Goal: Task Accomplishment & Management: Manage account settings

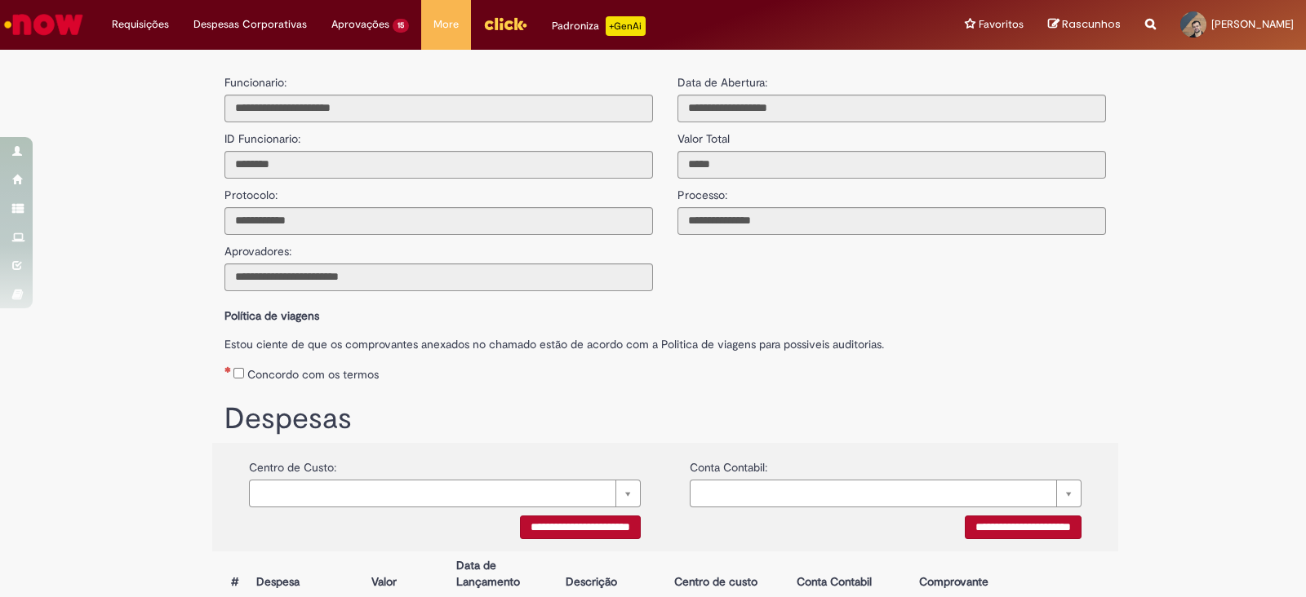
scroll to position [532, 0]
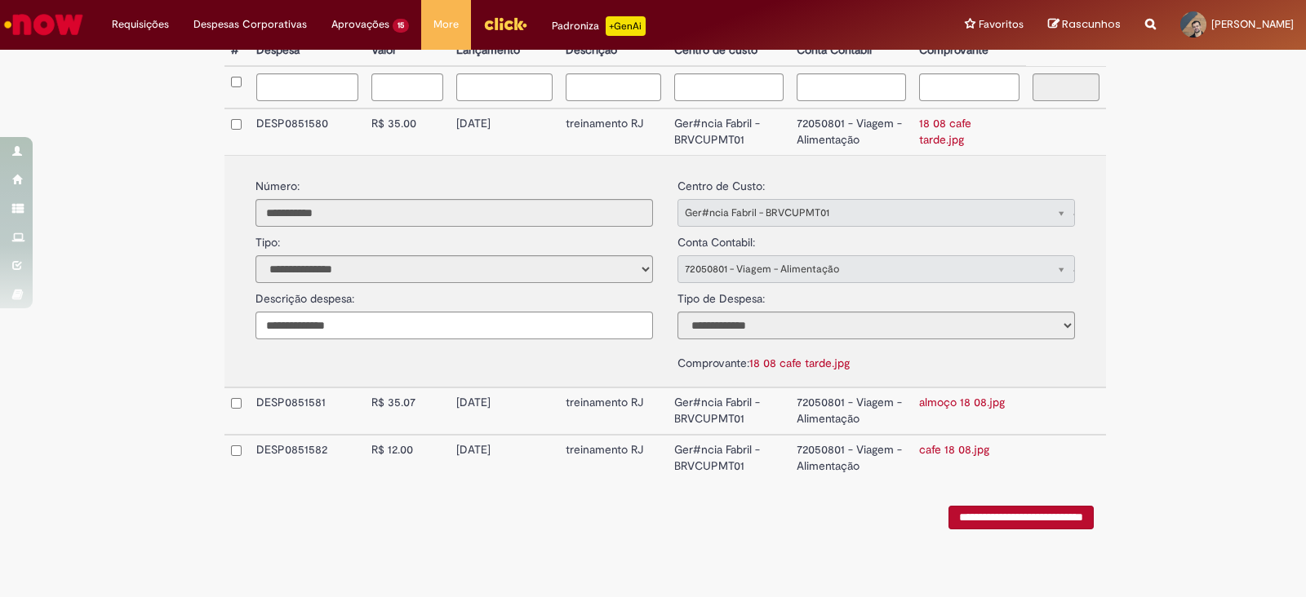
click at [550, 517] on div "**********" at bounding box center [664, 514] width 881 height 32
click at [1131, 449] on div "**********" at bounding box center [665, 64] width 955 height 1077
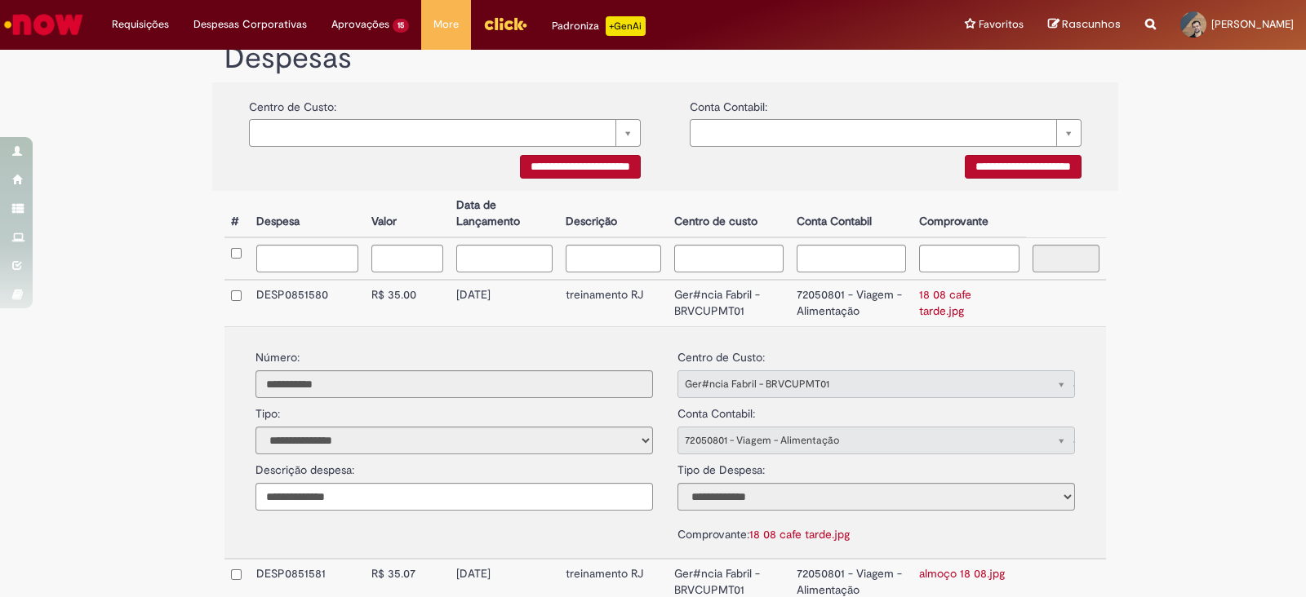
scroll to position [328, 0]
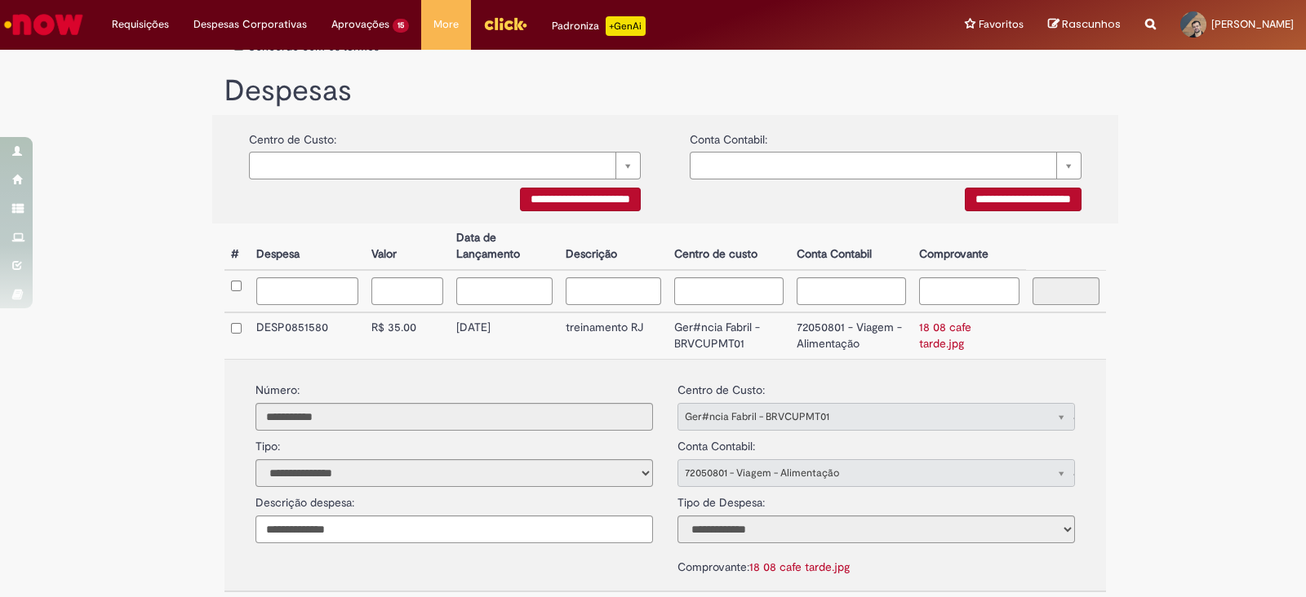
click at [969, 331] on link "18 08 cafe tarde.jpg" at bounding box center [945, 335] width 52 height 31
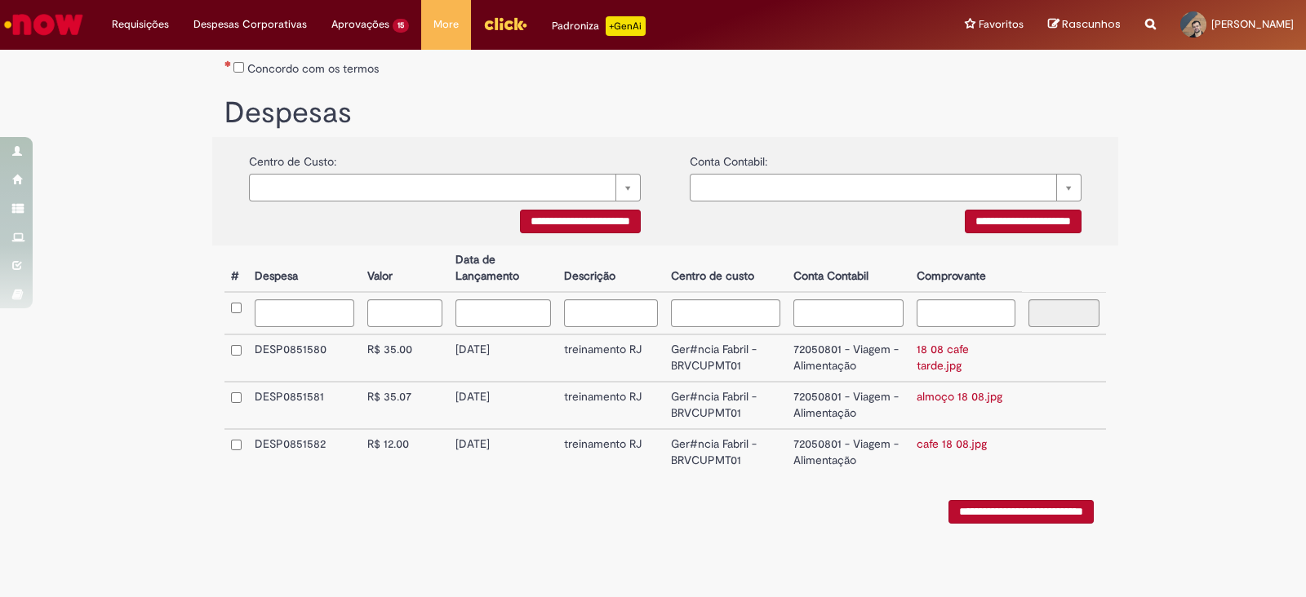
scroll to position [309, 0]
drag, startPoint x: 944, startPoint y: 397, endPoint x: 967, endPoint y: 410, distance: 26.3
click at [944, 397] on link "almoço 18 08.jpg" at bounding box center [960, 396] width 86 height 15
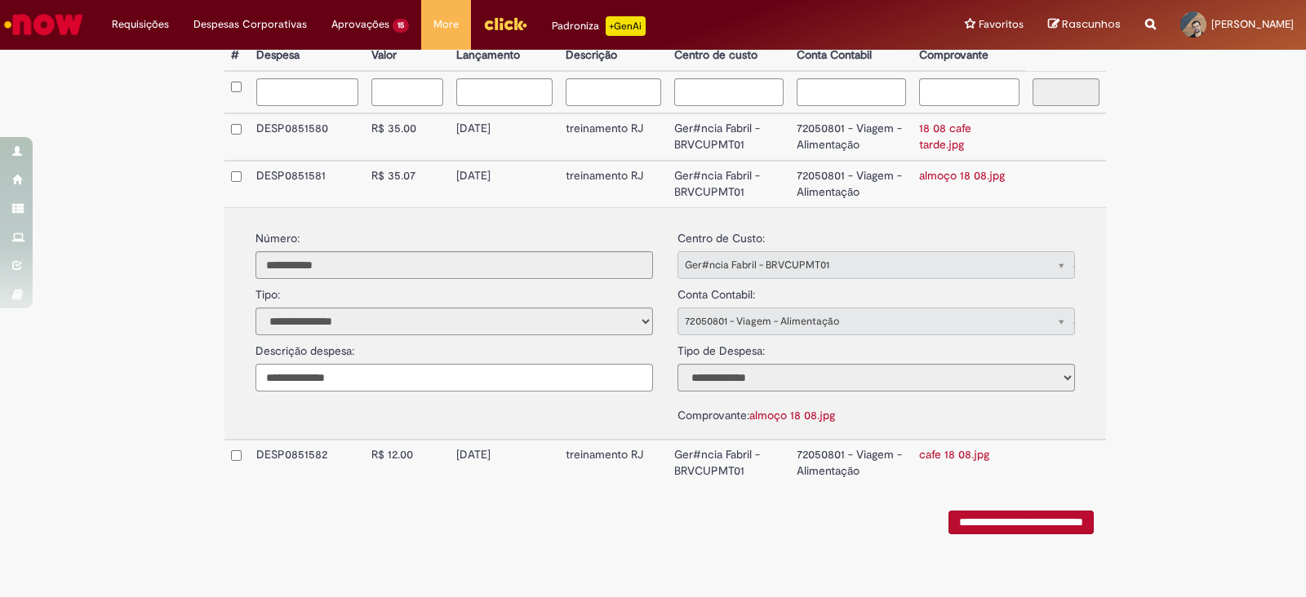
scroll to position [532, 0]
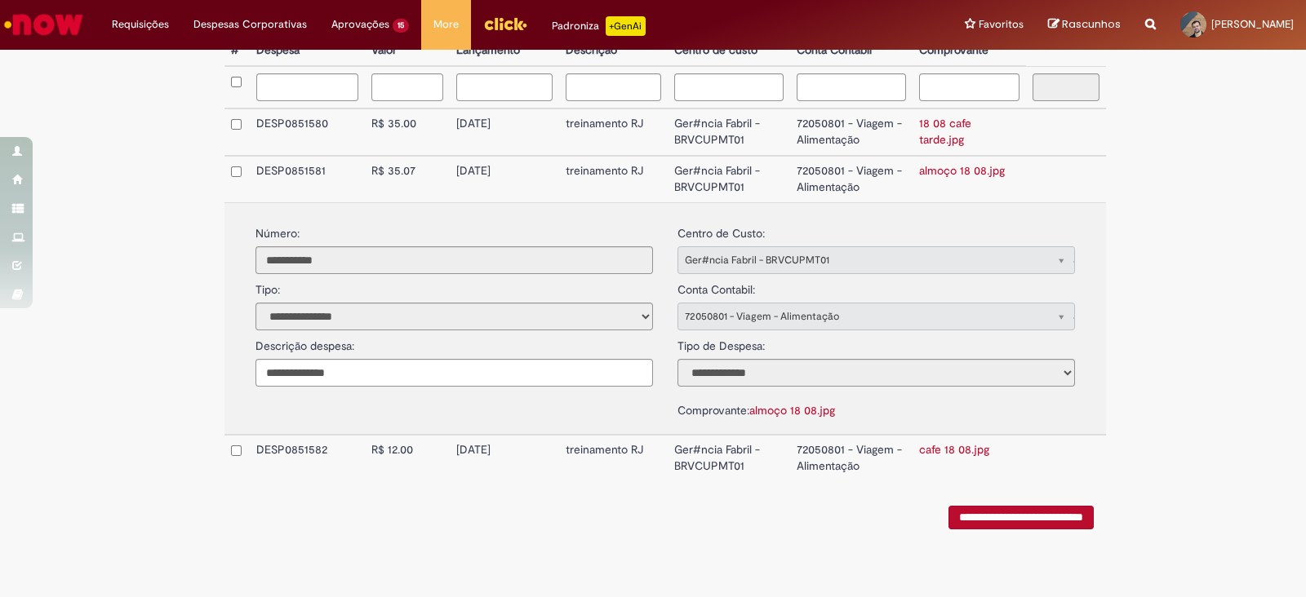
click at [1179, 463] on div "**********" at bounding box center [653, 64] width 1306 height 1077
click at [947, 445] on link "cafe 18 08.jpg" at bounding box center [954, 449] width 70 height 15
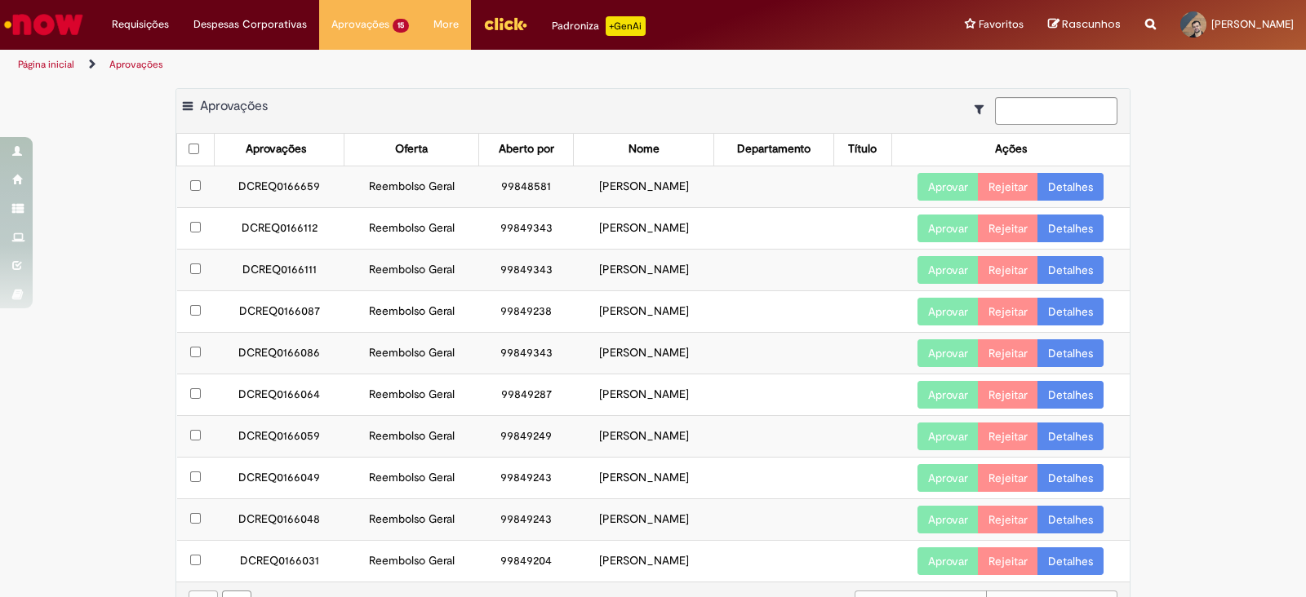
click at [935, 228] on button "Aprovar" at bounding box center [947, 229] width 61 height 28
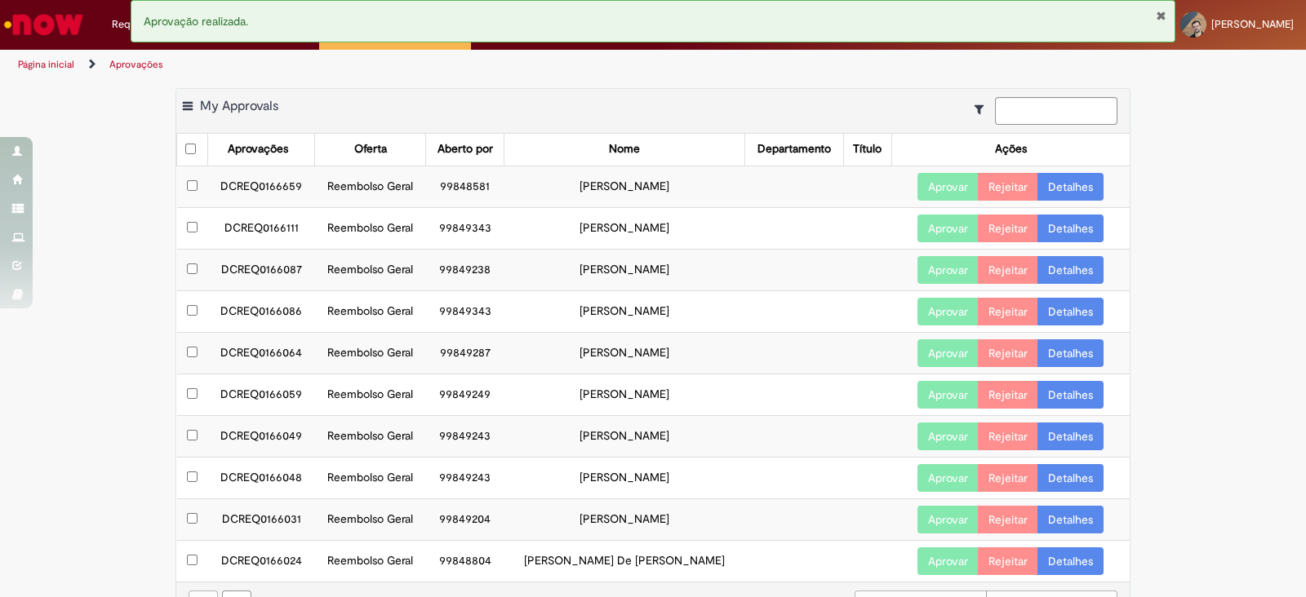
scroll to position [40, 0]
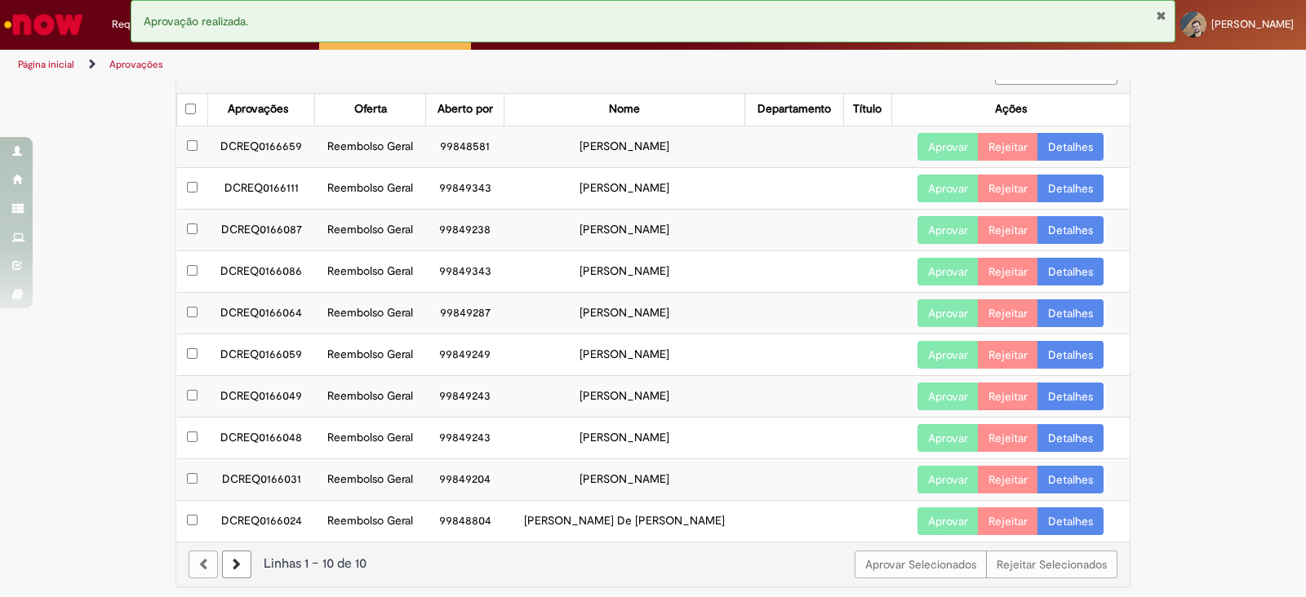
click at [229, 564] on link at bounding box center [236, 565] width 29 height 28
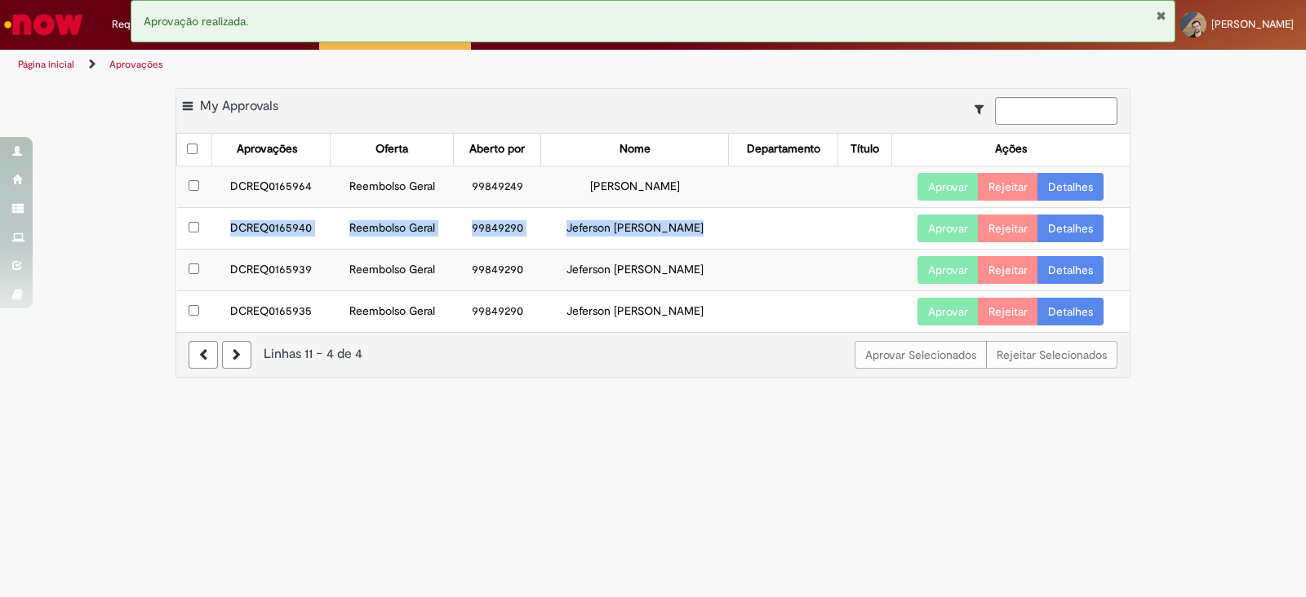
drag, startPoint x: 222, startPoint y: 220, endPoint x: 756, endPoint y: 244, distance: 534.4
click at [758, 242] on tr "DCREQ0165940 Reembolso Geral 99849290 Jeferson Everaldo De Camargo Aprovar Reje…" at bounding box center [653, 228] width 953 height 42
copy tr "DCREQ0165940 Reembolso Geral 99849290 Jeferson Everaldo De Camargo"
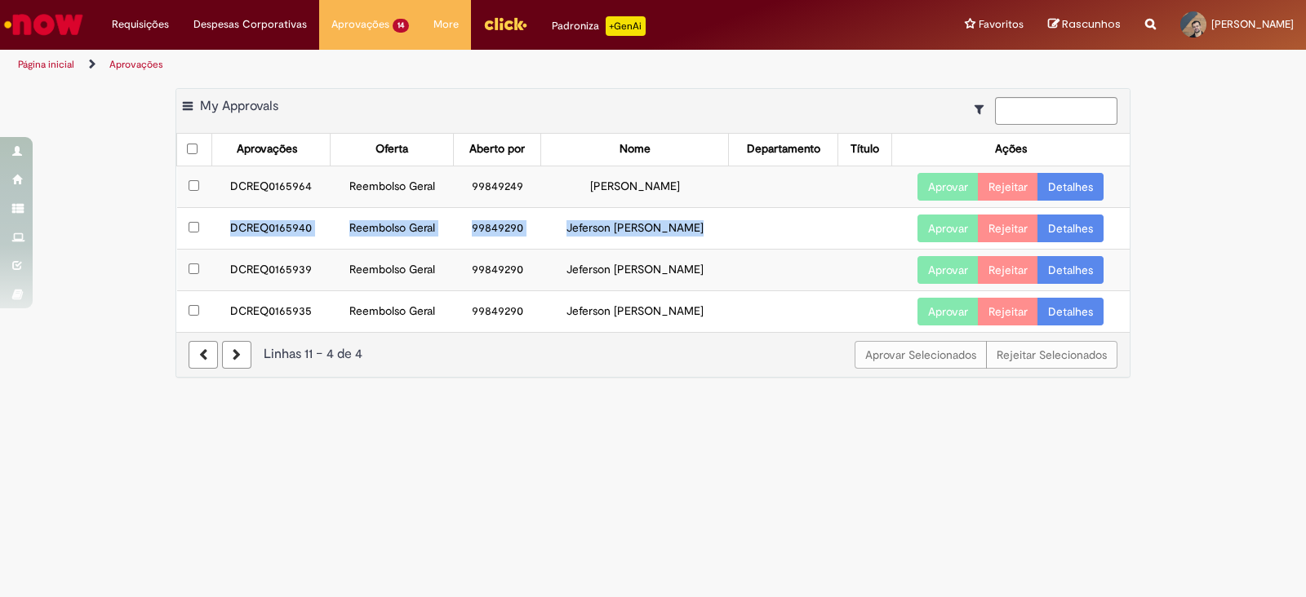
click at [1073, 228] on link "Detalhes" at bounding box center [1070, 229] width 66 height 28
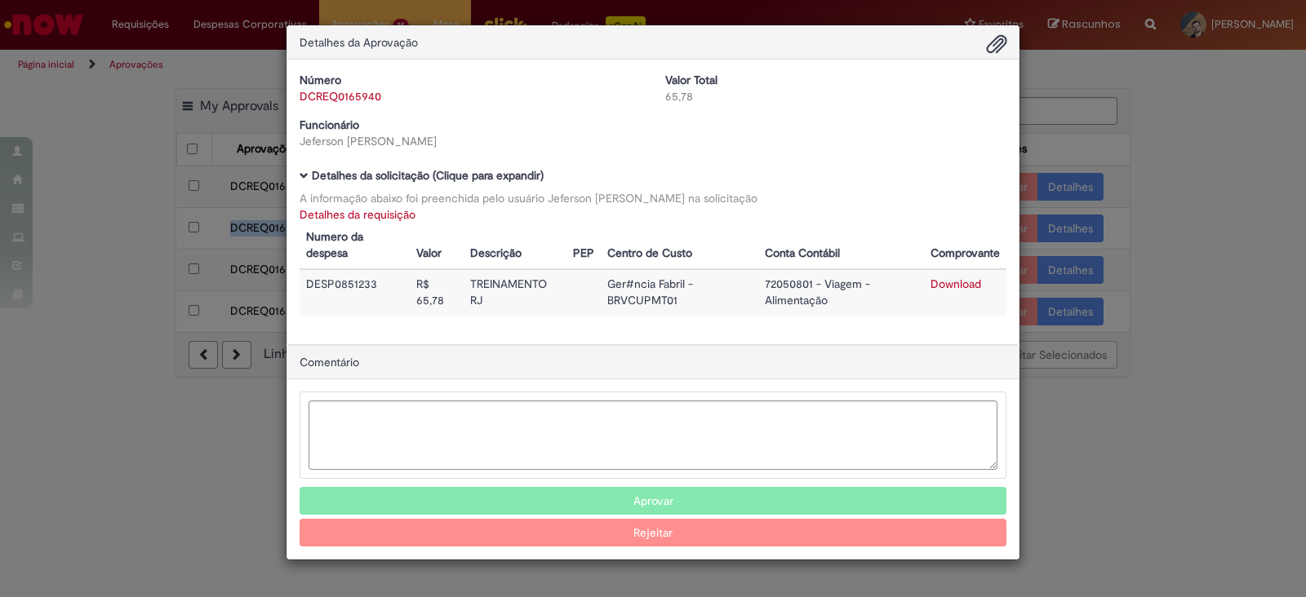
click at [331, 215] on link "Detalhes da requisição" at bounding box center [358, 214] width 116 height 15
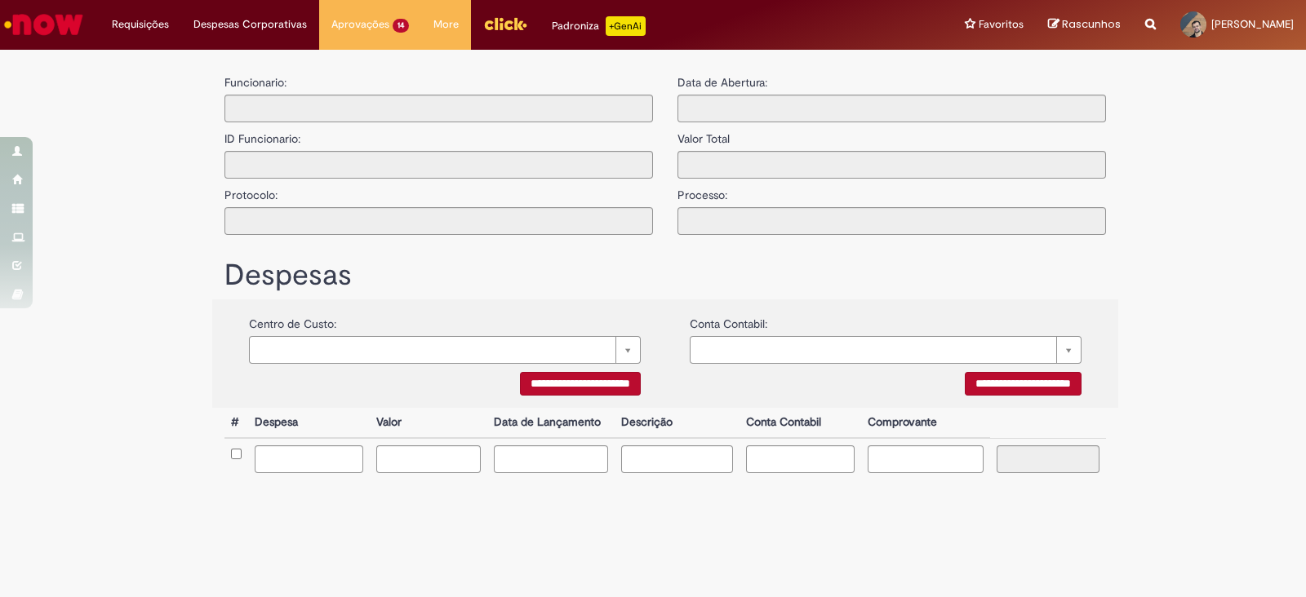
type input "**********"
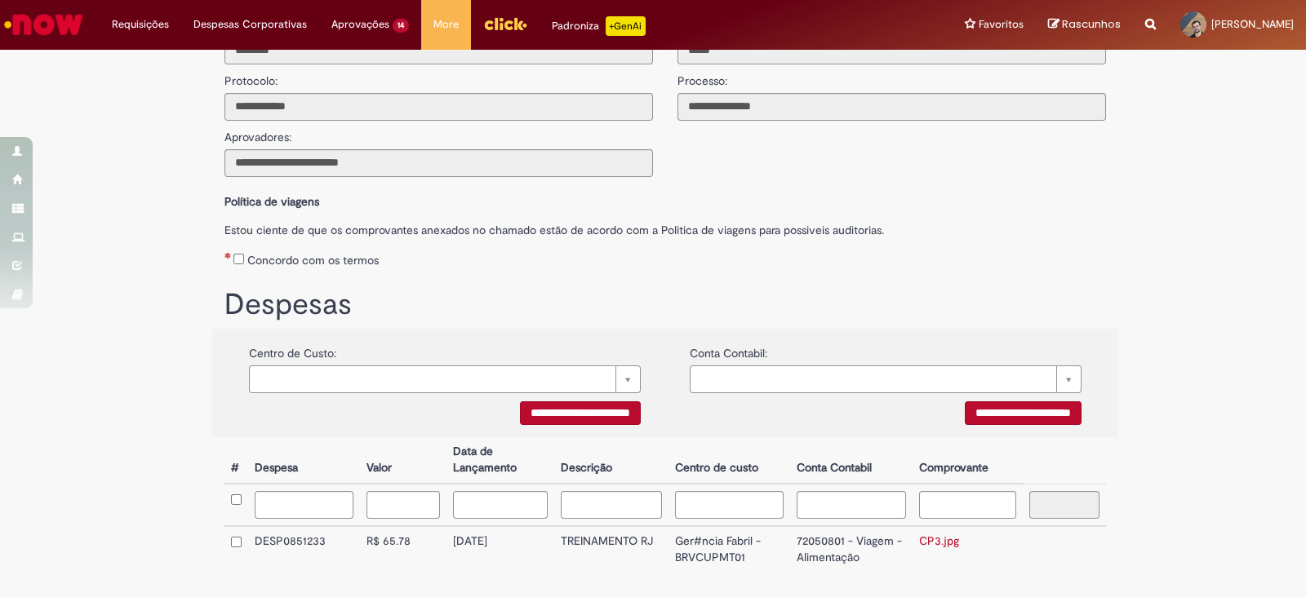
scroll to position [215, 0]
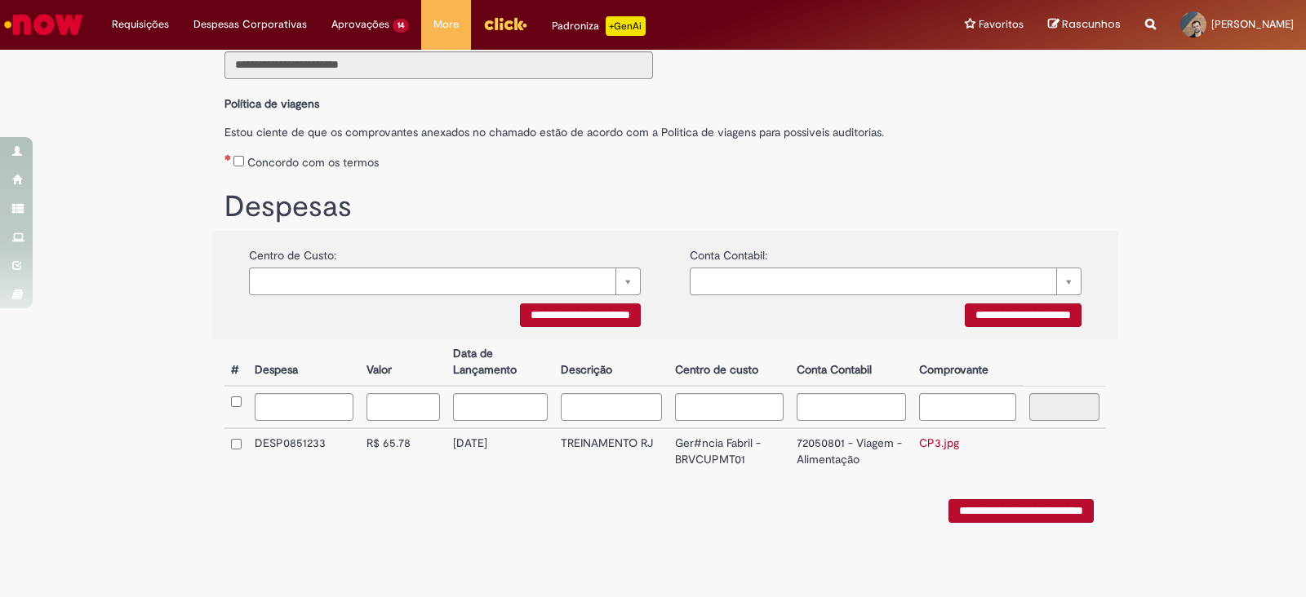
drag, startPoint x: 491, startPoint y: 445, endPoint x: 518, endPoint y: 446, distance: 27.8
click at [518, 446] on td "18/08/2025" at bounding box center [500, 452] width 108 height 47
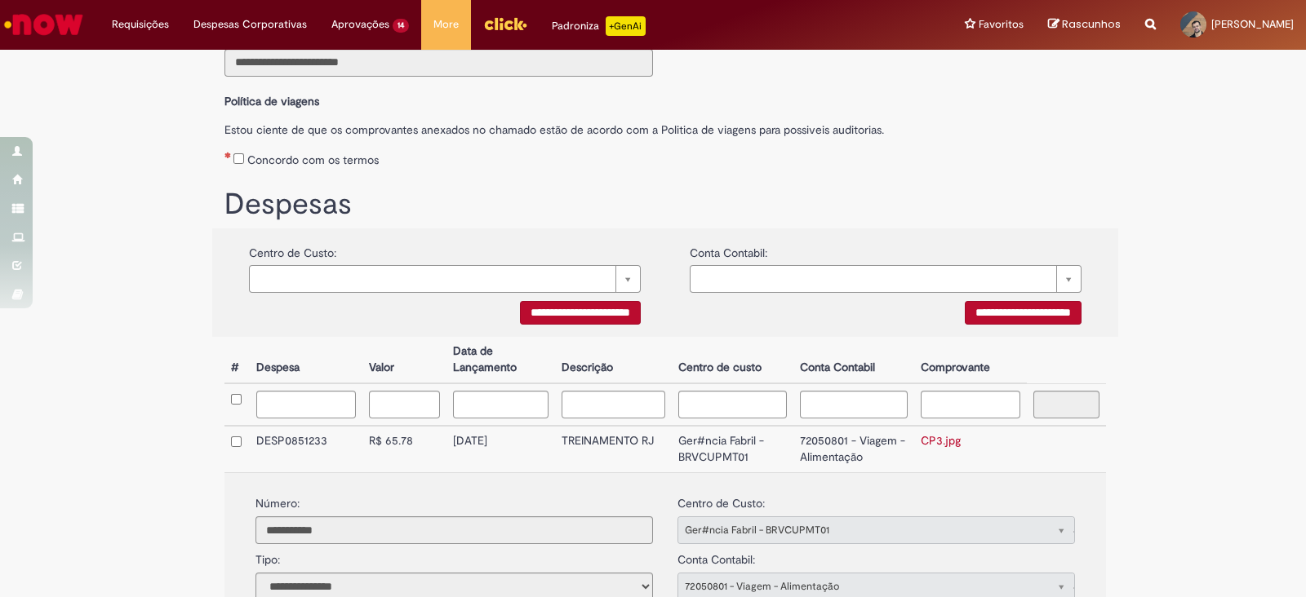
copy td "18/08/2025"
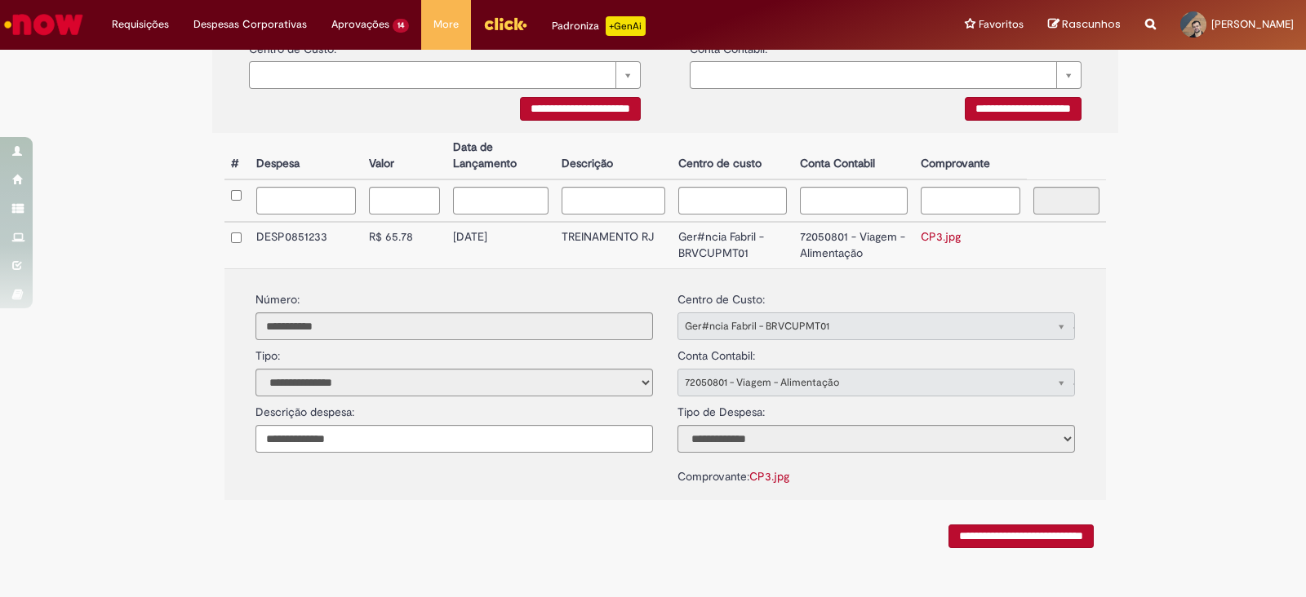
click at [935, 239] on link "CP3.jpg" at bounding box center [941, 236] width 40 height 15
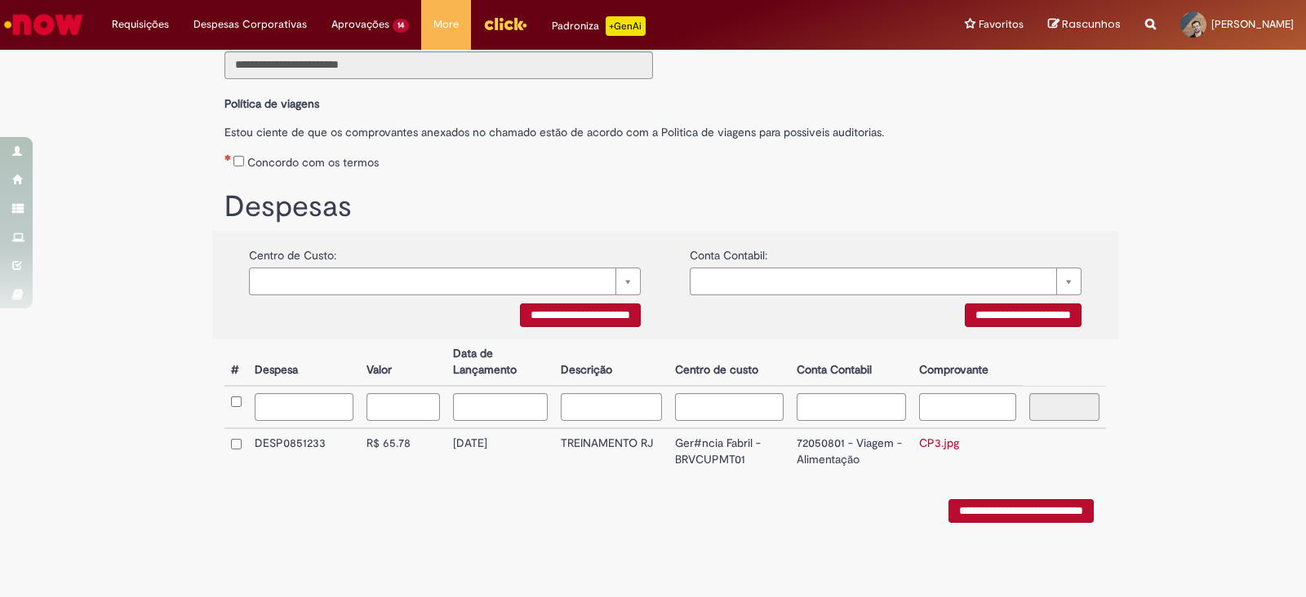
scroll to position [215, 0]
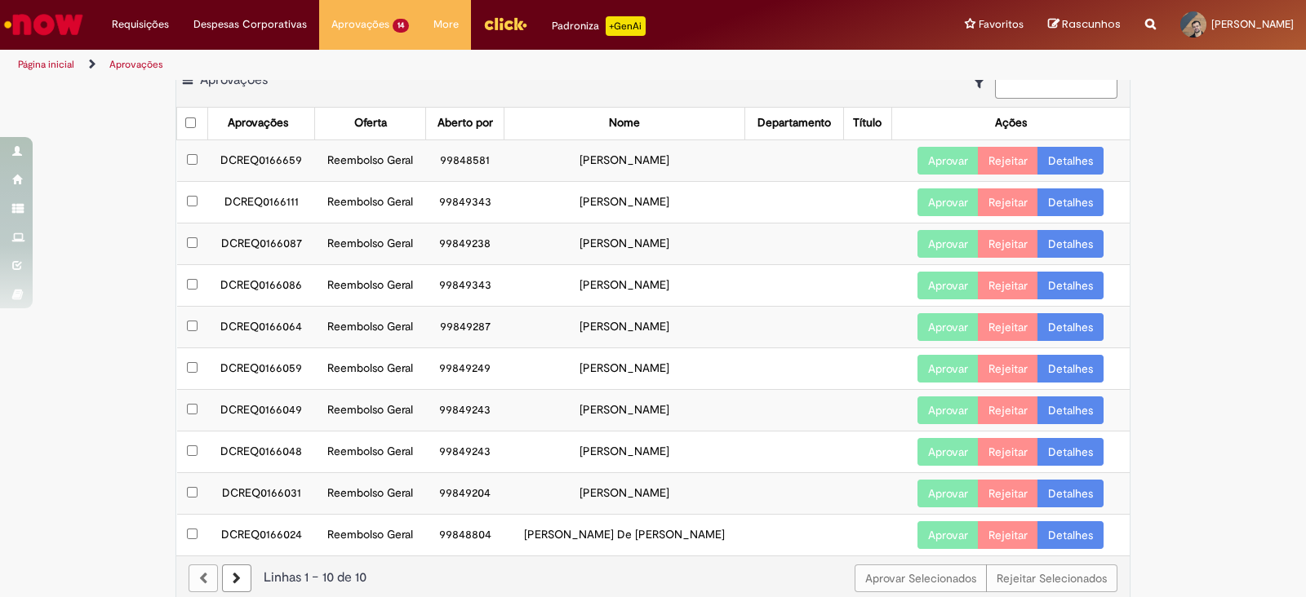
scroll to position [40, 0]
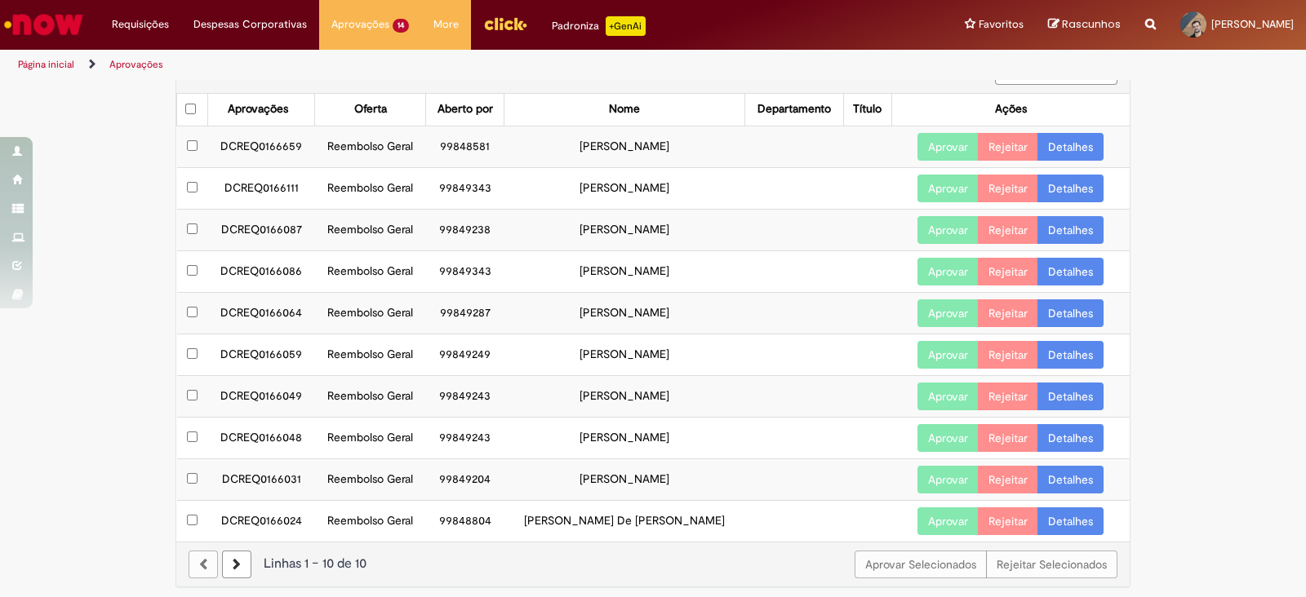
click at [233, 562] on icon at bounding box center [237, 564] width 8 height 11
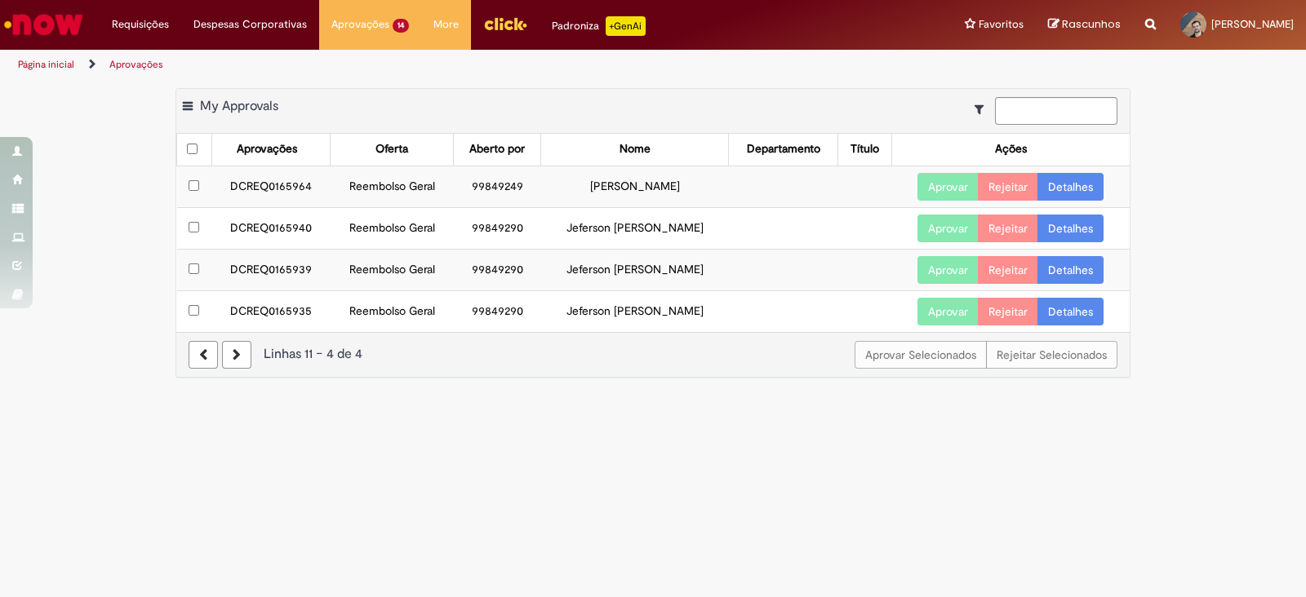
scroll to position [0, 0]
click at [1070, 311] on link "Detalhes" at bounding box center [1070, 312] width 66 height 28
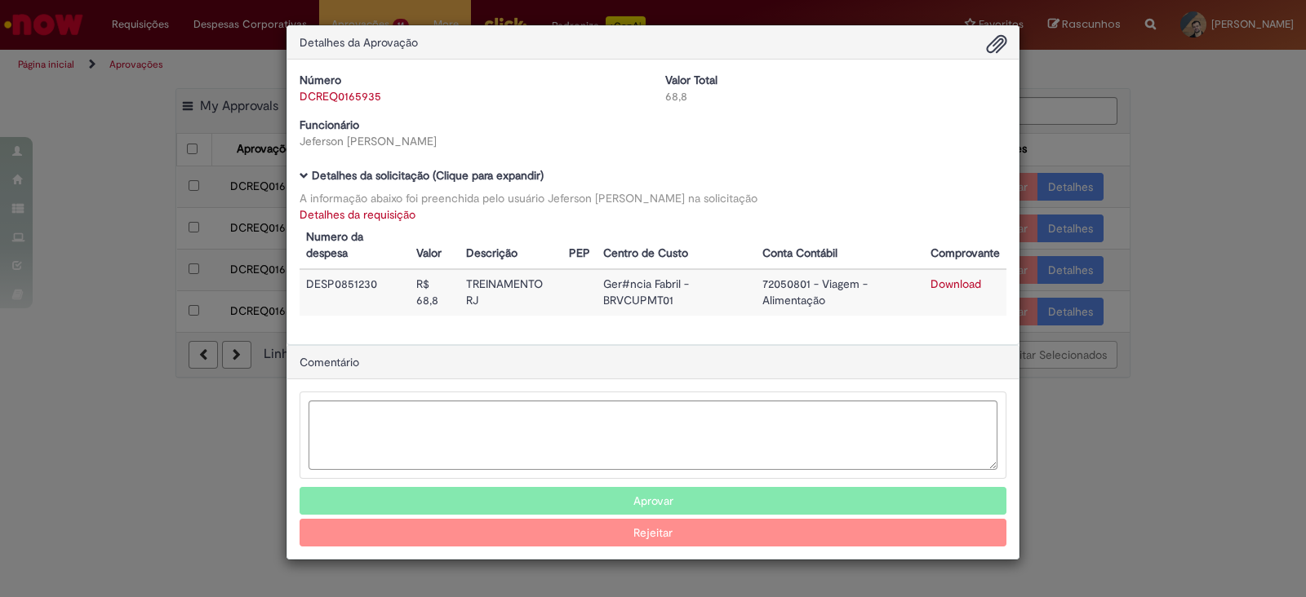
click at [1135, 198] on div "Detalhes da Aprovação Número DCREQ0165935 Valor Total 68,8 Funcionário Jeferson…" at bounding box center [653, 298] width 1306 height 597
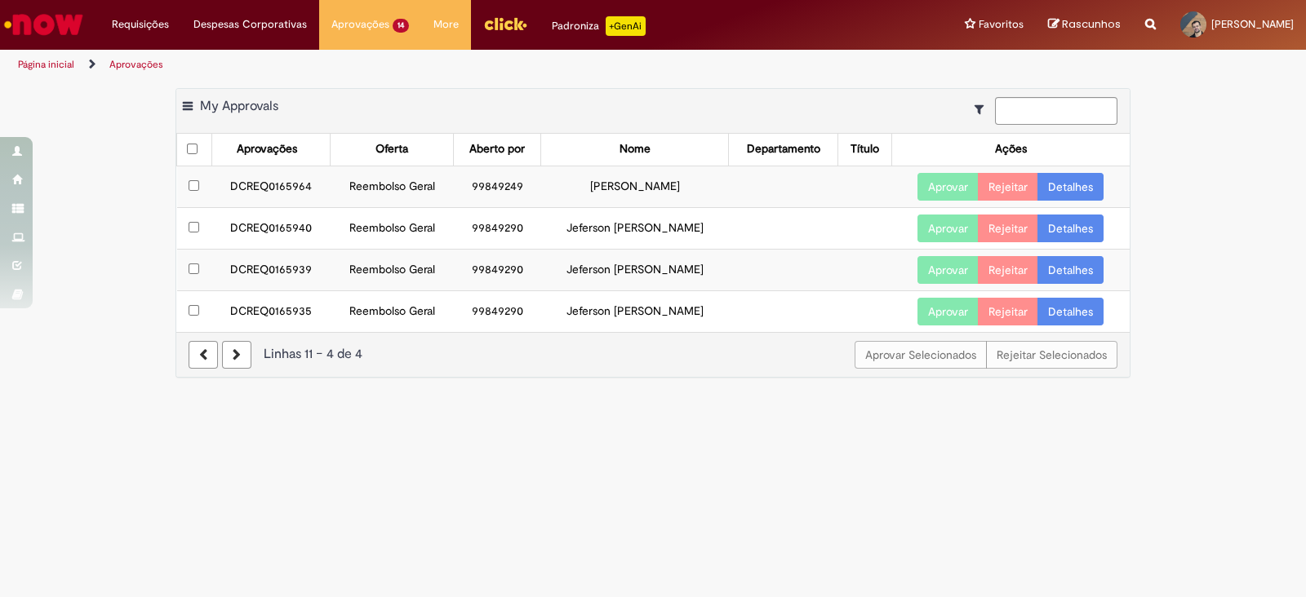
click at [934, 308] on button "Aprovar" at bounding box center [947, 312] width 61 height 28
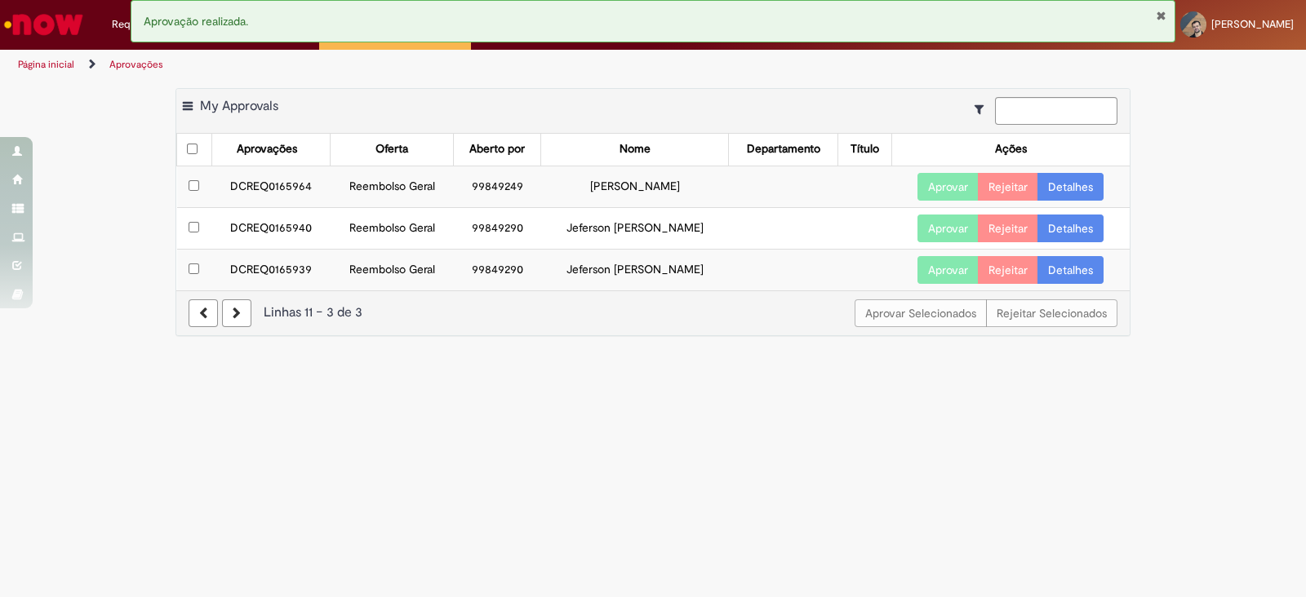
click at [207, 325] on div "Aprovar Selecionados Rejeitar Selecionados Linhas 11 − 3 de 3" at bounding box center [652, 313] width 953 height 45
click at [207, 312] on link at bounding box center [203, 314] width 29 height 28
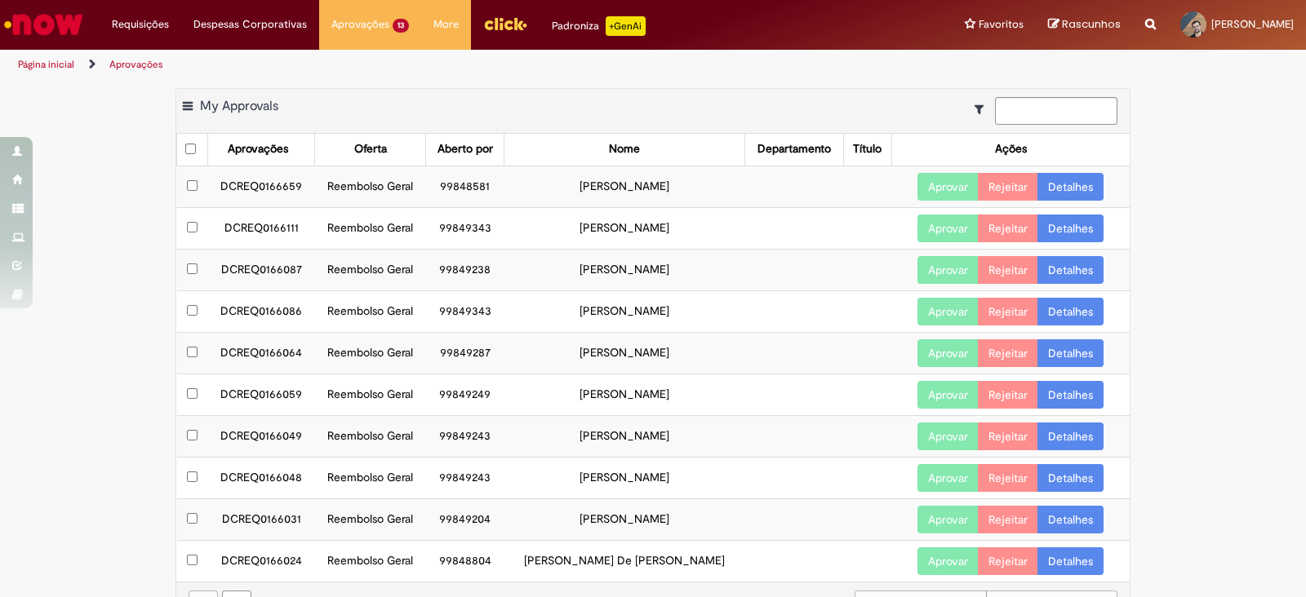
drag, startPoint x: 214, startPoint y: 229, endPoint x: 704, endPoint y: 235, distance: 490.6
click at [706, 234] on tr "DCREQ0166111 Reembolso Geral 99849343 Fatima Adriana Carvalho Aprovar Rejeitar …" at bounding box center [653, 228] width 953 height 42
copy tr "DCREQ0166111 Reembolso Geral 99849343 Fatima Adriana Carvalho"
click at [1064, 226] on link "Detalhes" at bounding box center [1070, 229] width 66 height 28
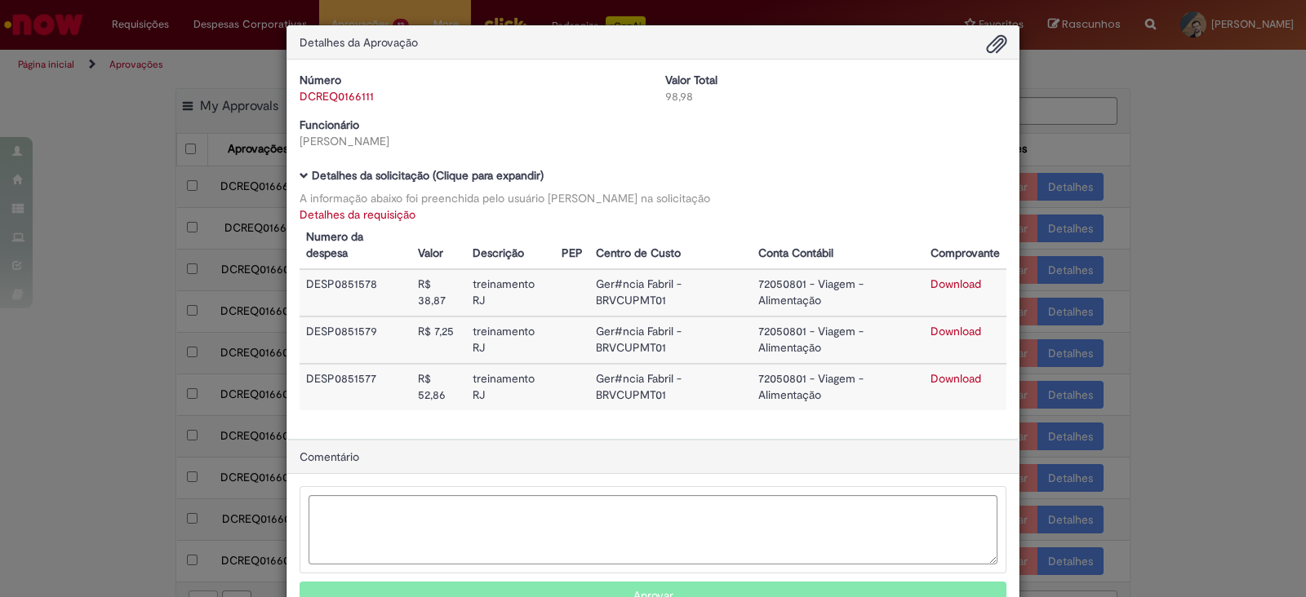
click at [303, 211] on link "Detalhes da requisição" at bounding box center [358, 214] width 116 height 15
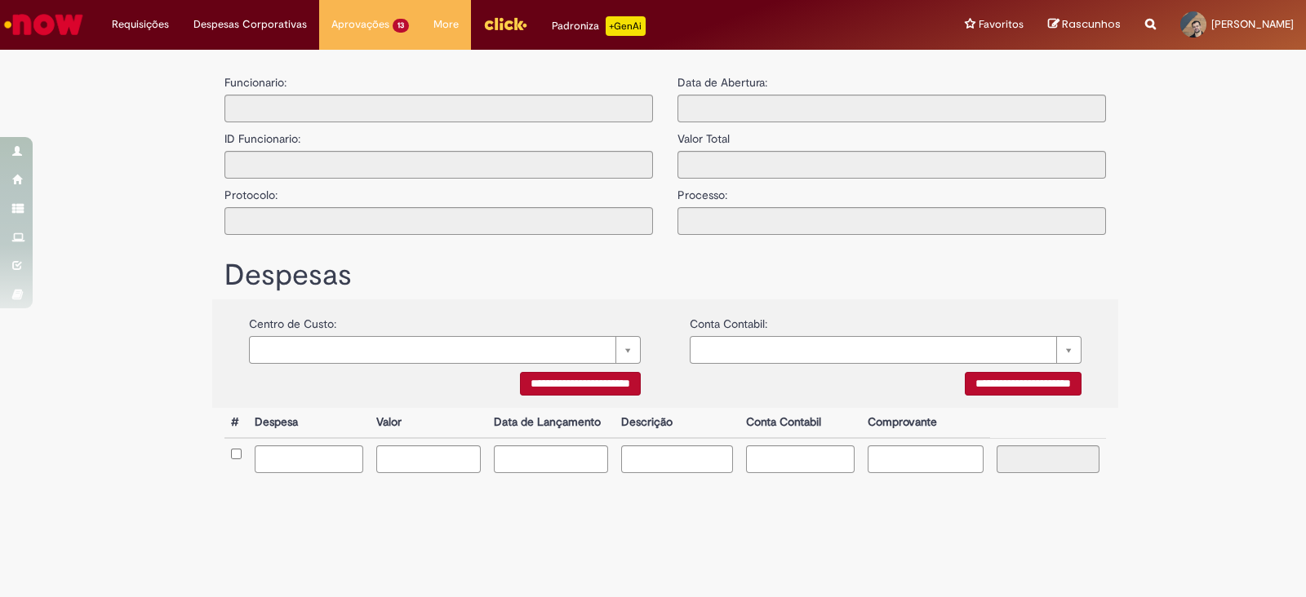
type input "**********"
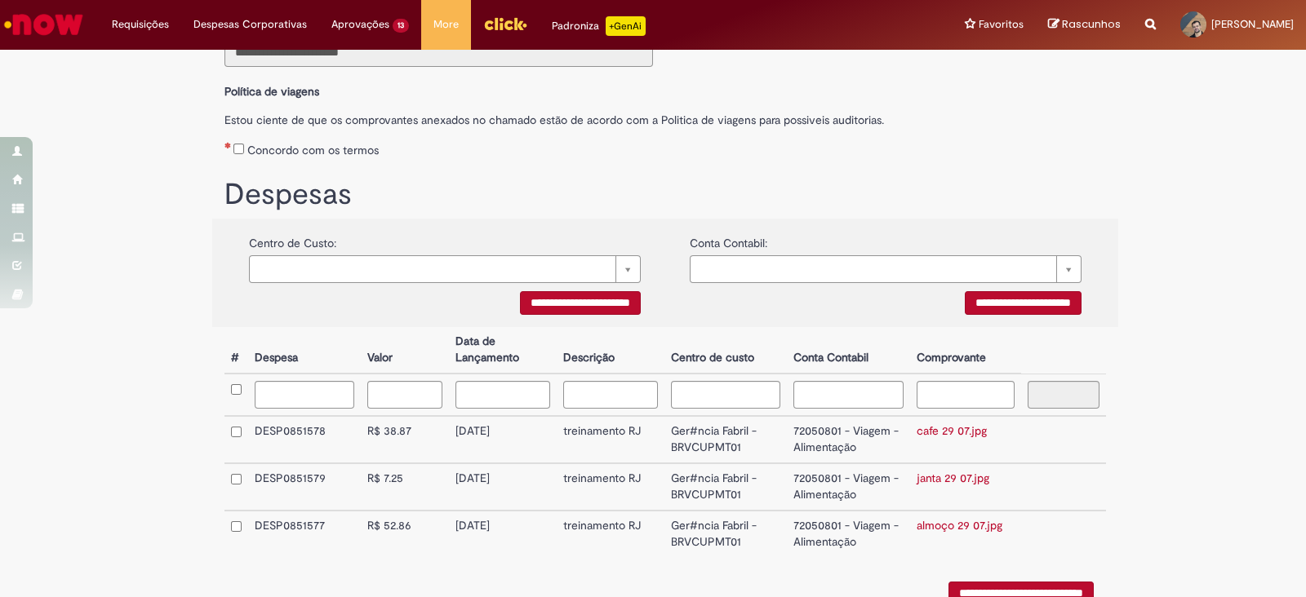
scroll to position [309, 0]
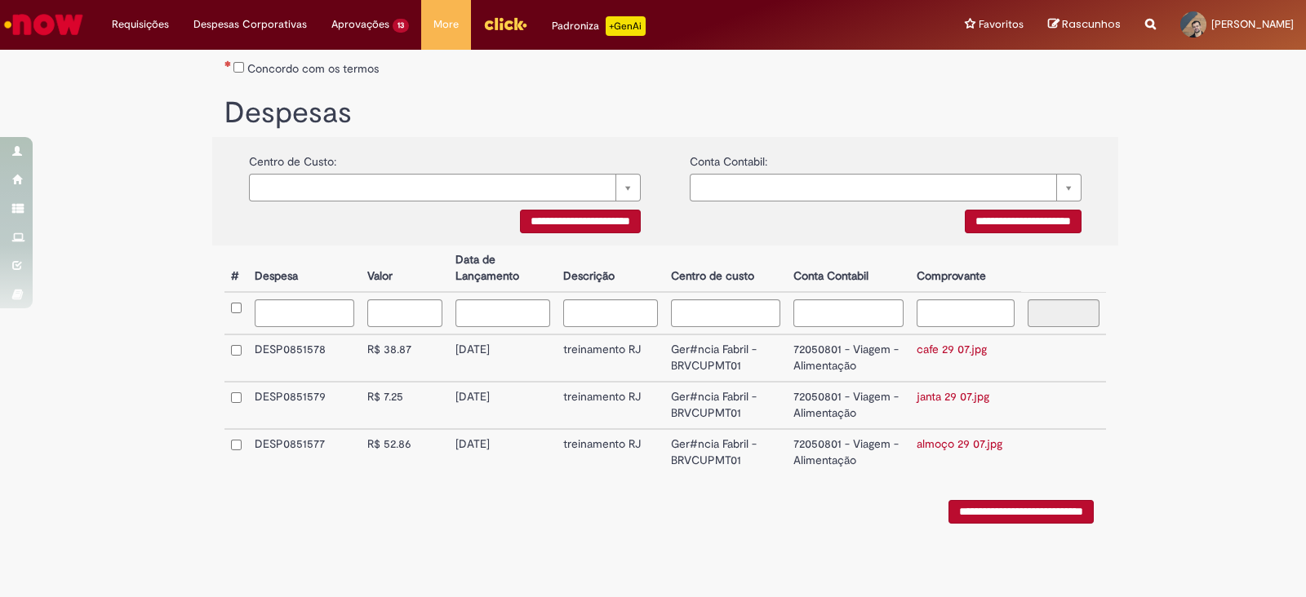
drag, startPoint x: 446, startPoint y: 349, endPoint x: 526, endPoint y: 349, distance: 80.0
click at [526, 349] on td "[DATE]" at bounding box center [503, 358] width 109 height 47
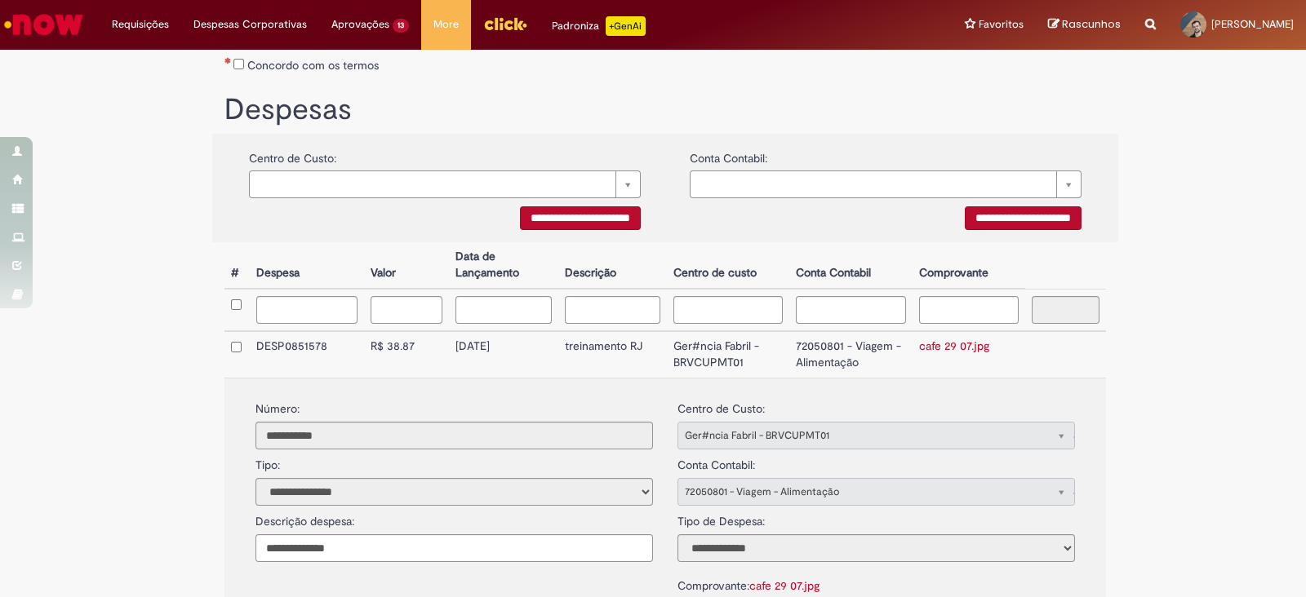
copy td "[DATE]"
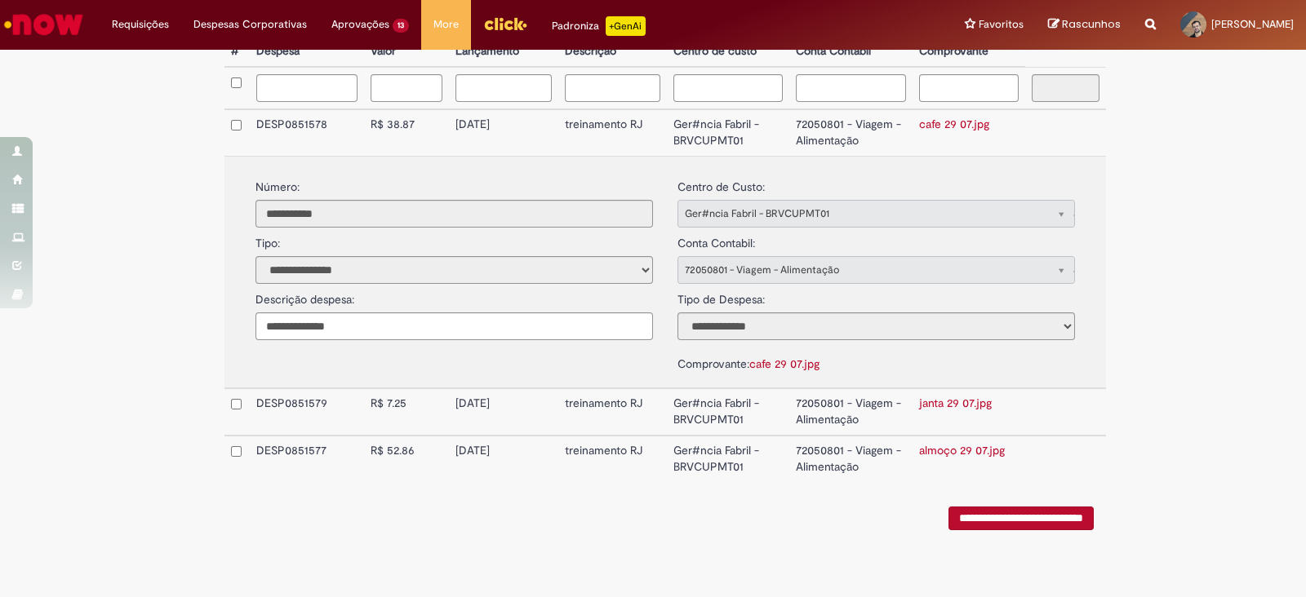
scroll to position [532, 0]
click at [477, 545] on div "**********" at bounding box center [665, 287] width 906 height 535
click at [942, 131] on link "cafe 29 07.jpg" at bounding box center [954, 123] width 70 height 15
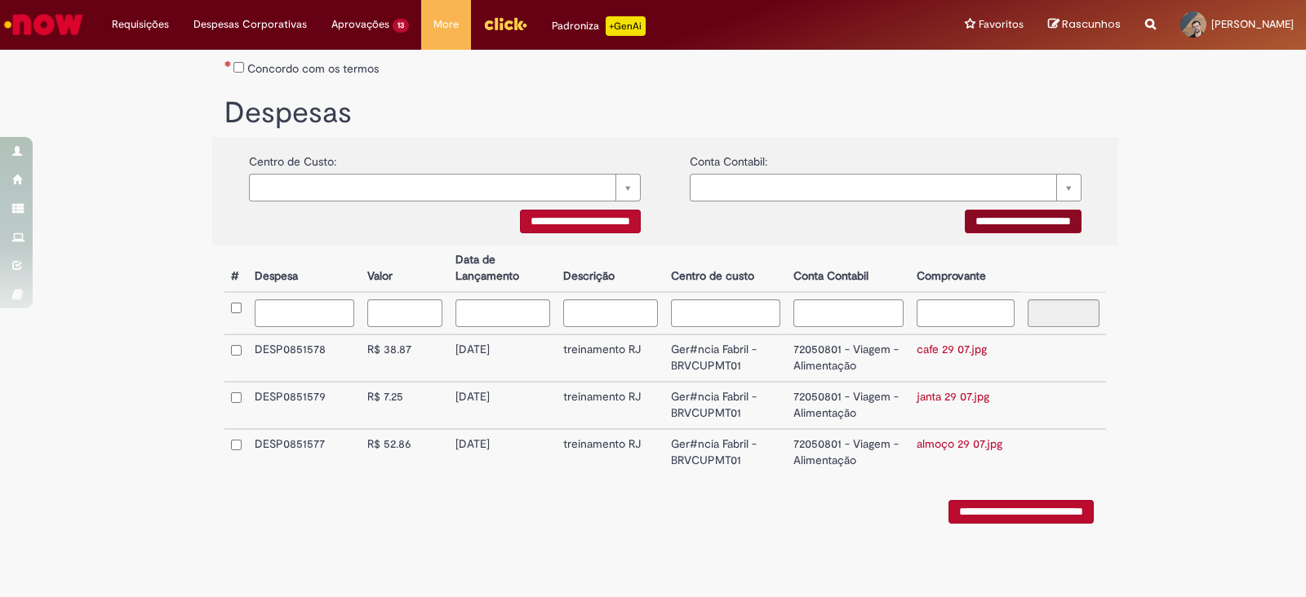
scroll to position [309, 0]
click at [951, 397] on link "janta 29 07.jpg" at bounding box center [953, 396] width 73 height 15
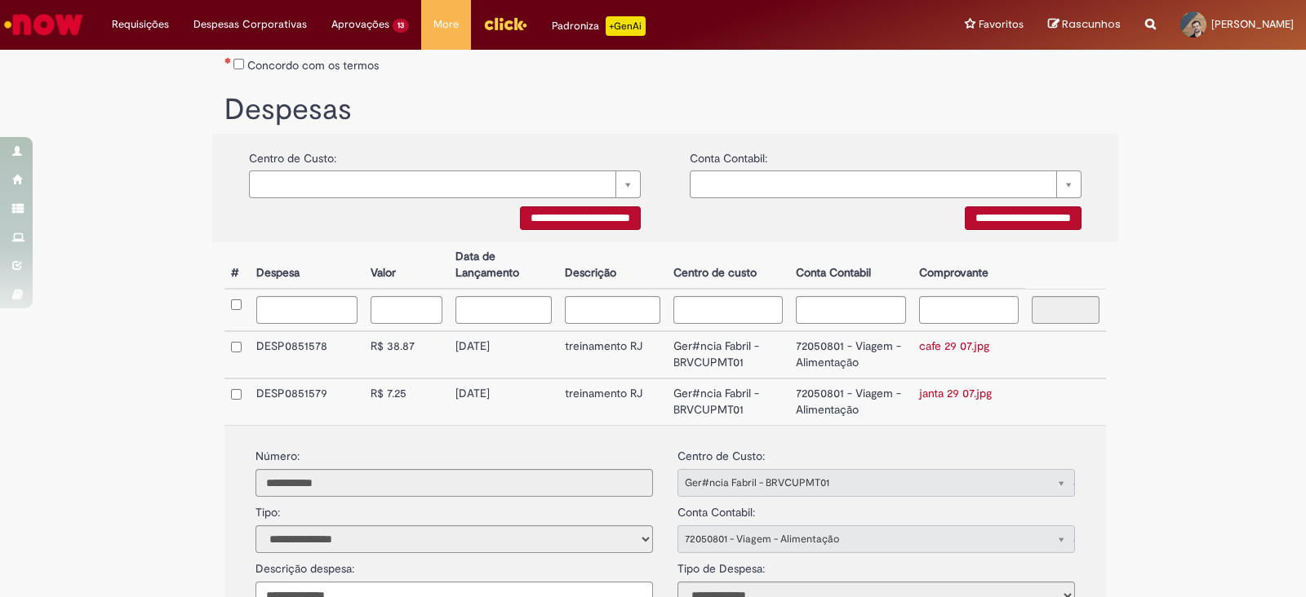
scroll to position [532, 0]
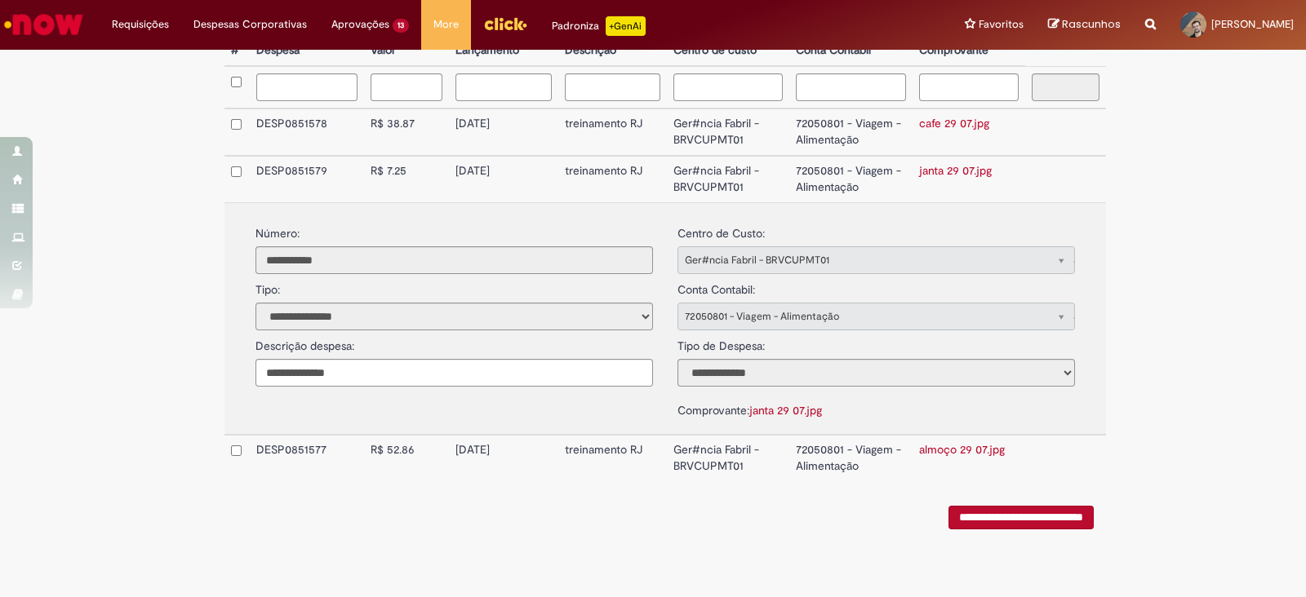
drag, startPoint x: 1245, startPoint y: 385, endPoint x: 1174, endPoint y: 415, distance: 77.2
click at [1242, 385] on div "**********" at bounding box center [653, 64] width 1306 height 1077
click at [931, 446] on link "almoço 29 07.jpg" at bounding box center [962, 449] width 86 height 15
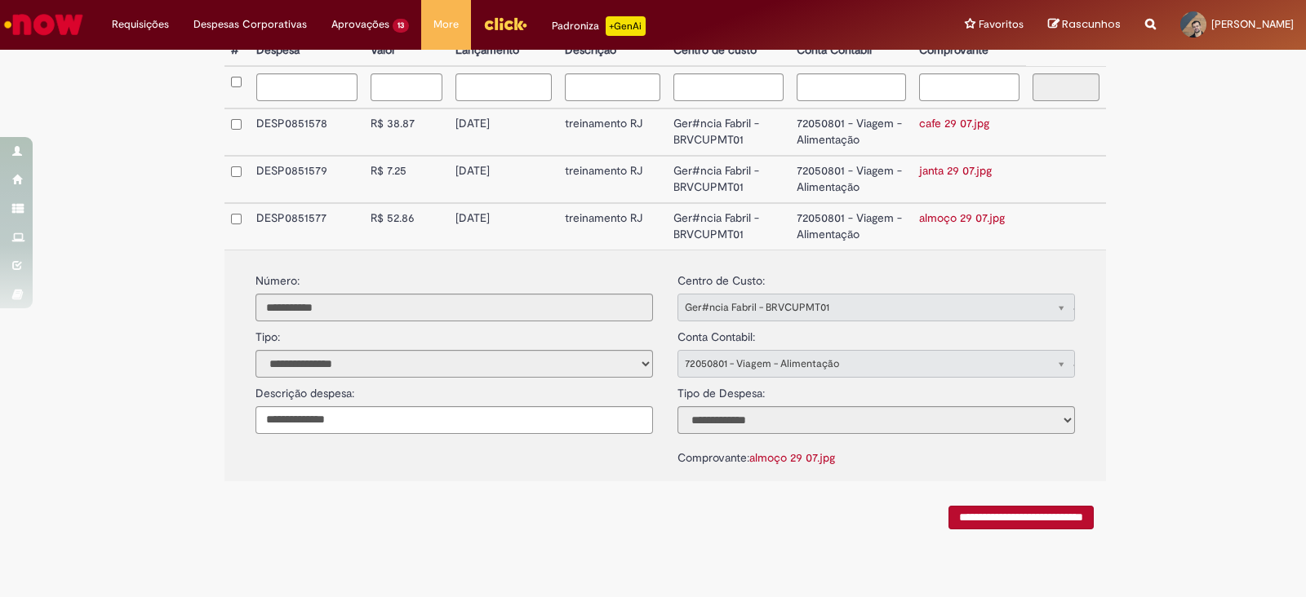
scroll to position [22, 0]
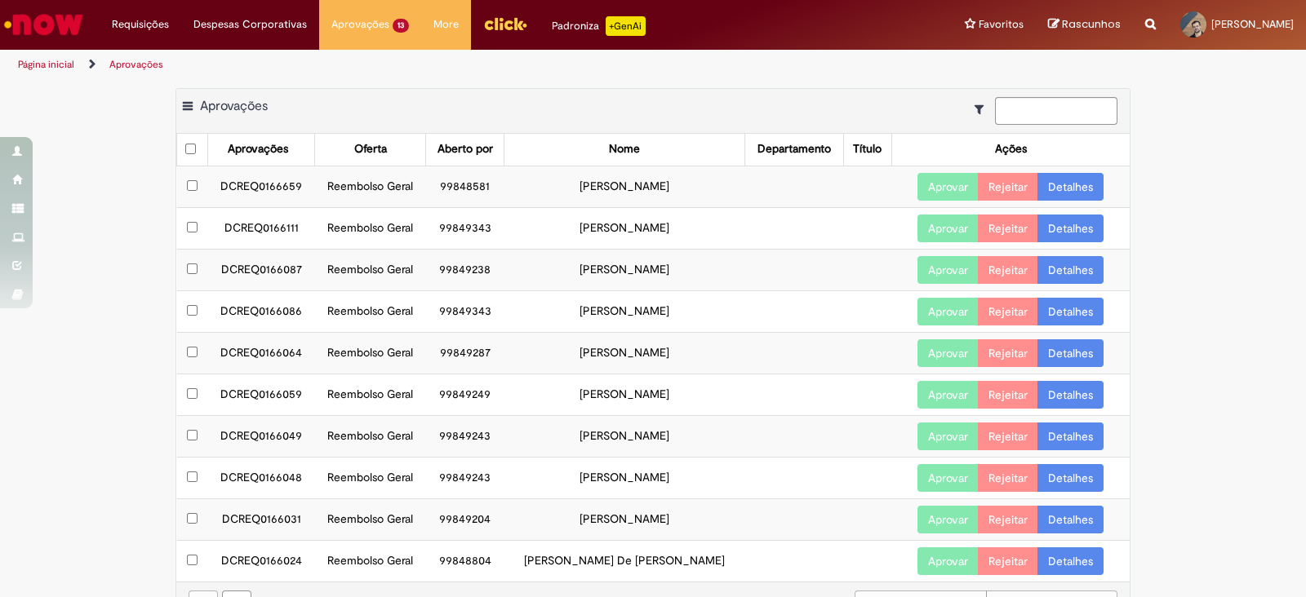
click at [935, 220] on button "Aprovar" at bounding box center [947, 229] width 61 height 28
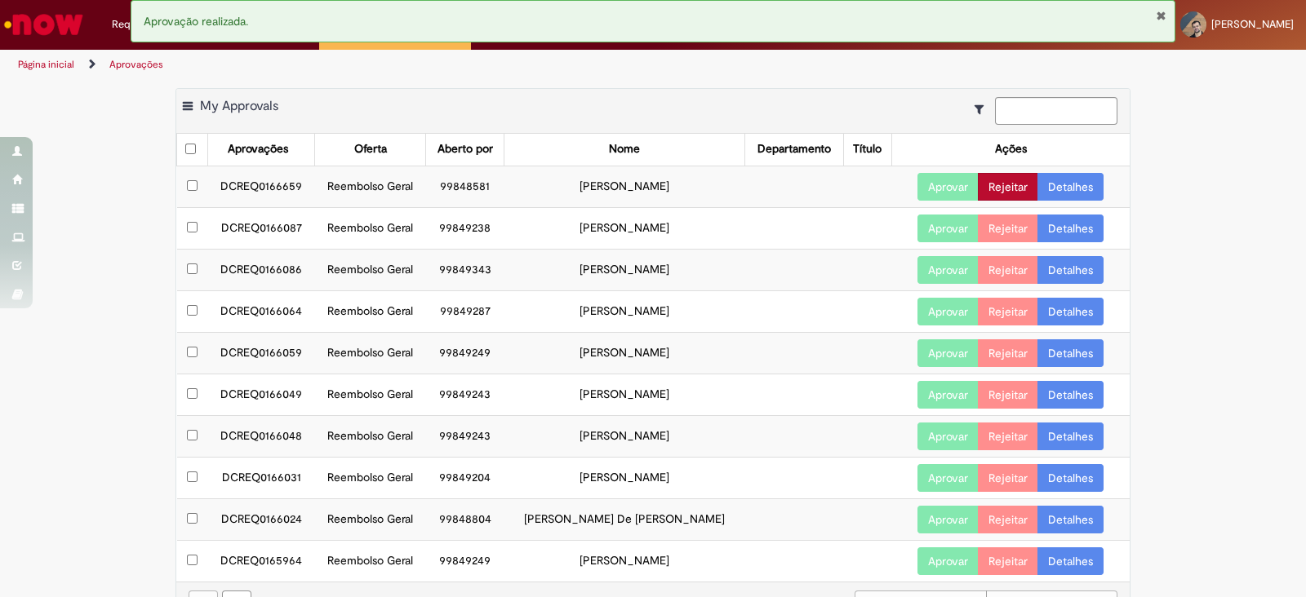
click at [999, 193] on button "Rejeitar" at bounding box center [1008, 187] width 60 height 28
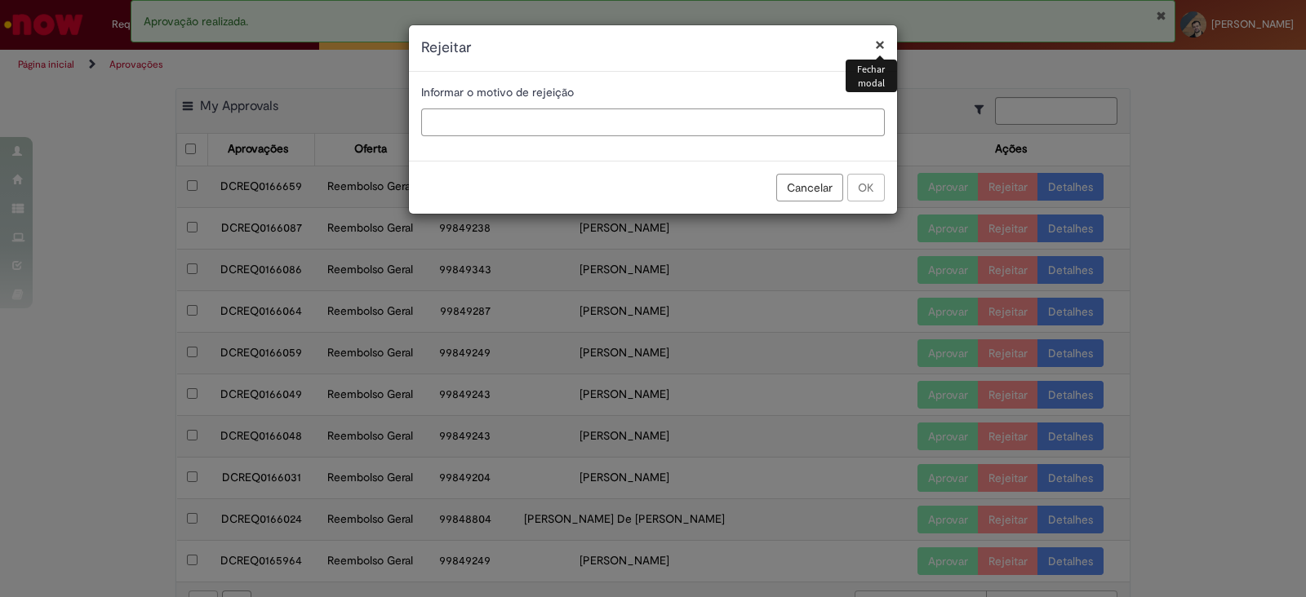
click at [498, 120] on input "text" at bounding box center [653, 123] width 464 height 28
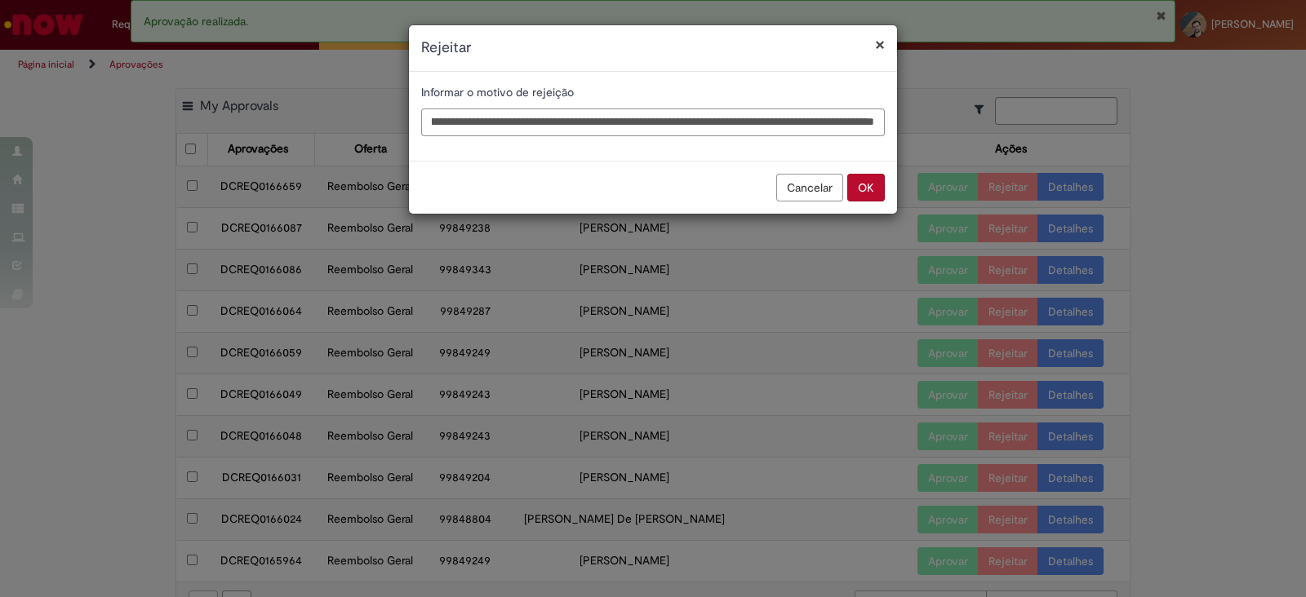
scroll to position [0, 233]
type input "**********"
click at [868, 186] on button "OK" at bounding box center [866, 188] width 38 height 28
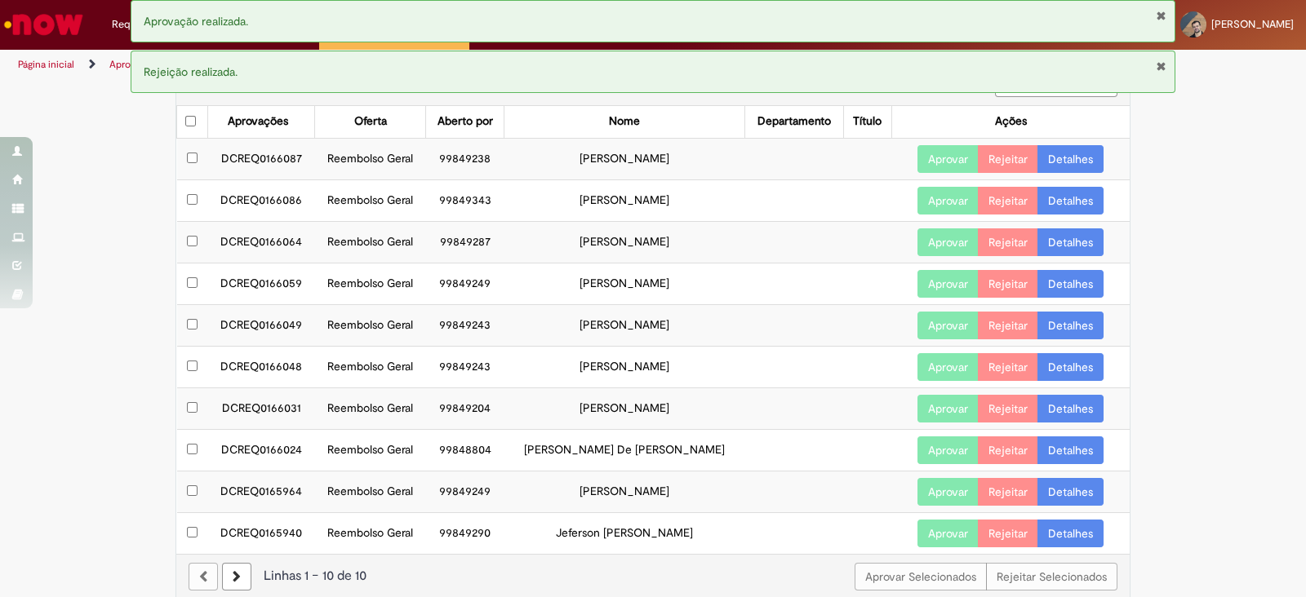
scroll to position [40, 0]
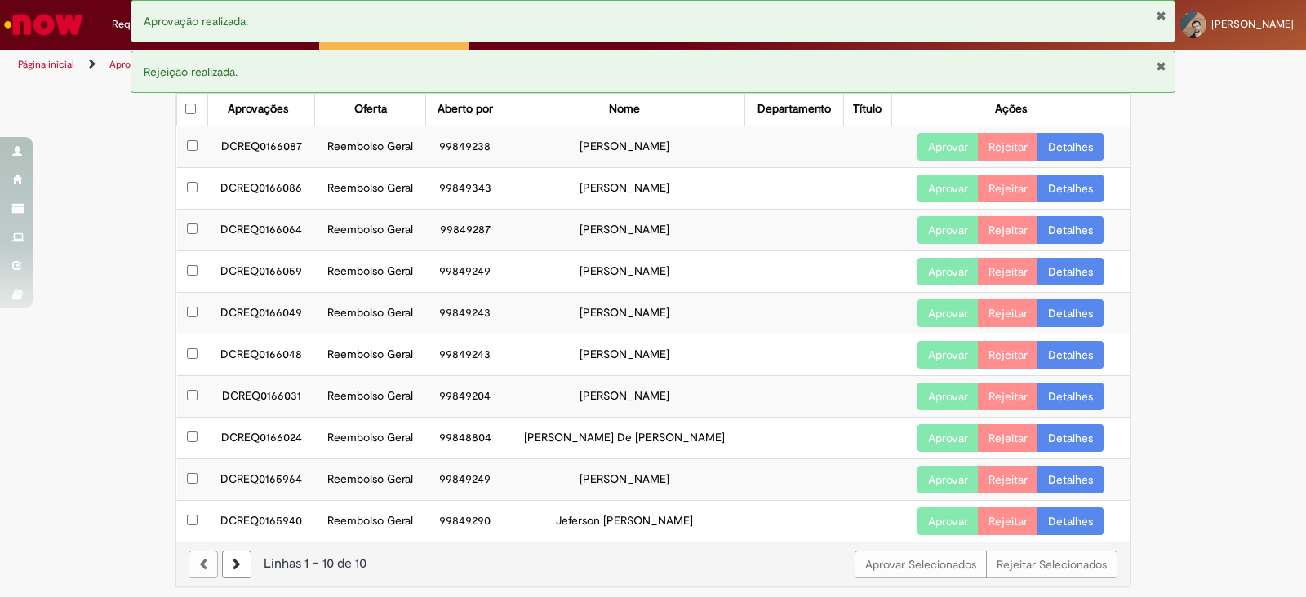
drag, startPoint x: 237, startPoint y: 143, endPoint x: 675, endPoint y: 139, distance: 438.3
click at [675, 139] on tr "DCREQ0166087 Reembolso Geral 99849238 Leticia Bueno Correa Aprovar Rejeitar Det…" at bounding box center [653, 147] width 953 height 42
copy tr "DCREQ0166087 Reembolso Geral 99849238 Leticia Bueno Correa"
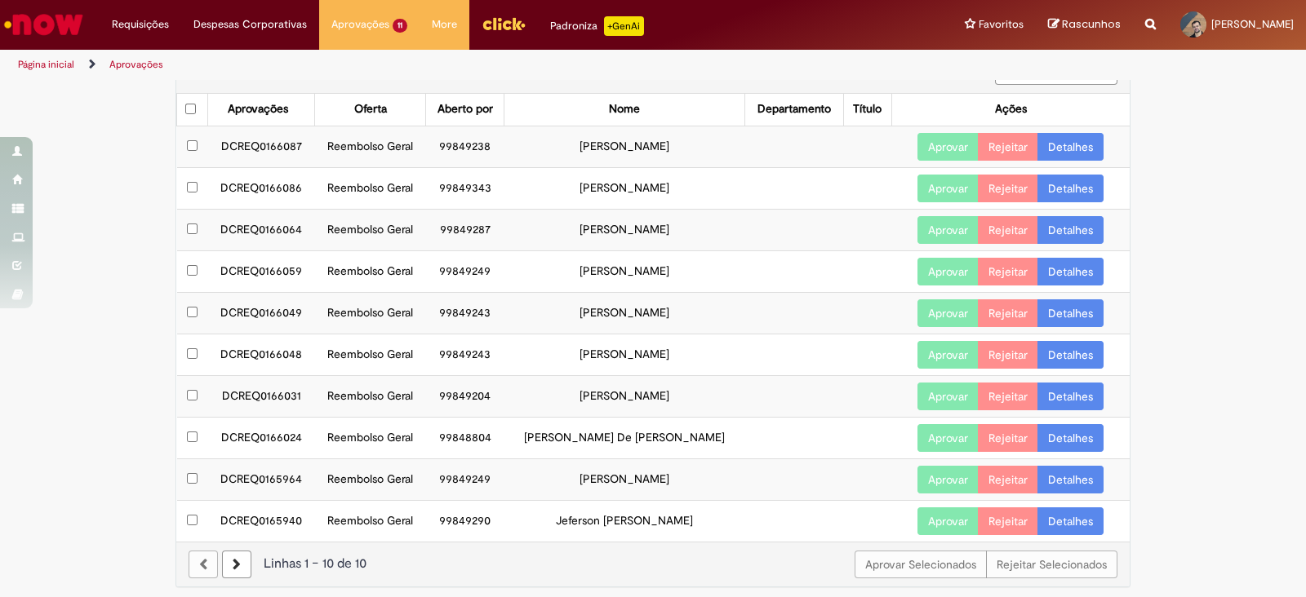
drag, startPoint x: 1073, startPoint y: 146, endPoint x: 1080, endPoint y: 156, distance: 11.8
click at [1072, 148] on link "Detalhes" at bounding box center [1070, 147] width 66 height 28
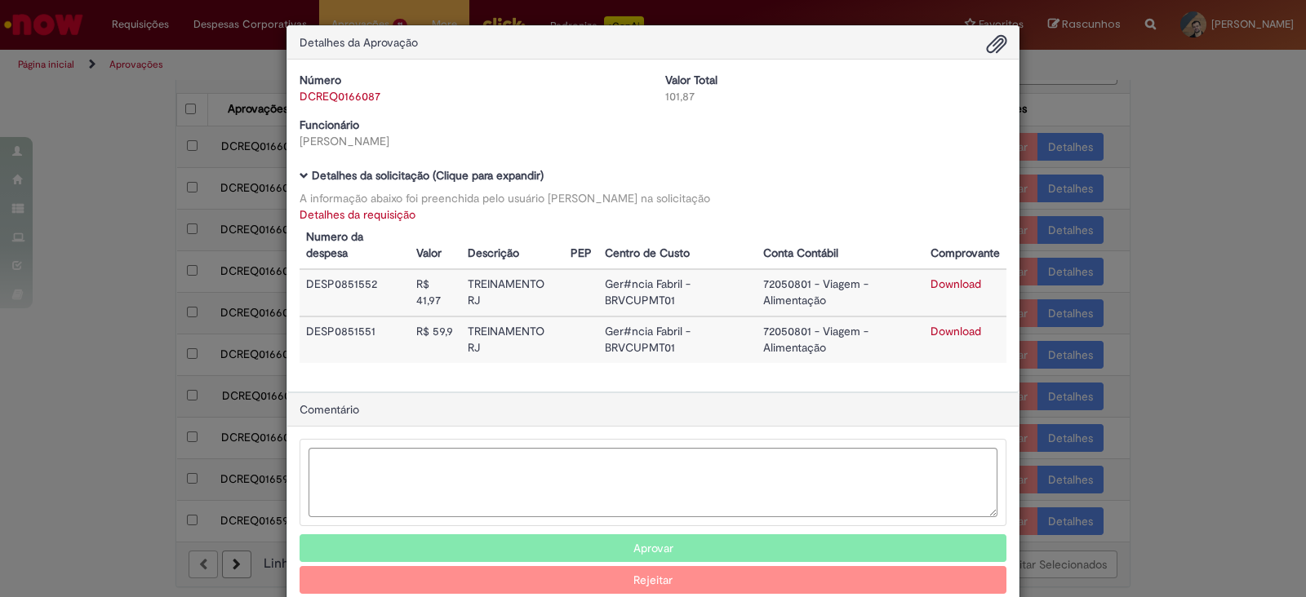
drag, startPoint x: 339, startPoint y: 209, endPoint x: 350, endPoint y: 208, distance: 11.5
click at [339, 209] on link "Detalhes da requisição" at bounding box center [358, 214] width 116 height 15
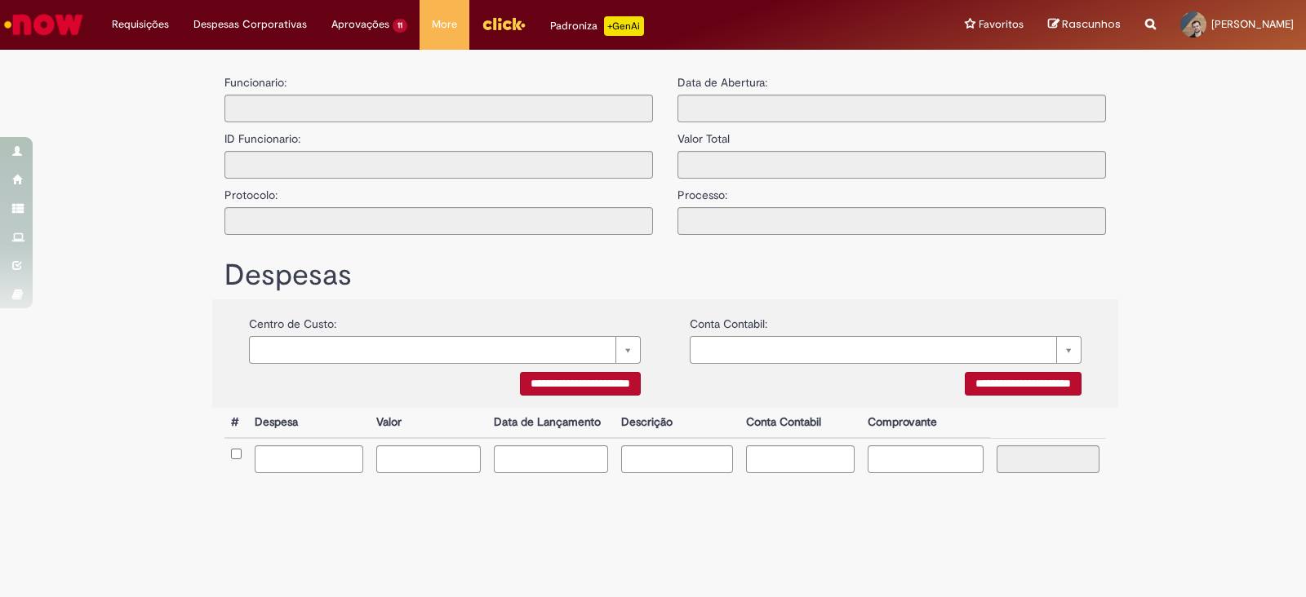
type input "**********"
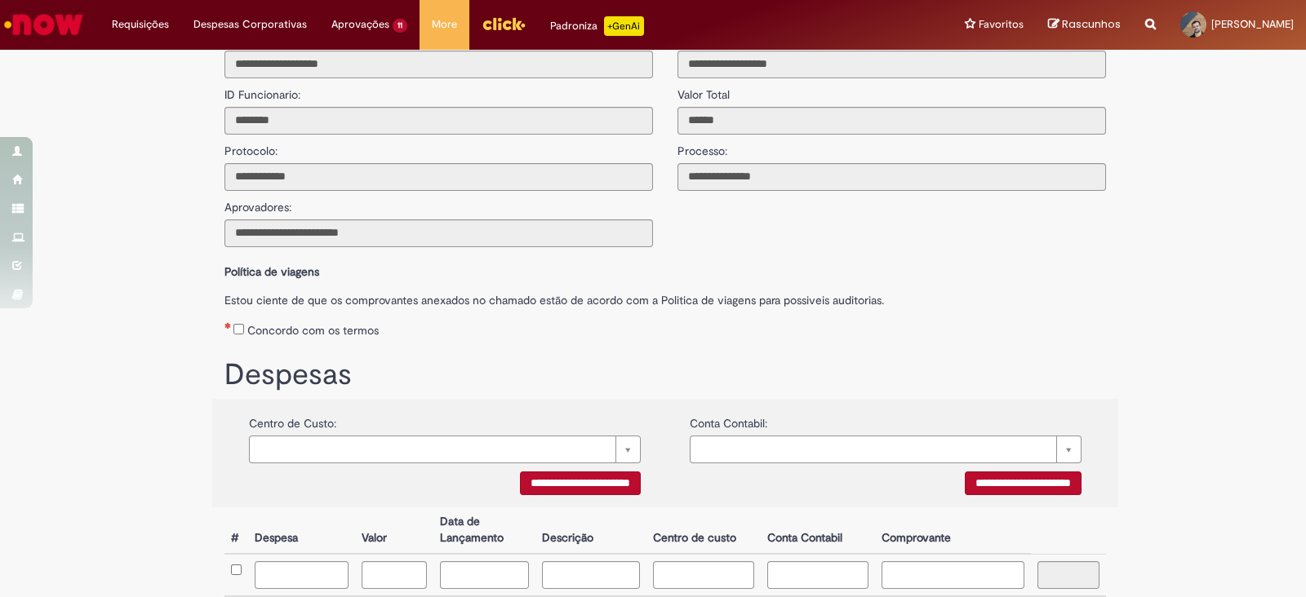
scroll to position [295, 0]
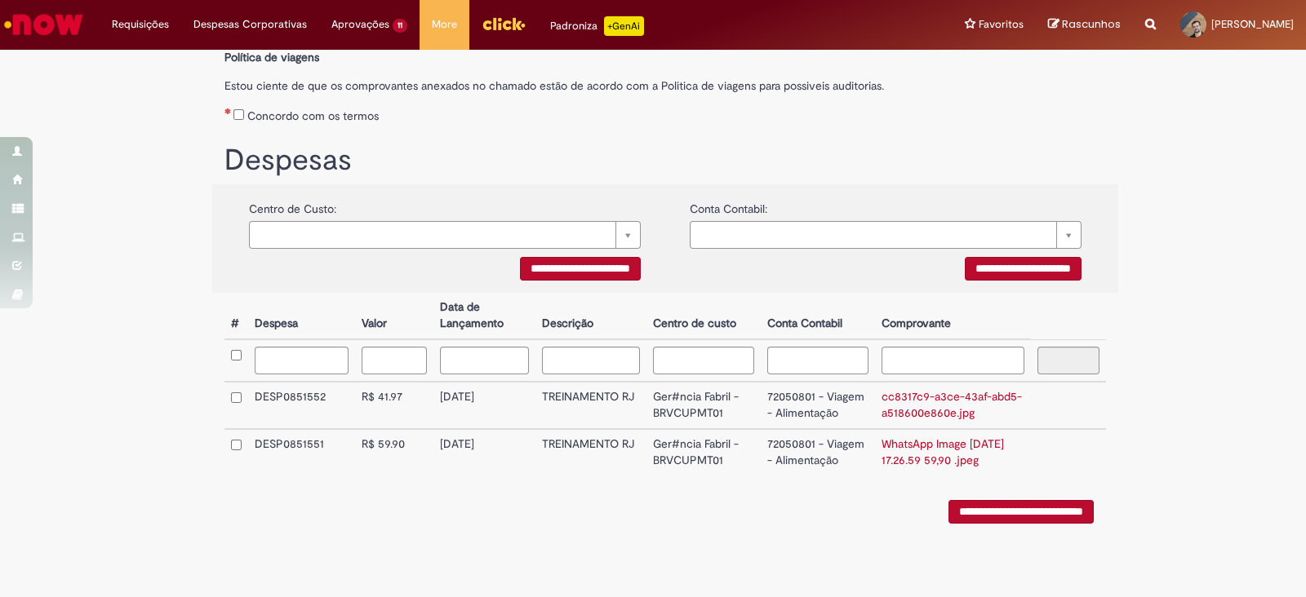
drag, startPoint x: 429, startPoint y: 365, endPoint x: 514, endPoint y: 362, distance: 84.9
click at [514, 382] on td "[DATE]" at bounding box center [484, 405] width 102 height 47
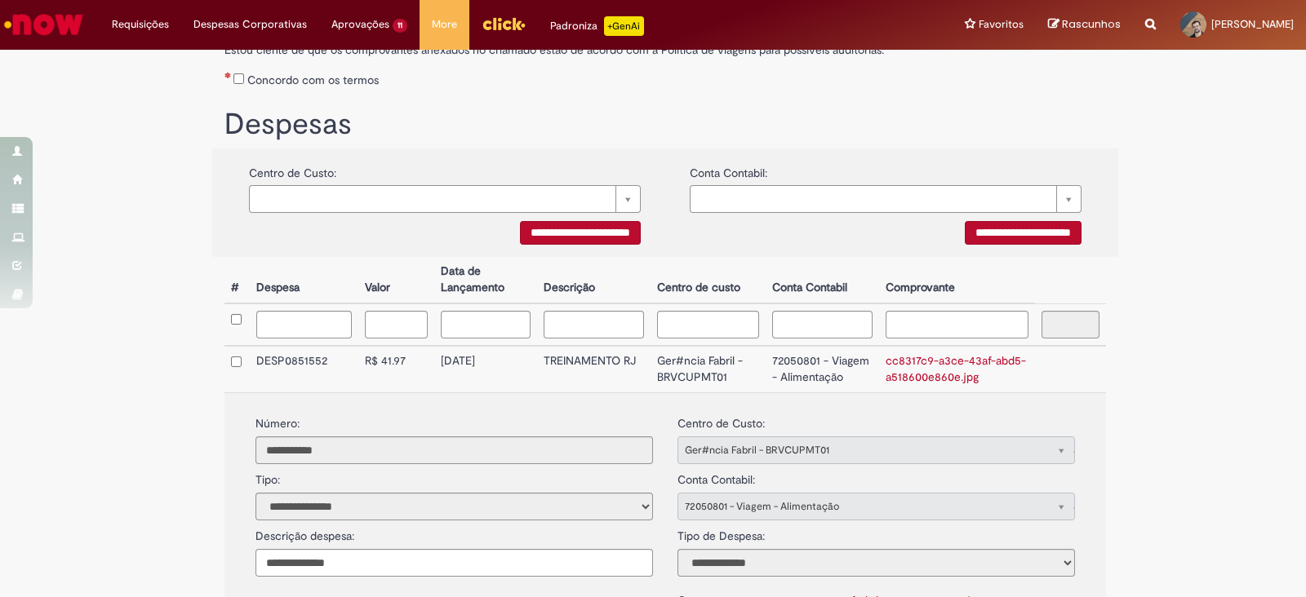
copy td "[DATE]"
click at [910, 365] on link "cc8317c9-a3ce-43af-abd5-a518600e860e.jpg" at bounding box center [956, 368] width 140 height 31
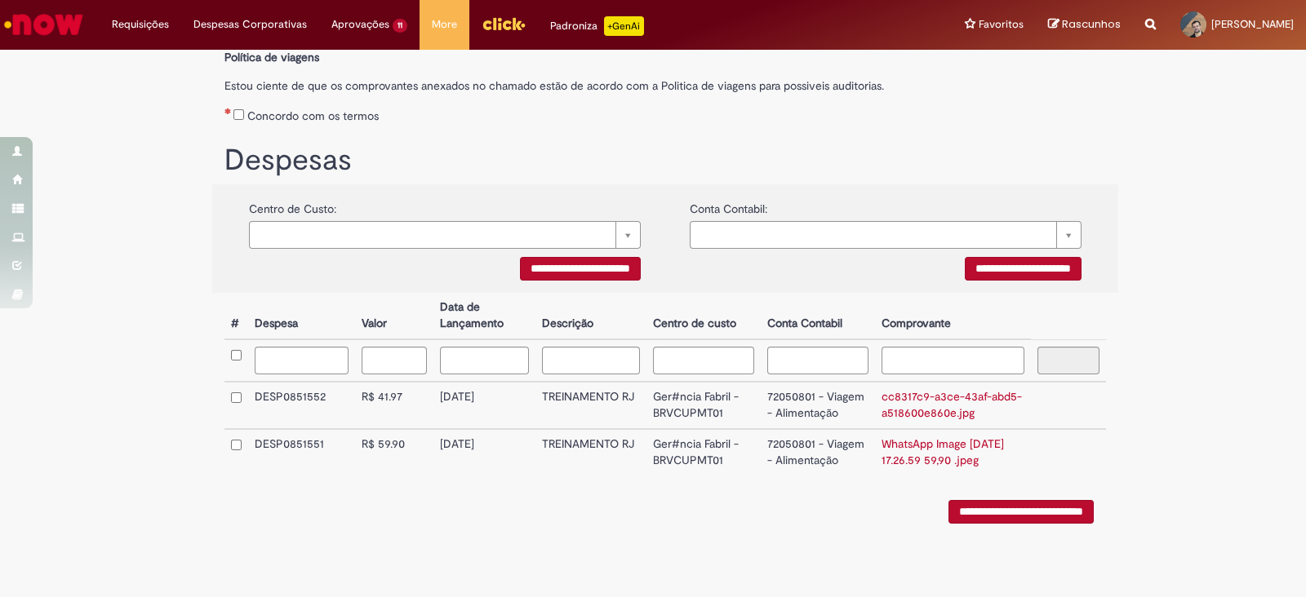
click at [952, 437] on link "WhatsApp Image 2025-08-23 at 17.26.59 59,90 .jpeg" at bounding box center [942, 452] width 122 height 31
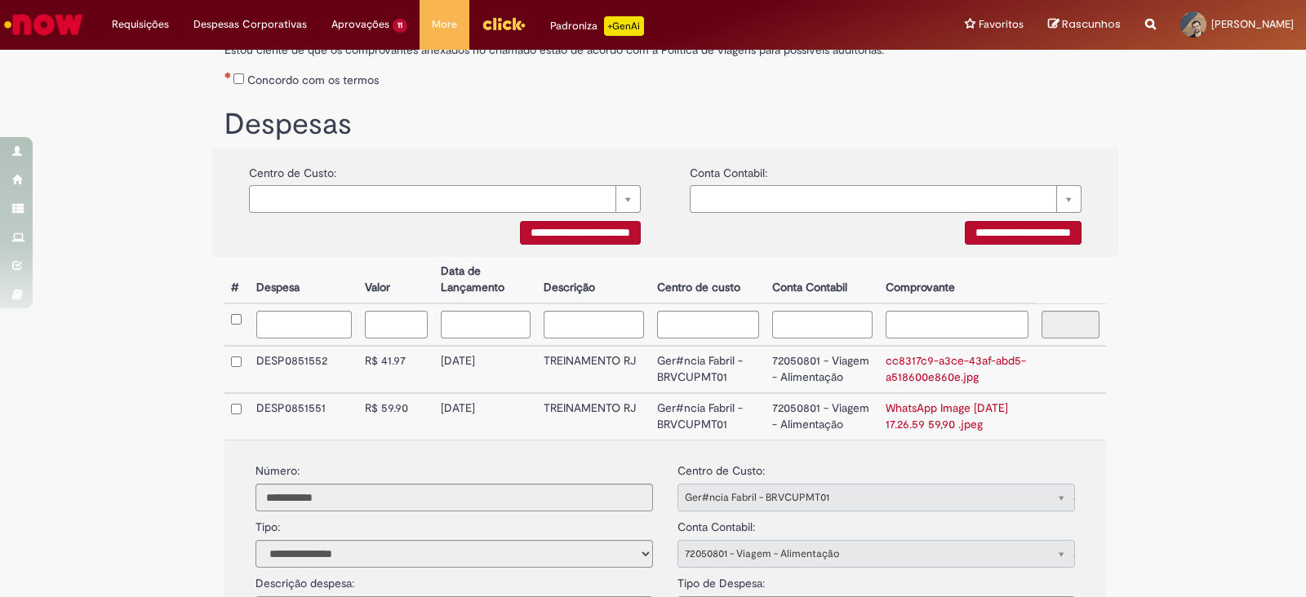
click at [1188, 381] on div "**********" at bounding box center [653, 278] width 1306 height 1030
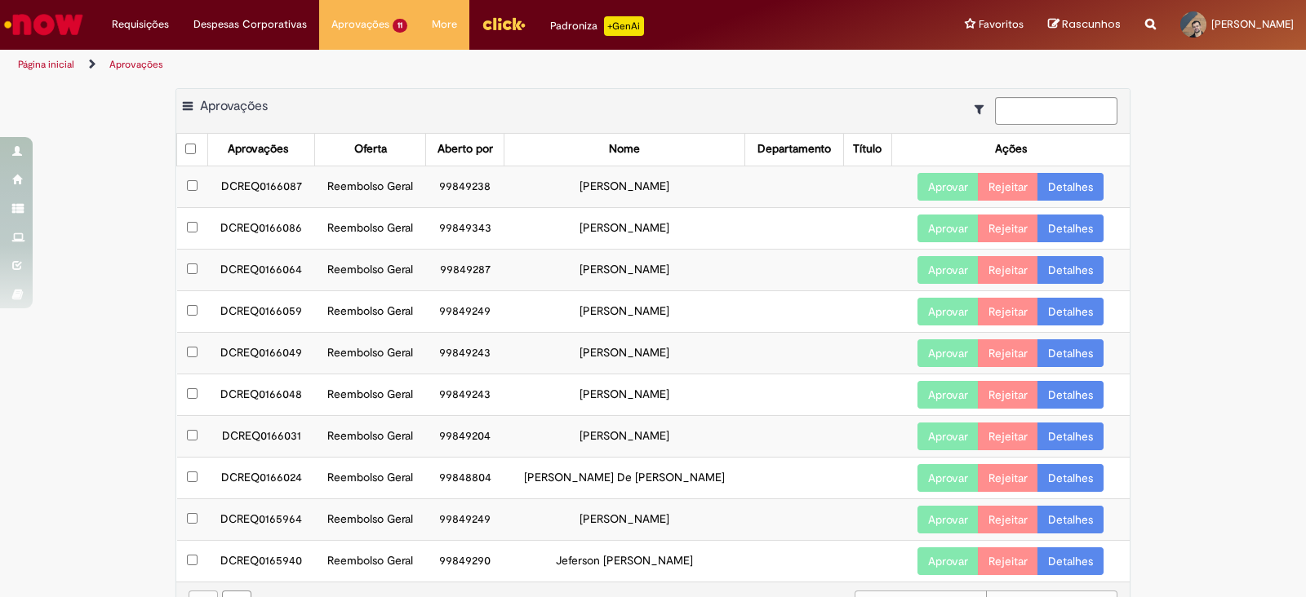
click at [939, 197] on button "Aprovar" at bounding box center [947, 187] width 61 height 28
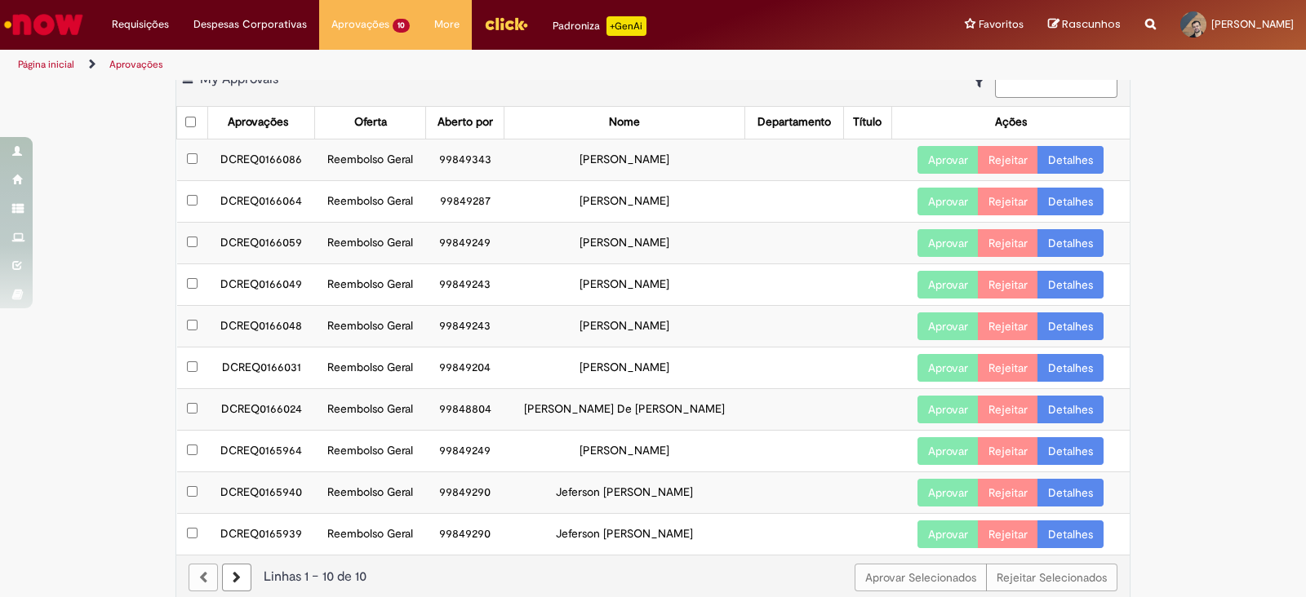
scroll to position [40, 0]
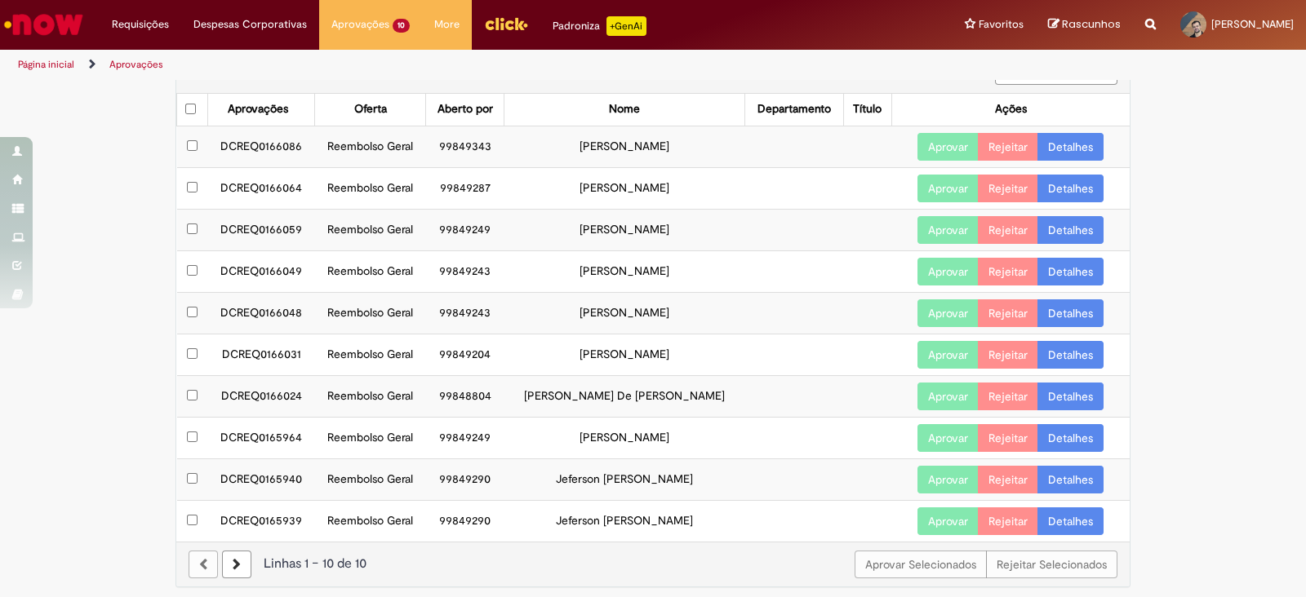
click at [233, 559] on link at bounding box center [236, 565] width 29 height 28
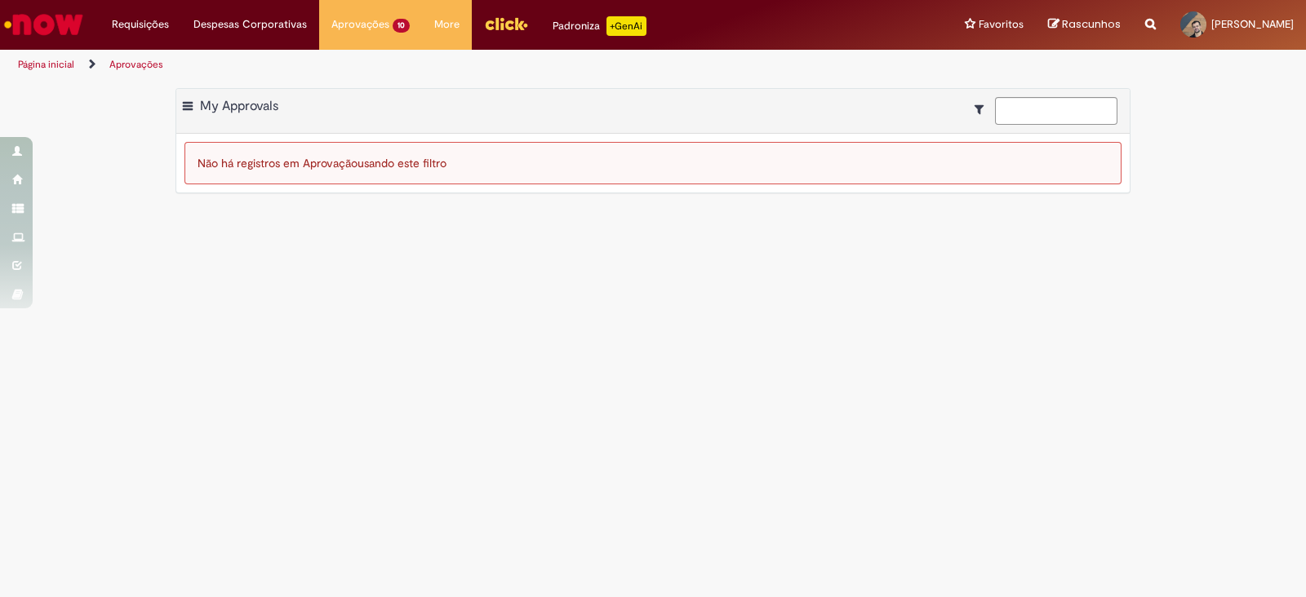
scroll to position [0, 0]
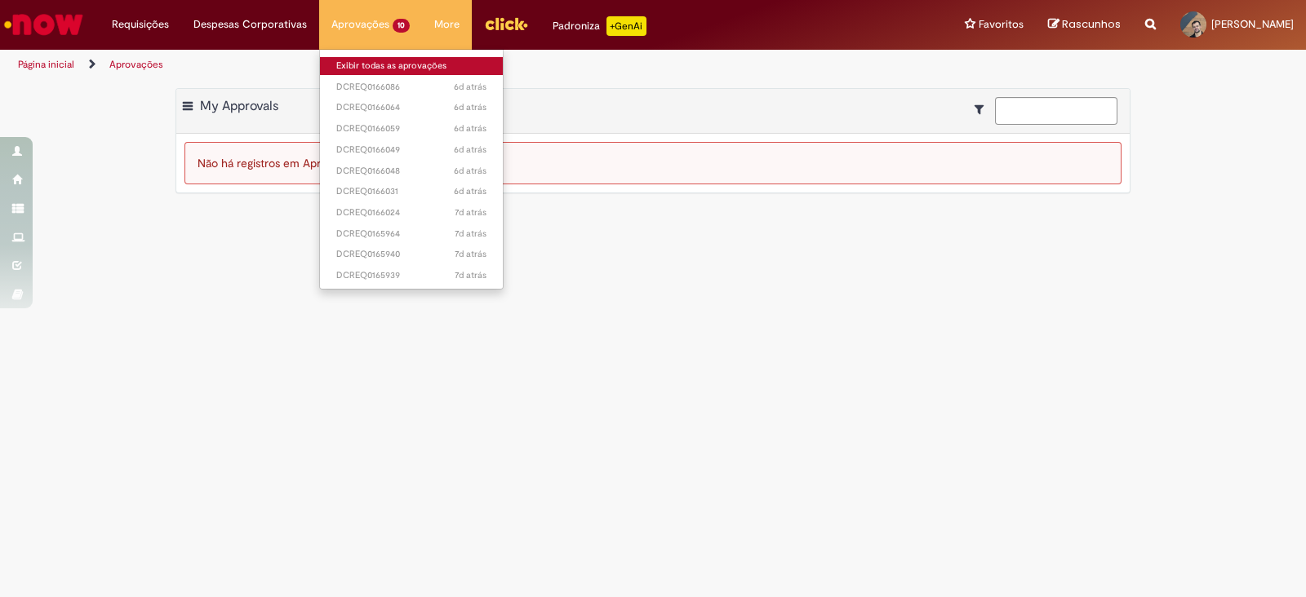
click at [343, 60] on link "Exibir todas as aprovações" at bounding box center [411, 66] width 183 height 18
click at [363, 64] on link "Exibir todas as aprovações" at bounding box center [411, 66] width 183 height 18
click at [368, 59] on link "Exibir todas as aprovações" at bounding box center [411, 66] width 183 height 18
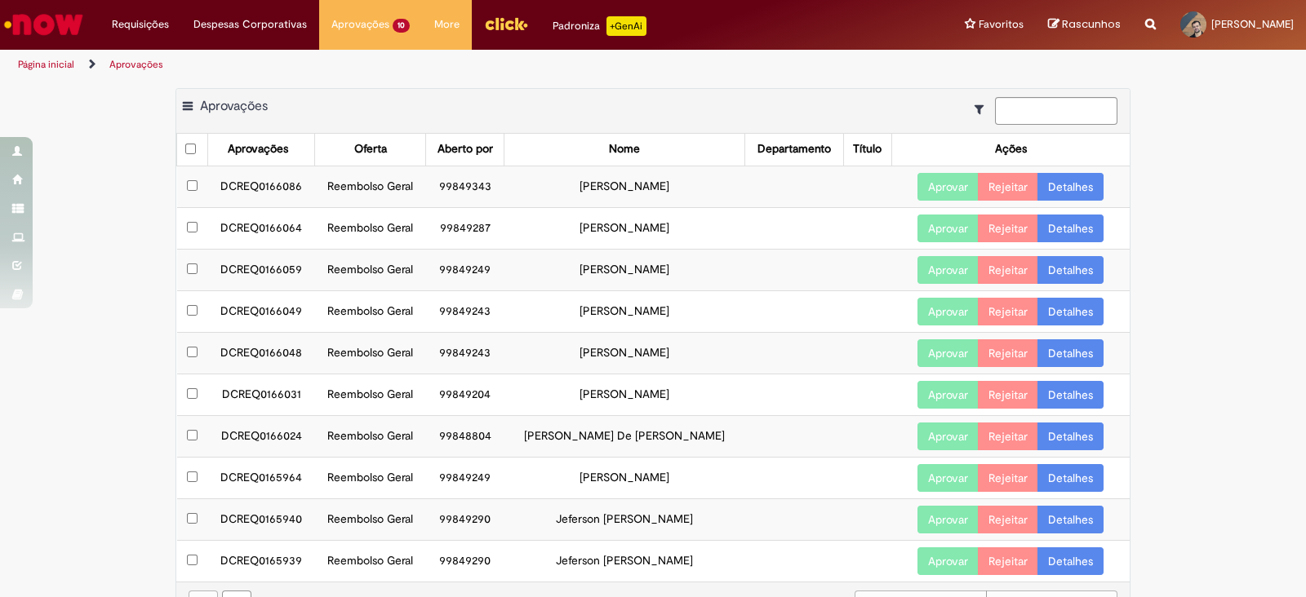
drag, startPoint x: 214, startPoint y: 186, endPoint x: 692, endPoint y: 198, distance: 478.4
click at [692, 198] on tr "DCREQ0166086 Reembolso Geral 99849343 Fatima Adriana Carvalho Aprovar Rejeitar …" at bounding box center [653, 187] width 953 height 42
copy tr "DCREQ0166086 Reembolso Geral 99849343 [PERSON_NAME]"
click at [1064, 186] on link "Detalhes" at bounding box center [1070, 187] width 66 height 28
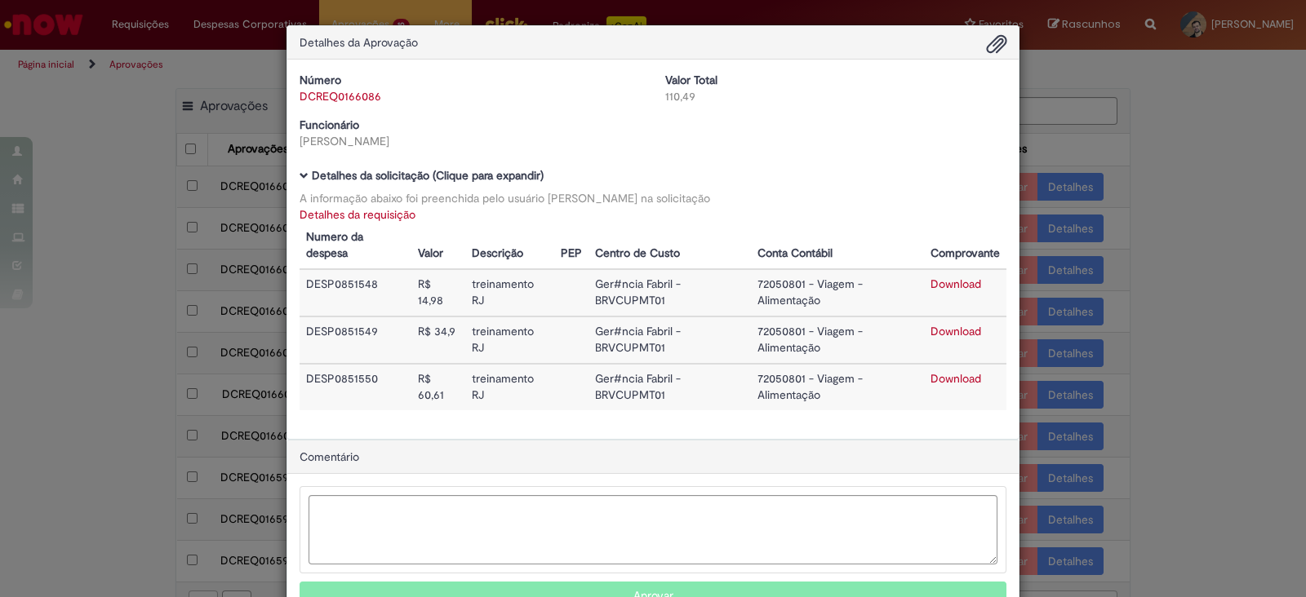
click at [371, 208] on link "Detalhes da requisição" at bounding box center [358, 214] width 116 height 15
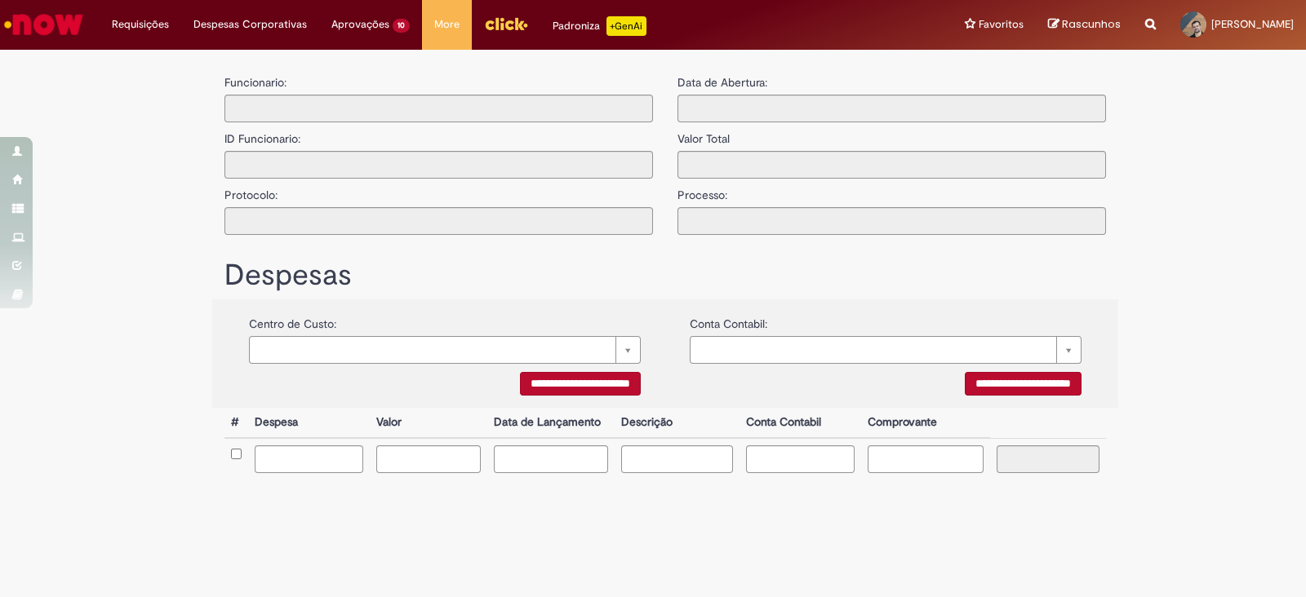
type input "**********"
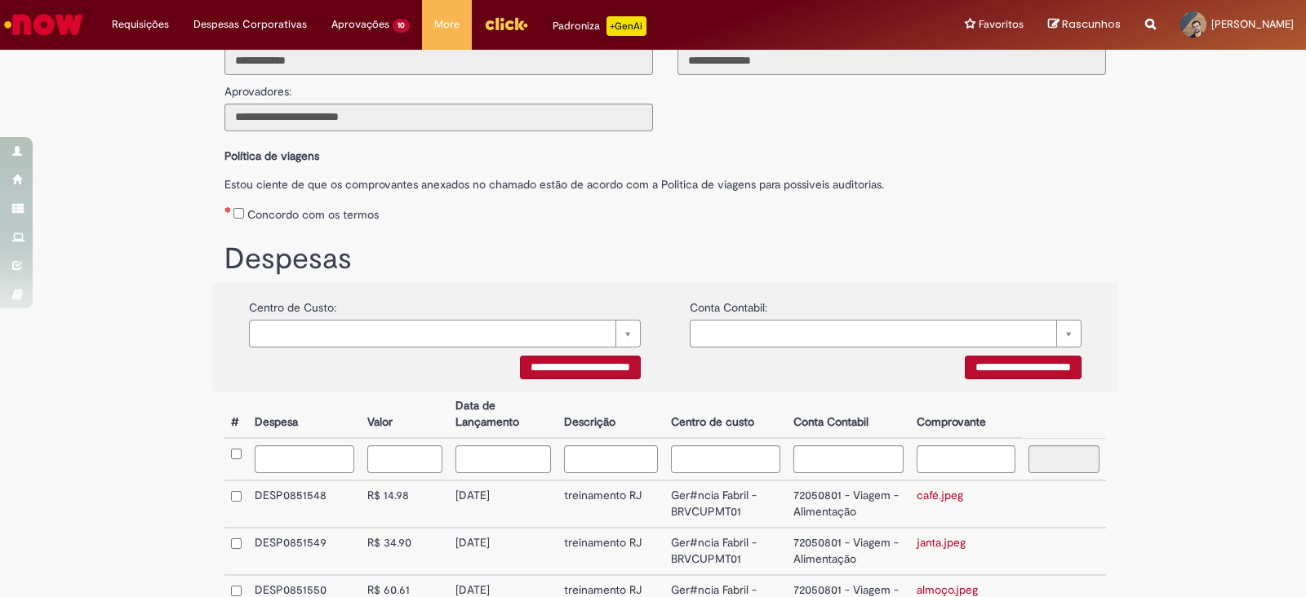
scroll to position [309, 0]
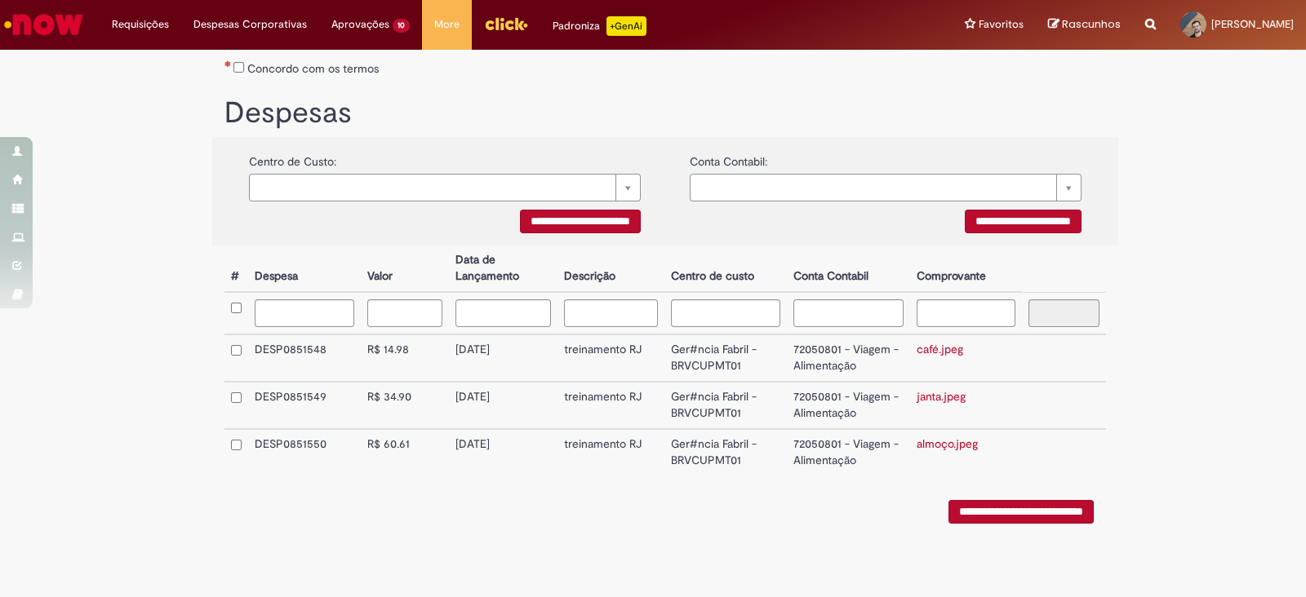
click at [930, 349] on link "café.jpeg" at bounding box center [940, 349] width 47 height 15
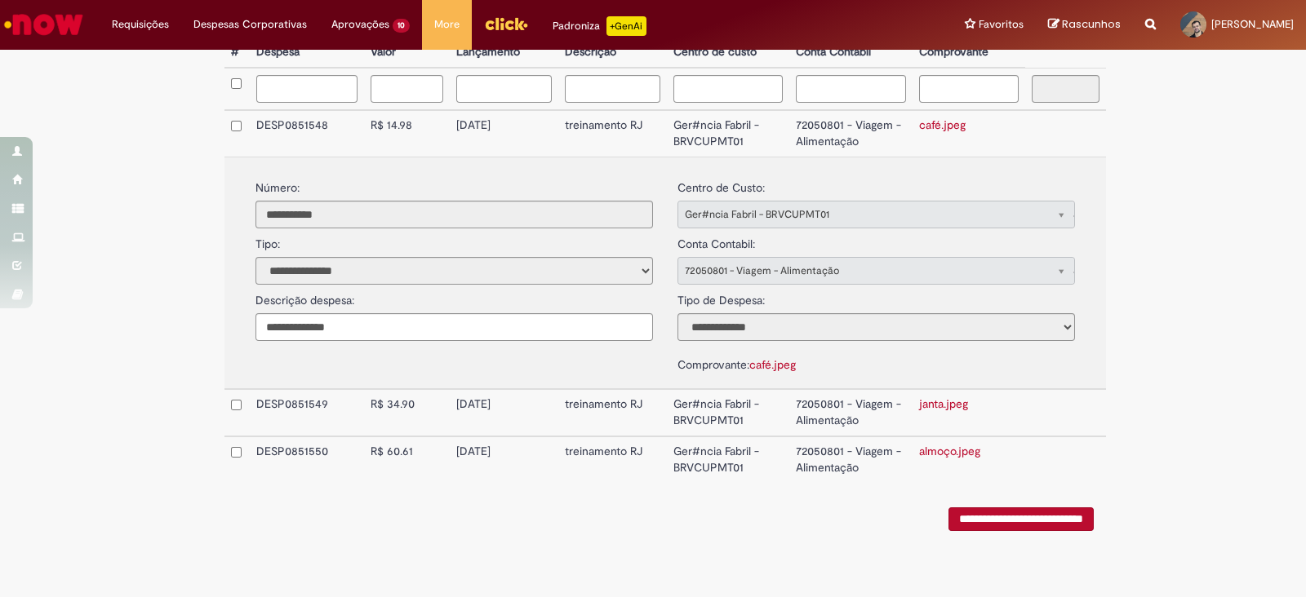
scroll to position [532, 0]
click at [932, 395] on link "janta.jpeg" at bounding box center [943, 402] width 49 height 15
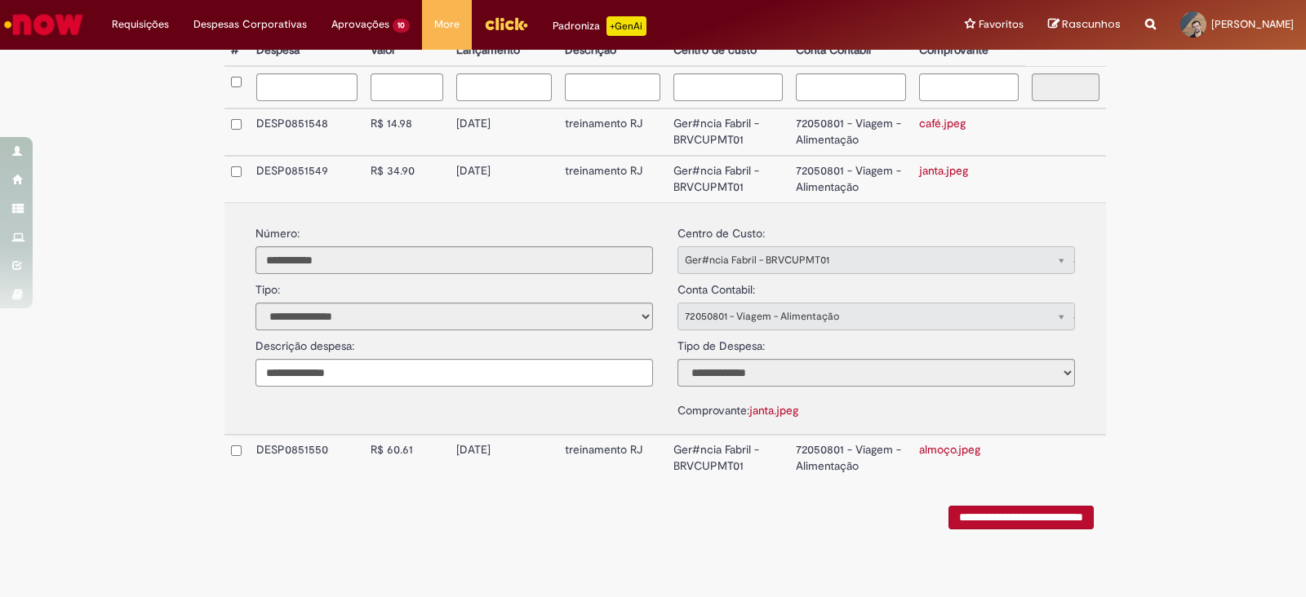
click at [955, 445] on link "almoço.jpeg" at bounding box center [949, 449] width 61 height 15
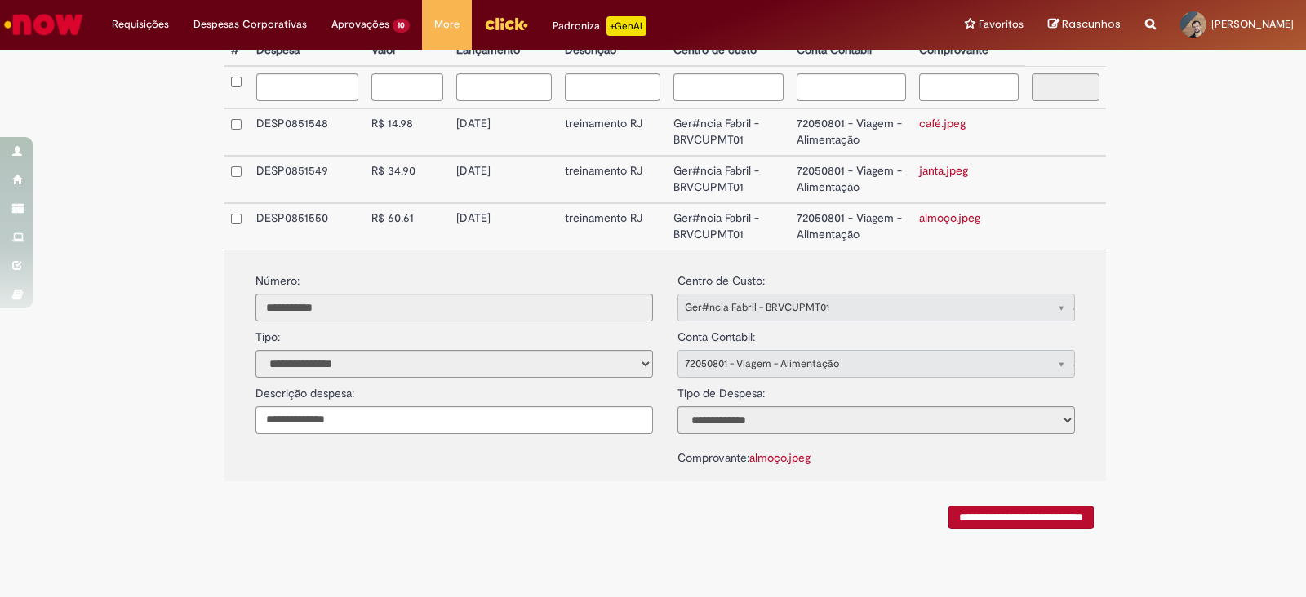
drag, startPoint x: 477, startPoint y: 127, endPoint x: 510, endPoint y: 128, distance: 32.7
click at [510, 128] on td "[DATE]" at bounding box center [504, 132] width 109 height 47
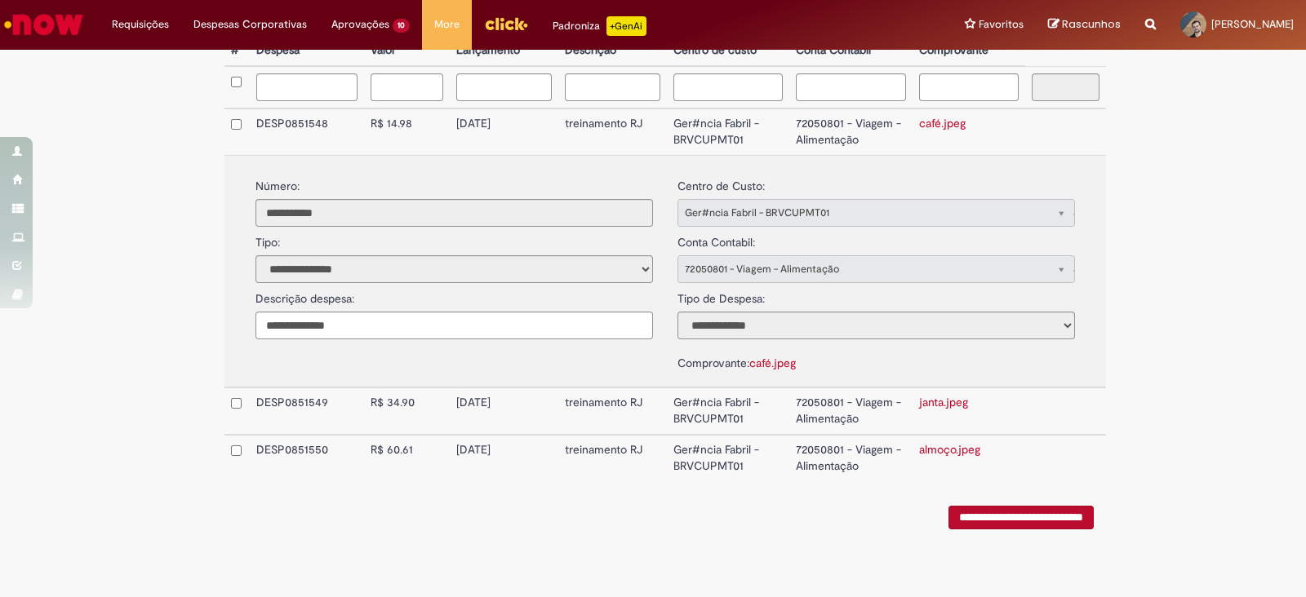
copy td "[DATE]"
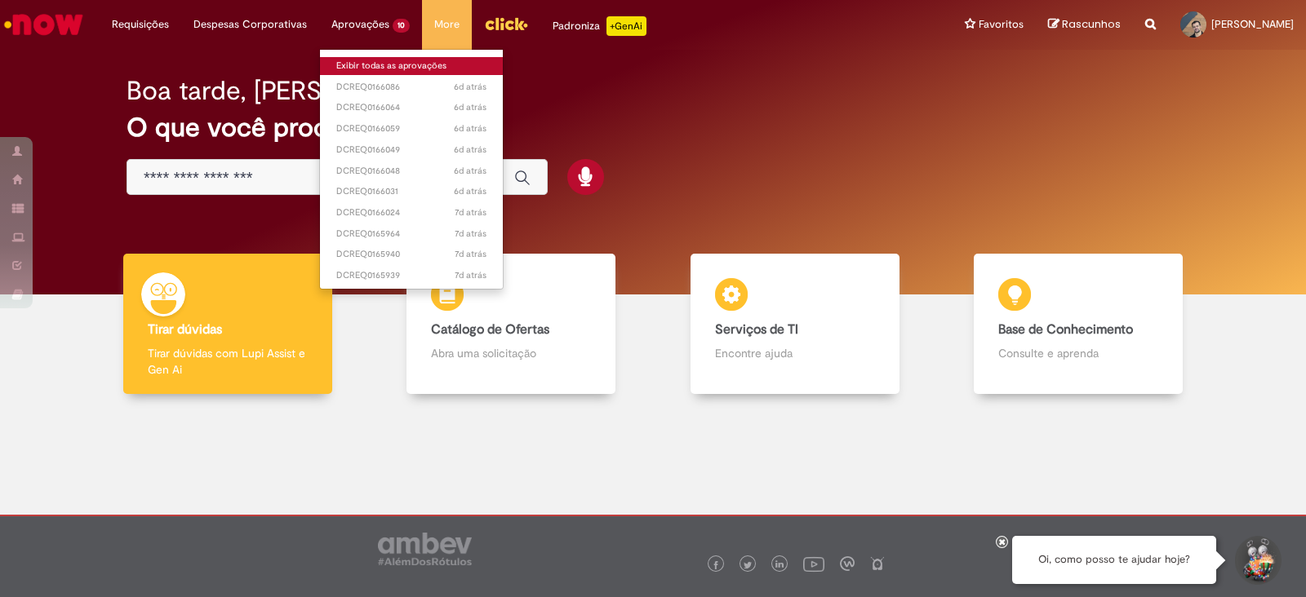
click at [367, 67] on link "Exibir todas as aprovações" at bounding box center [411, 66] width 183 height 18
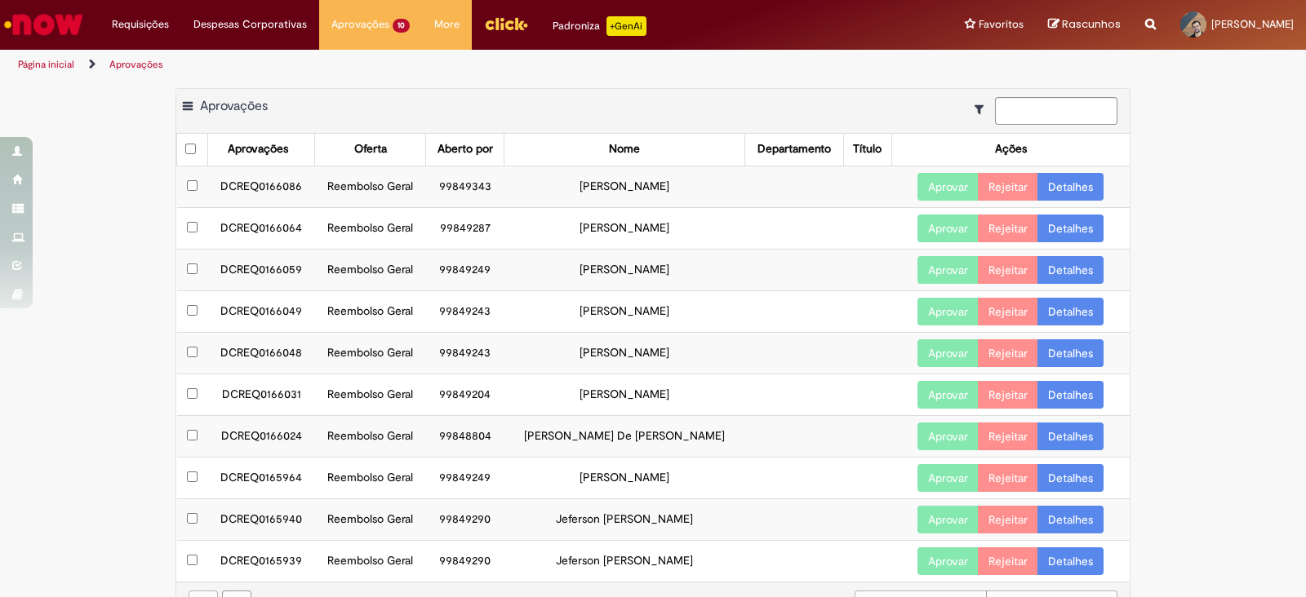
drag, startPoint x: 263, startPoint y: 184, endPoint x: 698, endPoint y: 186, distance: 435.0
click at [698, 186] on tr "DCREQ0166086 Reembolso Geral 99849343 Fatima Adriana Carvalho Aprovar Rejeitar …" at bounding box center [653, 187] width 953 height 42
copy tr "DCREQ0166086 Reembolso Geral 99849343 Fatima Adriana Carvalho"
click at [1094, 193] on link "Detalhes" at bounding box center [1070, 187] width 66 height 28
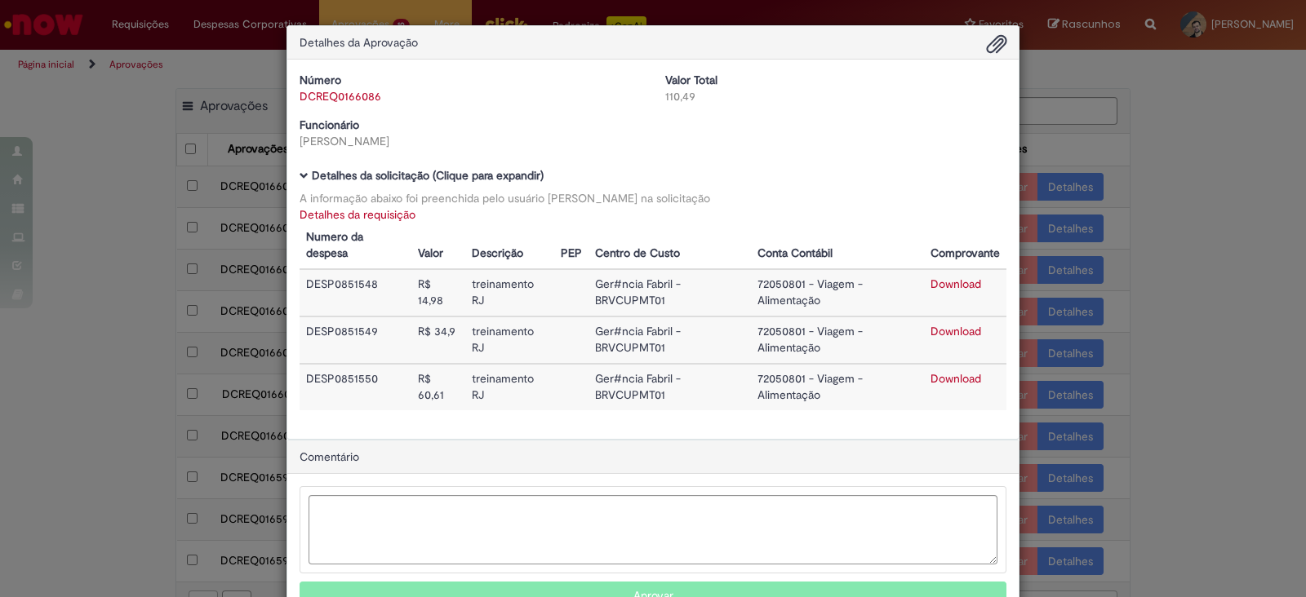
click at [371, 213] on link "Detalhes da requisição" at bounding box center [358, 214] width 116 height 15
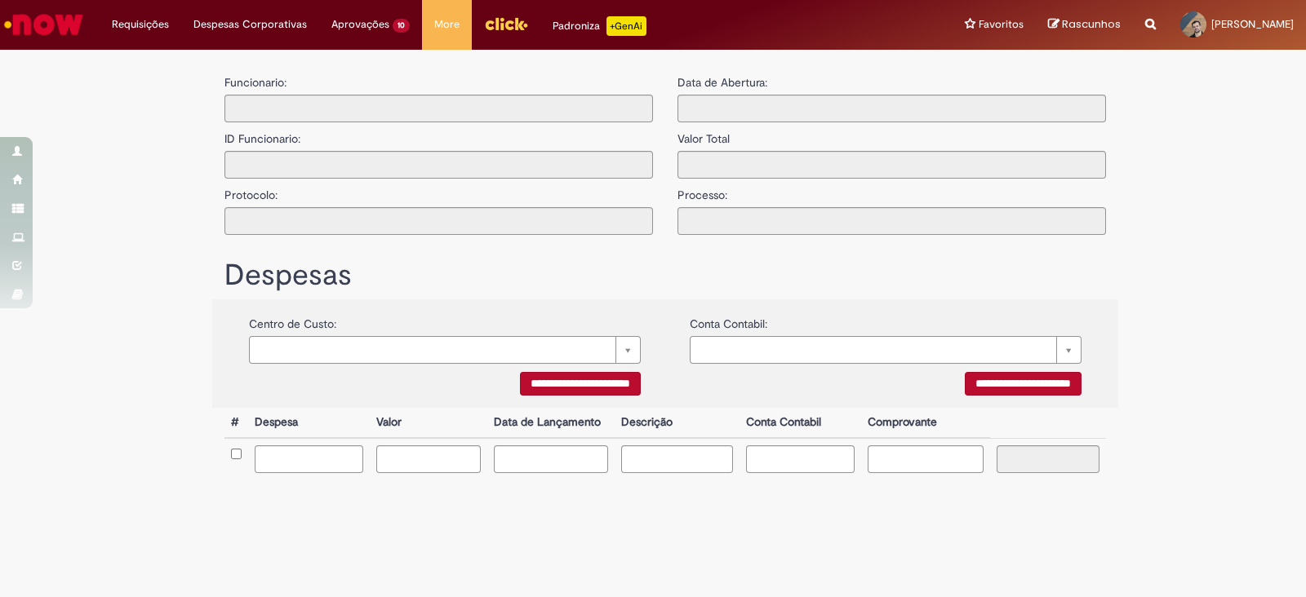
type input "**********"
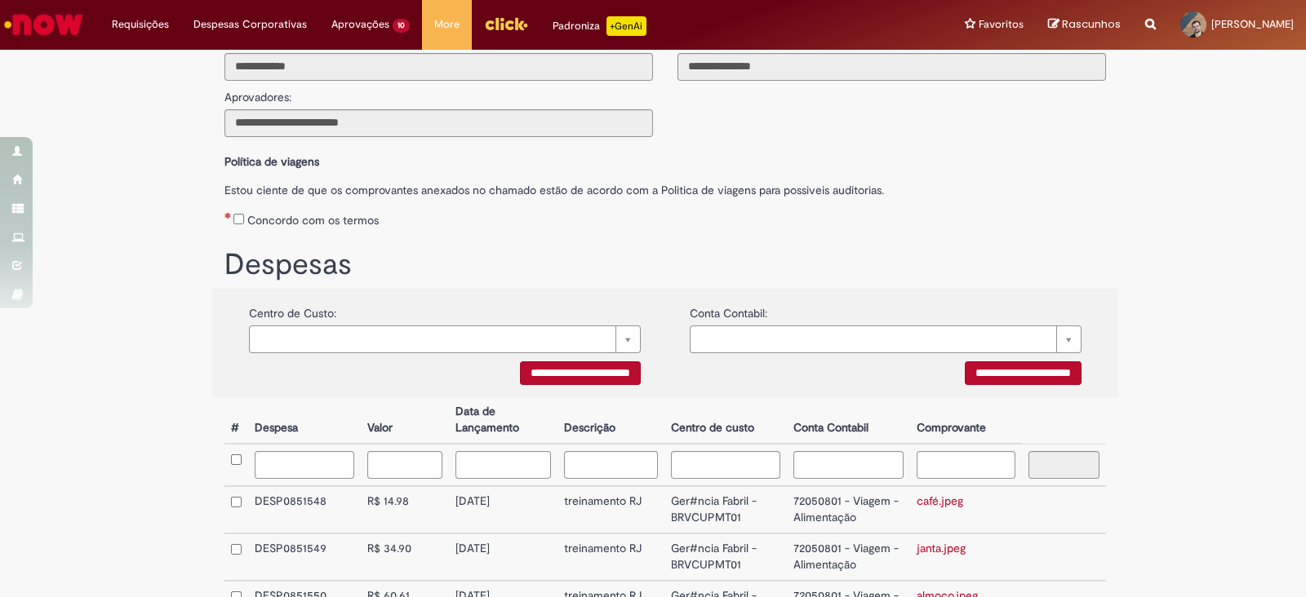
scroll to position [309, 0]
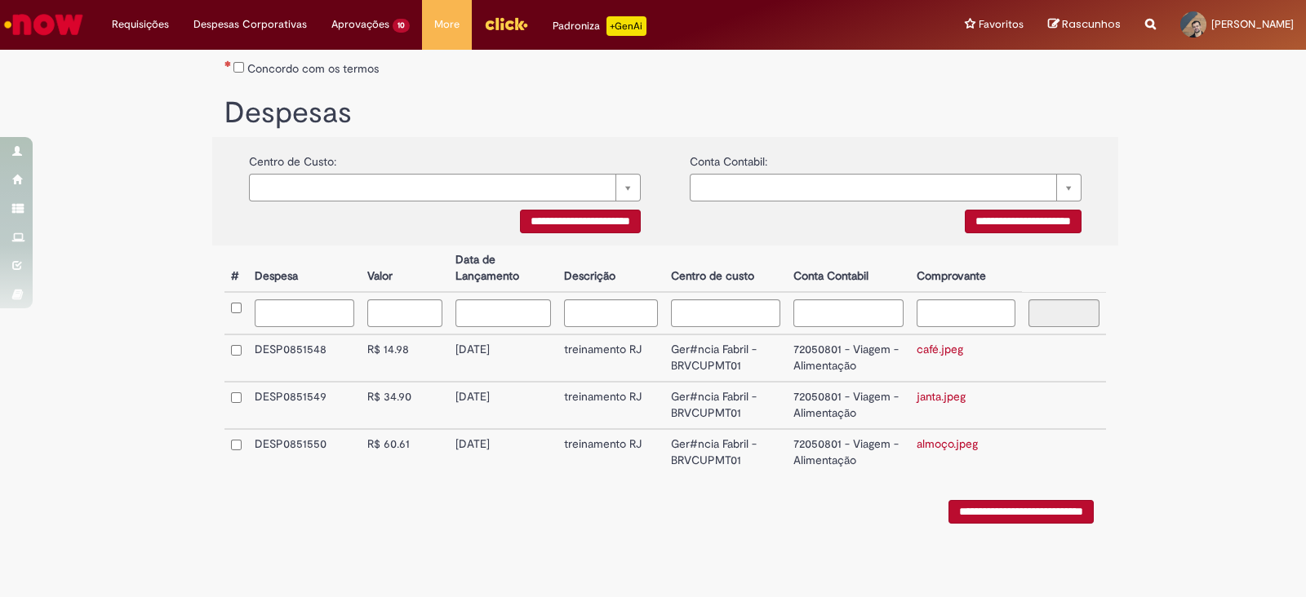
click at [926, 349] on link "café.jpeg" at bounding box center [940, 349] width 47 height 15
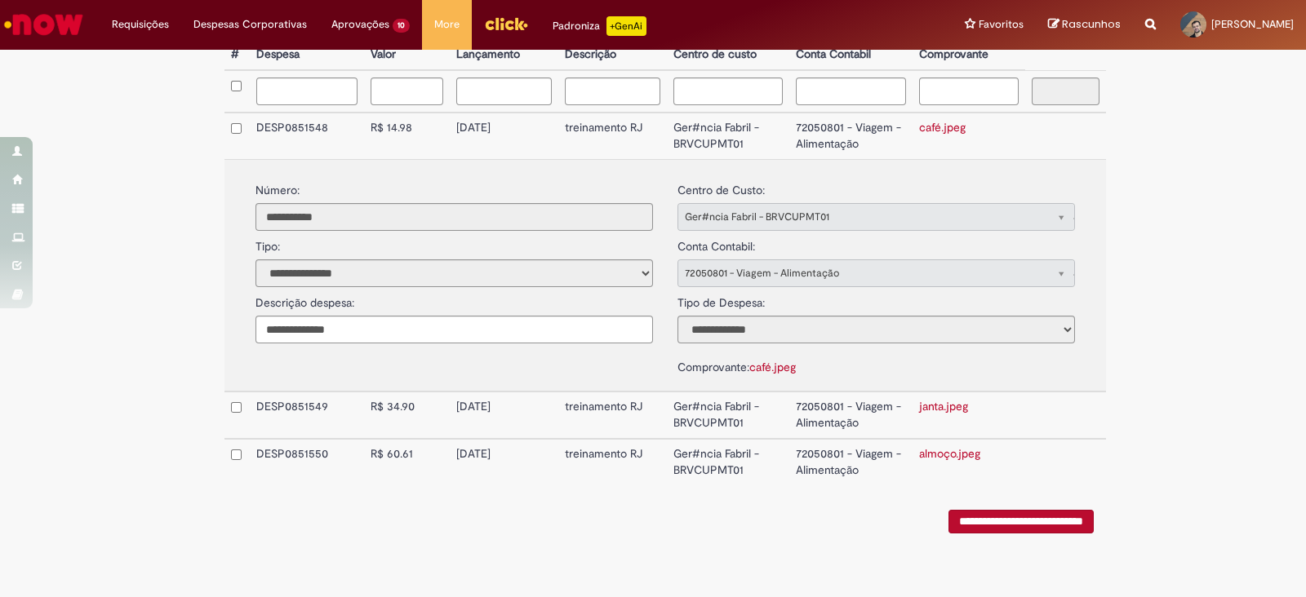
scroll to position [532, 0]
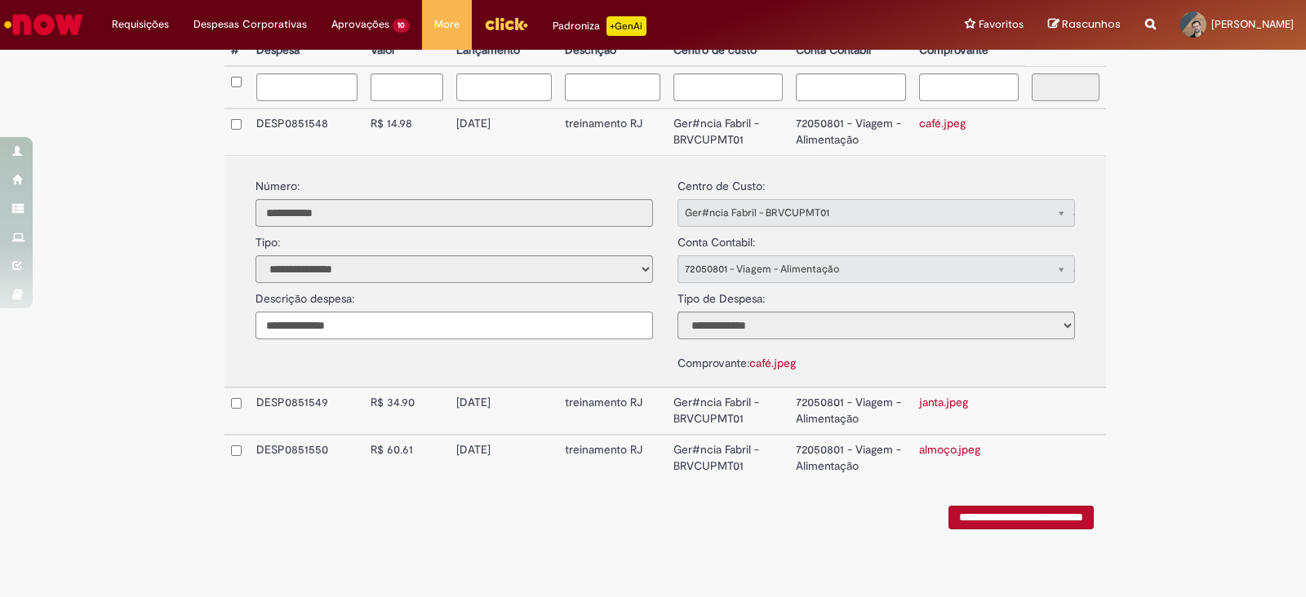
click at [935, 446] on link "almoço.jpeg" at bounding box center [949, 449] width 61 height 15
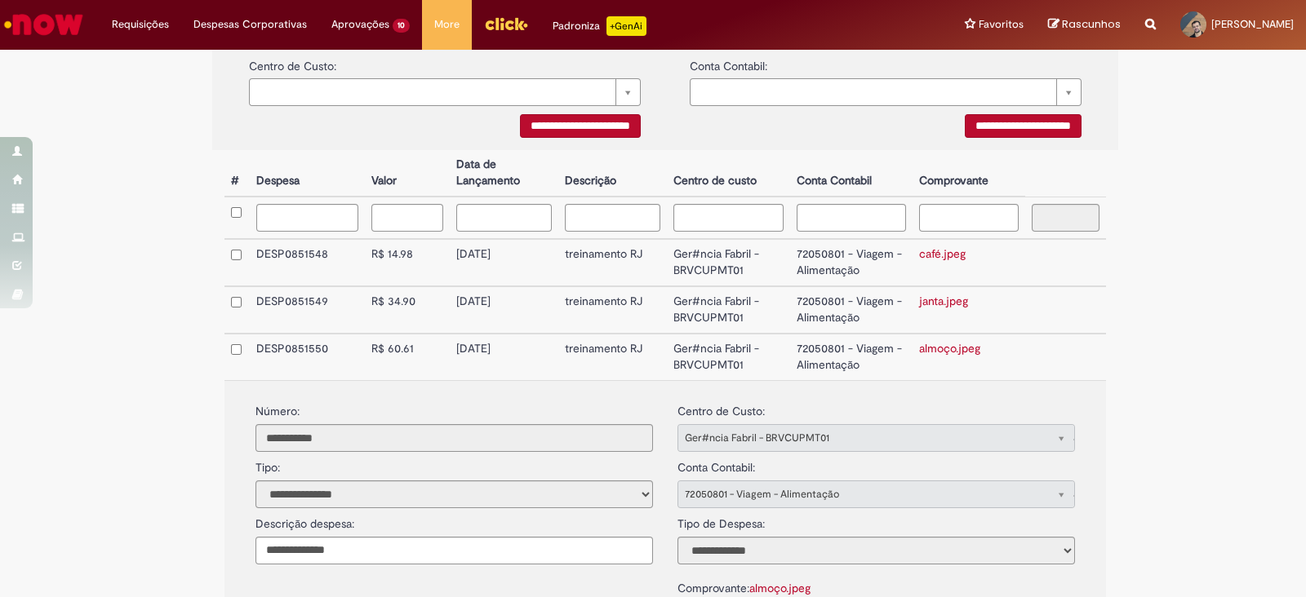
scroll to position [328, 0]
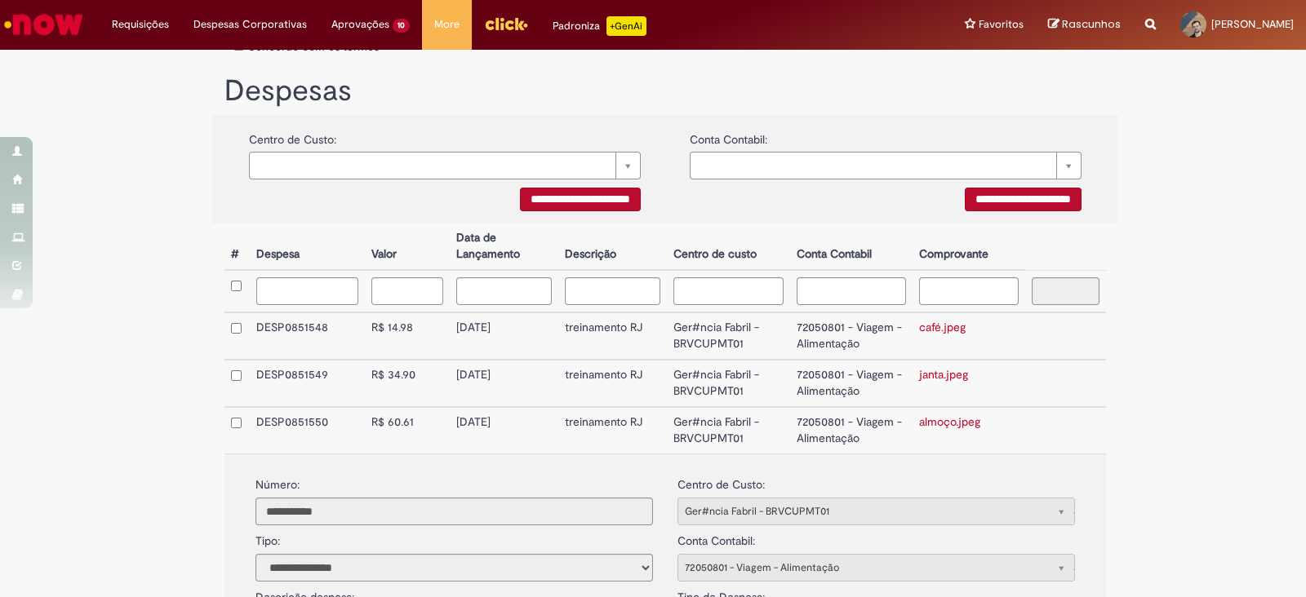
click at [265, 437] on td "DESP0851550" at bounding box center [307, 430] width 115 height 47
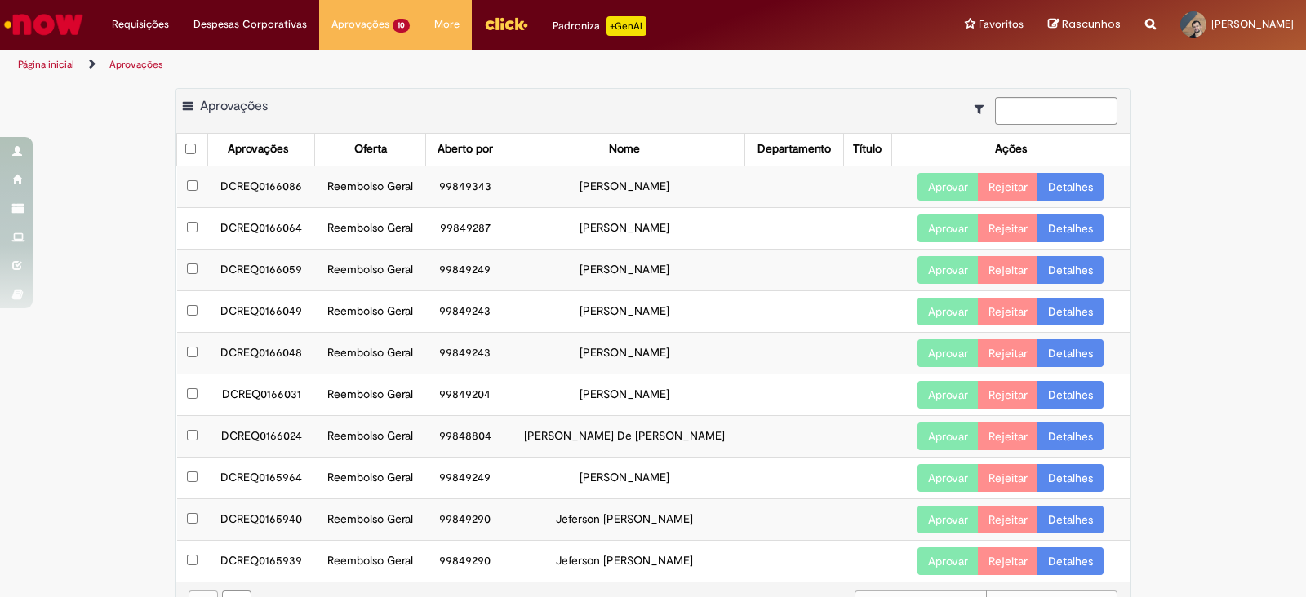
click at [930, 191] on button "Aprovar" at bounding box center [947, 187] width 61 height 28
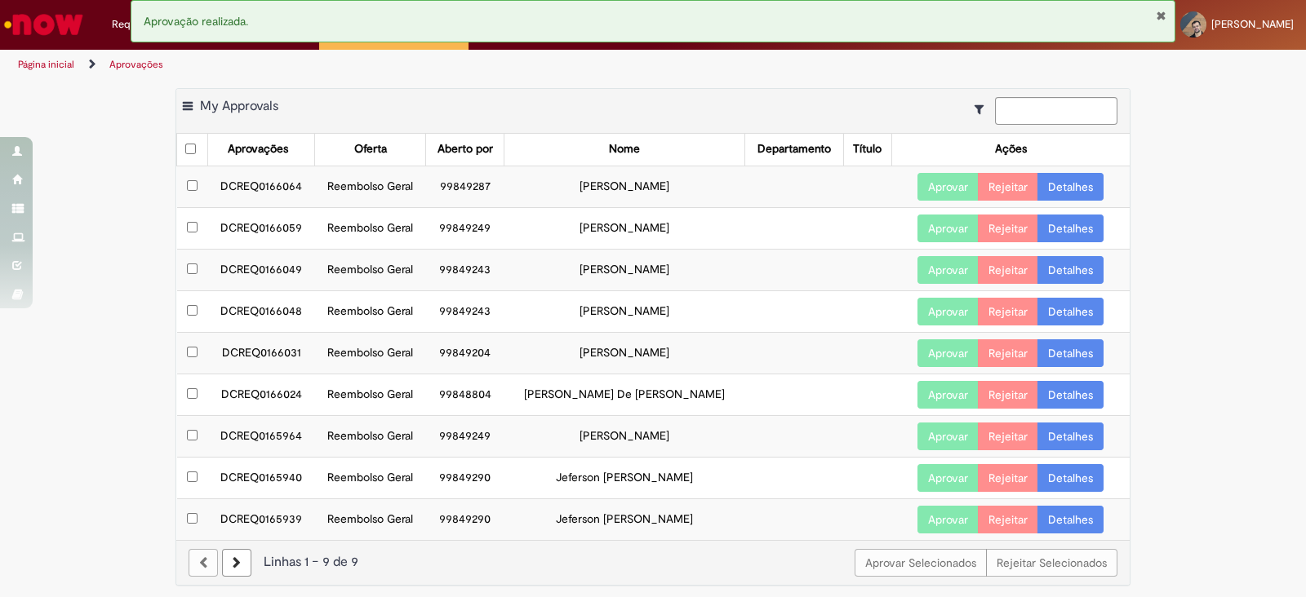
click at [1068, 181] on link "Detalhes" at bounding box center [1070, 187] width 66 height 28
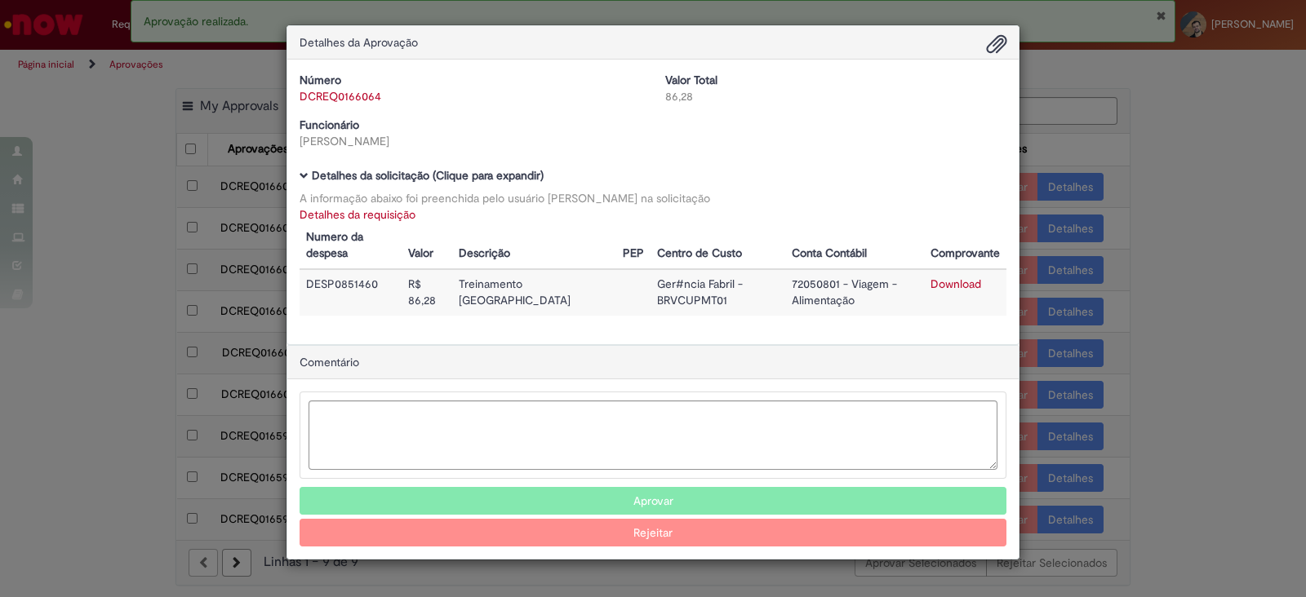
click at [392, 218] on link "Detalhes da requisição" at bounding box center [358, 214] width 116 height 15
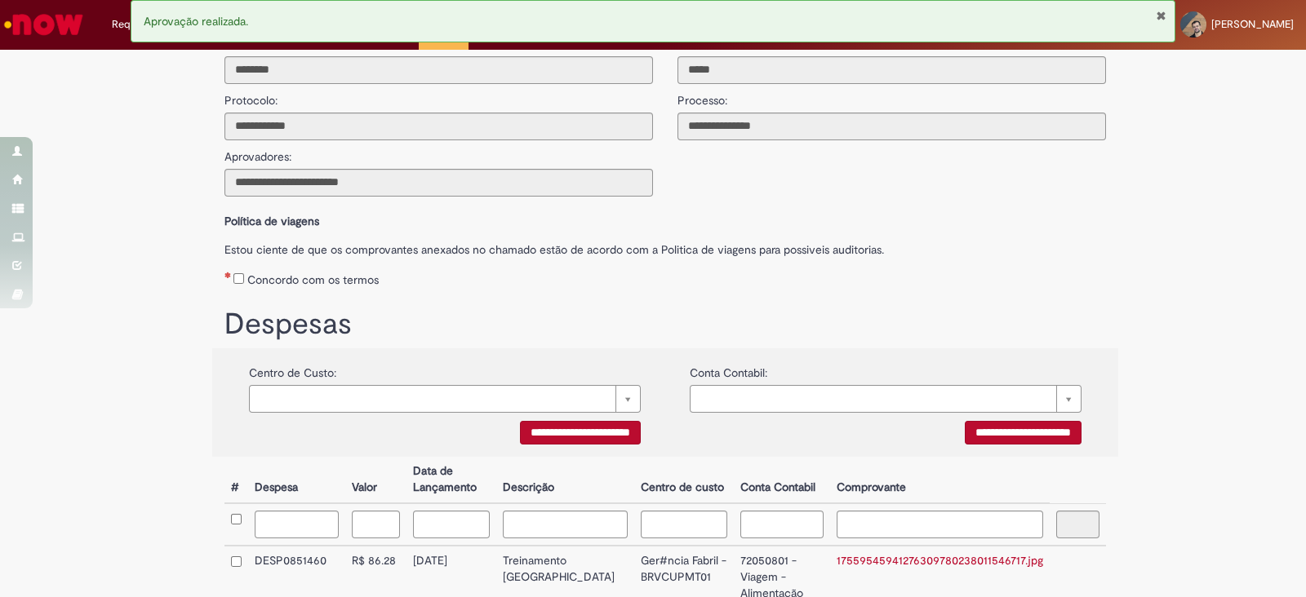
scroll to position [231, 0]
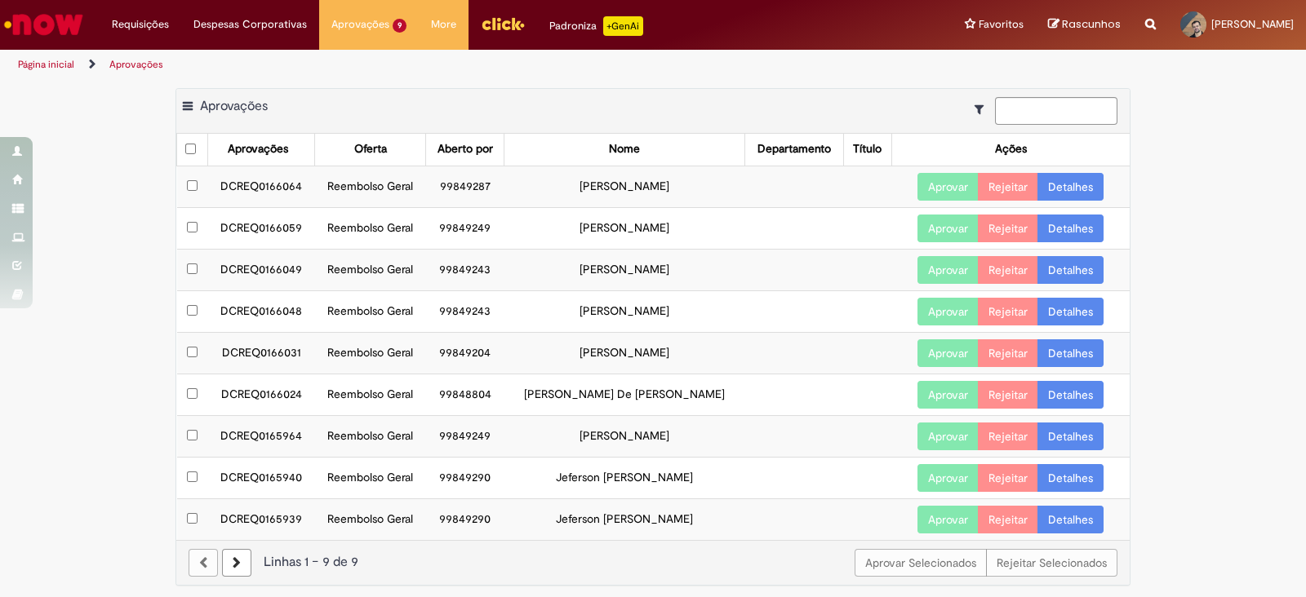
drag, startPoint x: 227, startPoint y: 185, endPoint x: 710, endPoint y: 187, distance: 483.2
click at [710, 187] on tr "DCREQ0166064 Reembolso Geral 99849287 Michel De Lima Costa Aprovar Rejeitar Det…" at bounding box center [653, 187] width 953 height 42
click at [1074, 191] on link "Detalhes" at bounding box center [1070, 187] width 66 height 28
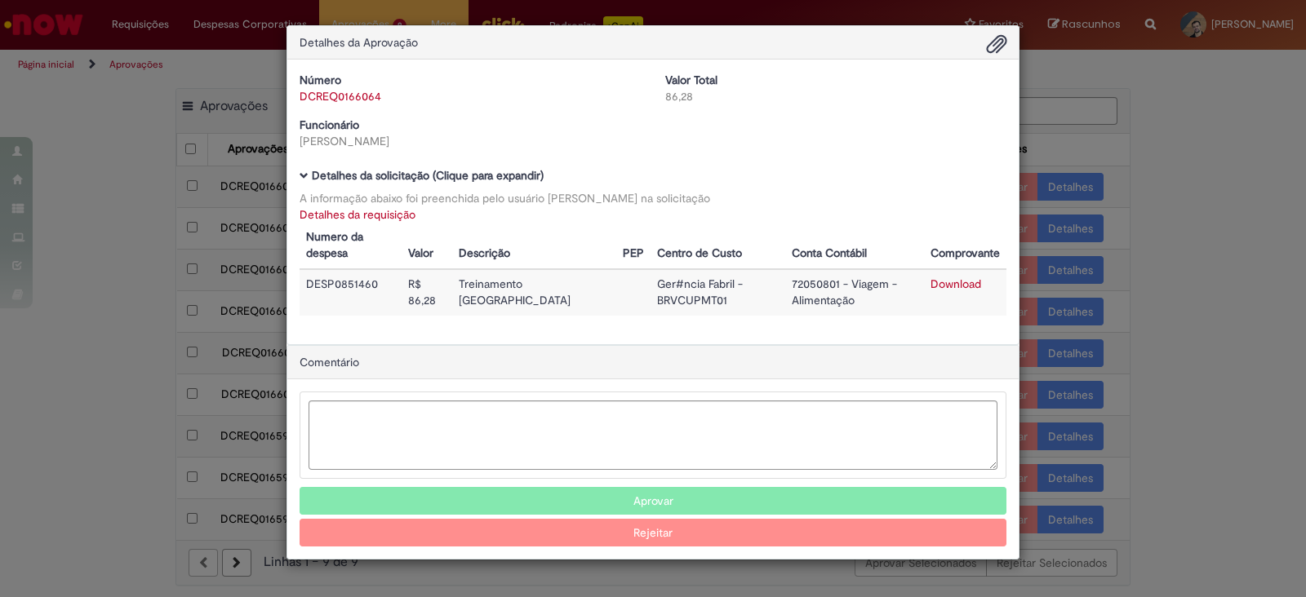
click at [354, 214] on link "Detalhes da requisição" at bounding box center [358, 214] width 116 height 15
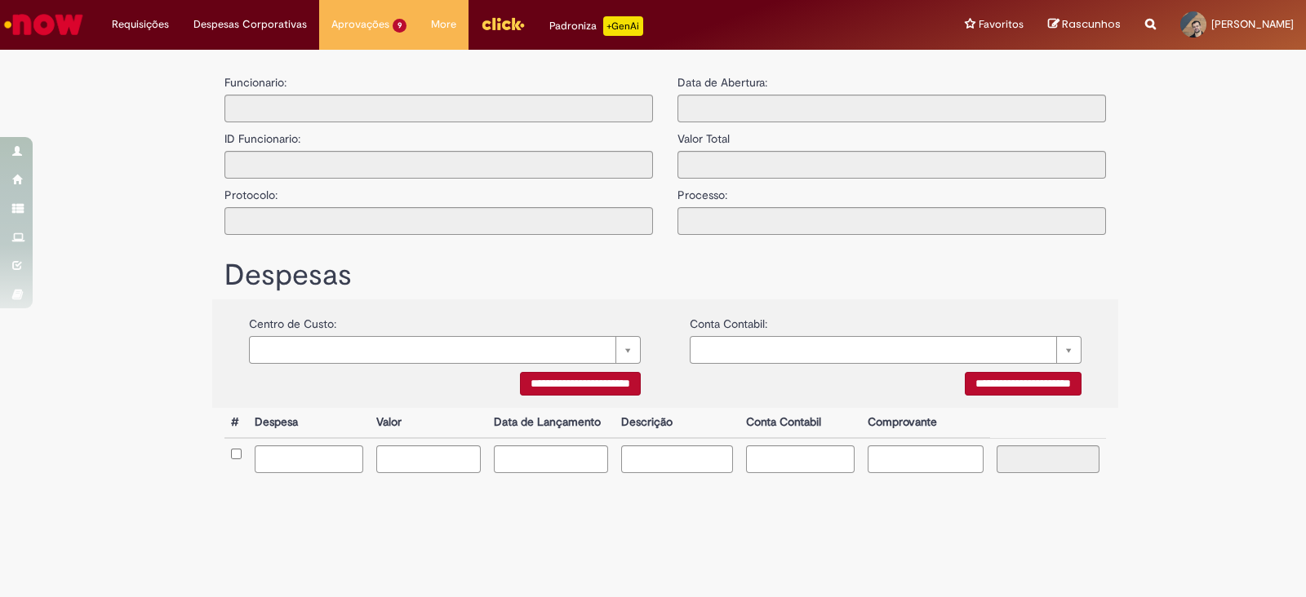
type input "**********"
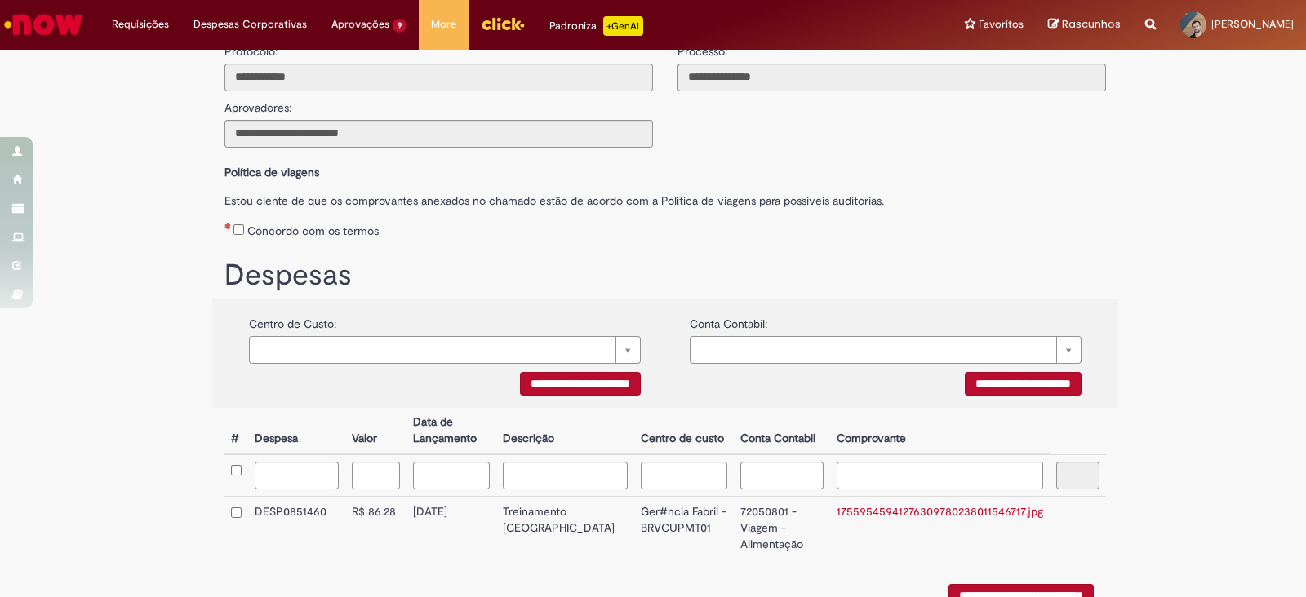
scroll to position [231, 0]
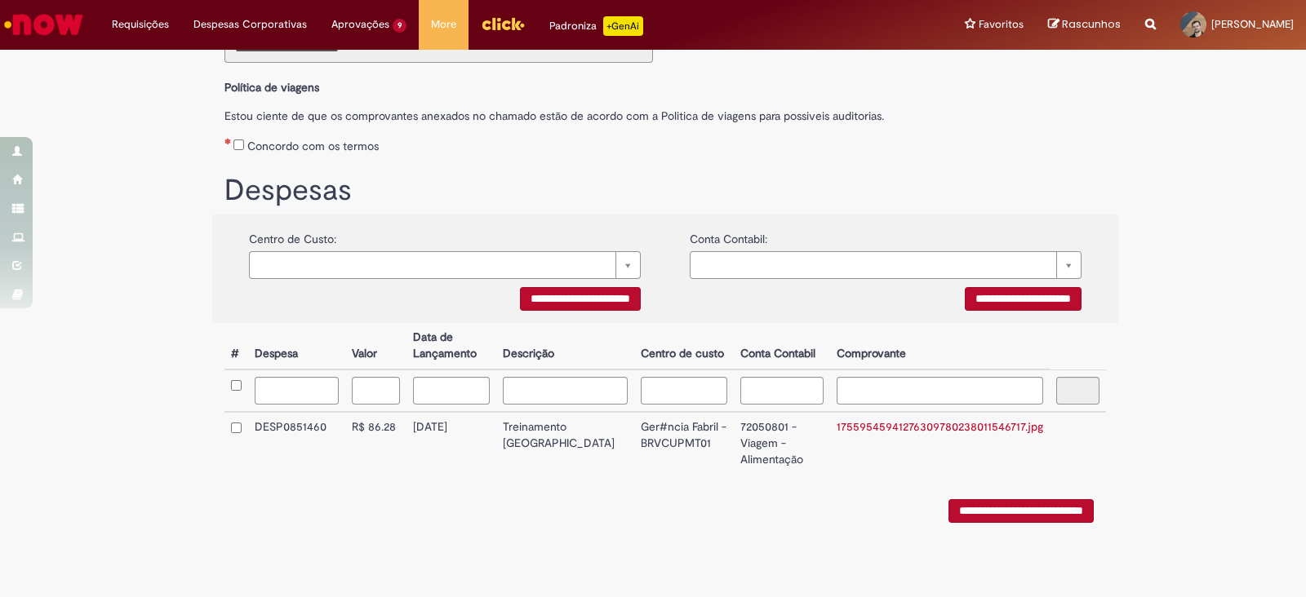
click at [943, 433] on link "17559545941276309780238011546717.jpg" at bounding box center [940, 427] width 206 height 15
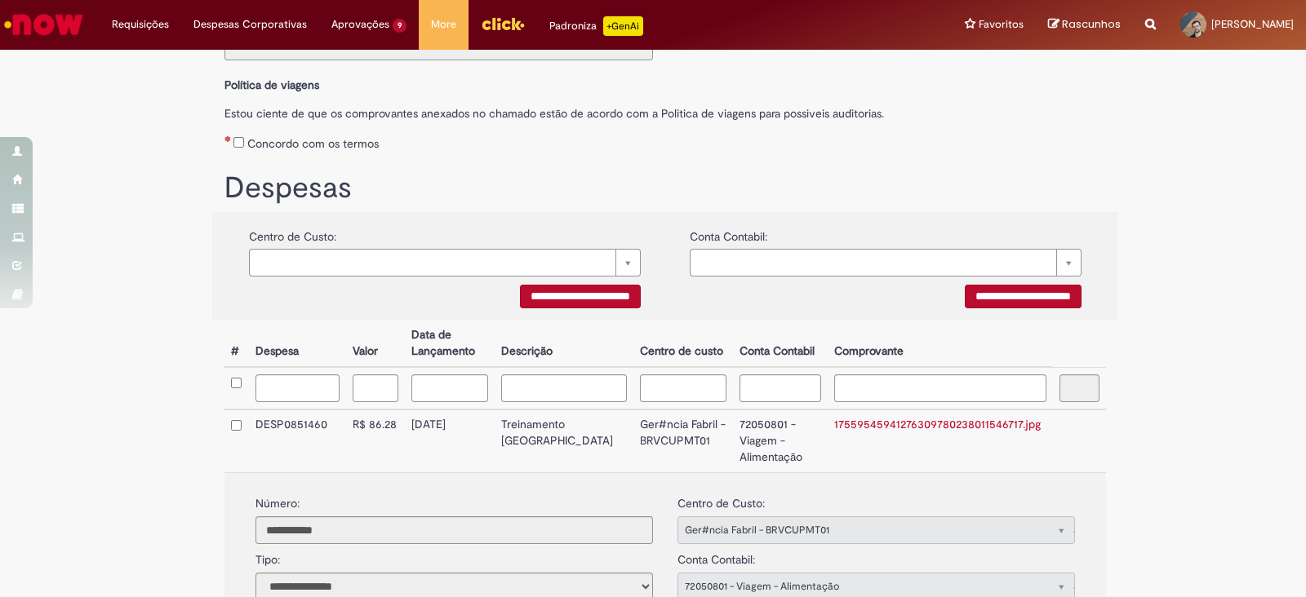
drag, startPoint x: 420, startPoint y: 430, endPoint x: 486, endPoint y: 430, distance: 65.3
click at [486, 430] on td "[DATE]" at bounding box center [450, 441] width 90 height 63
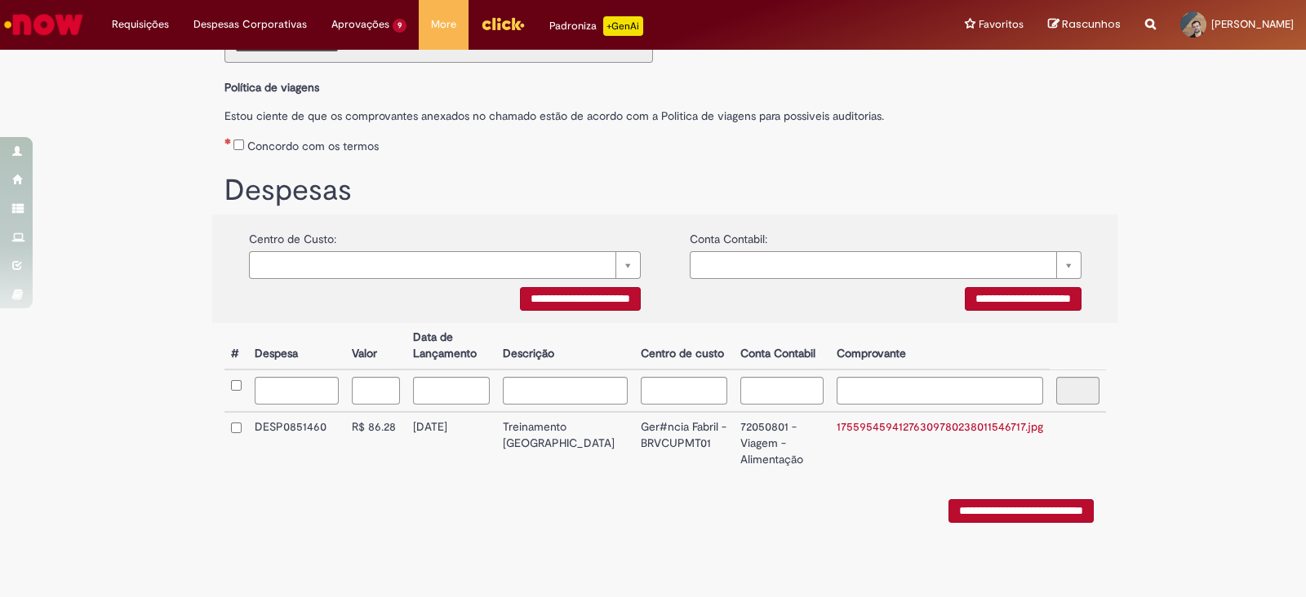
copy td "[DATE]"
click at [955, 412] on td "17559545941276309780238011546717.jpg" at bounding box center [940, 443] width 220 height 63
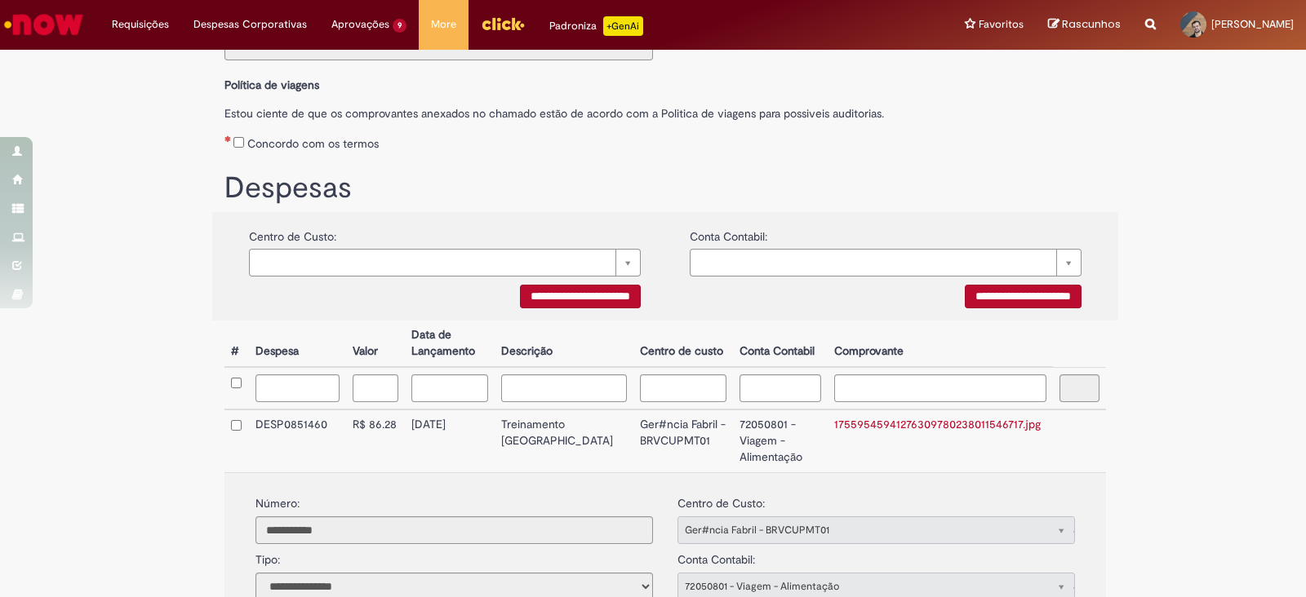
click at [1184, 175] on div "**********" at bounding box center [653, 326] width 1306 height 999
click at [1161, 187] on div "**********" at bounding box center [653, 326] width 1306 height 999
click at [910, 427] on link "17559545941276309780238011546717.jpg" at bounding box center [937, 424] width 206 height 15
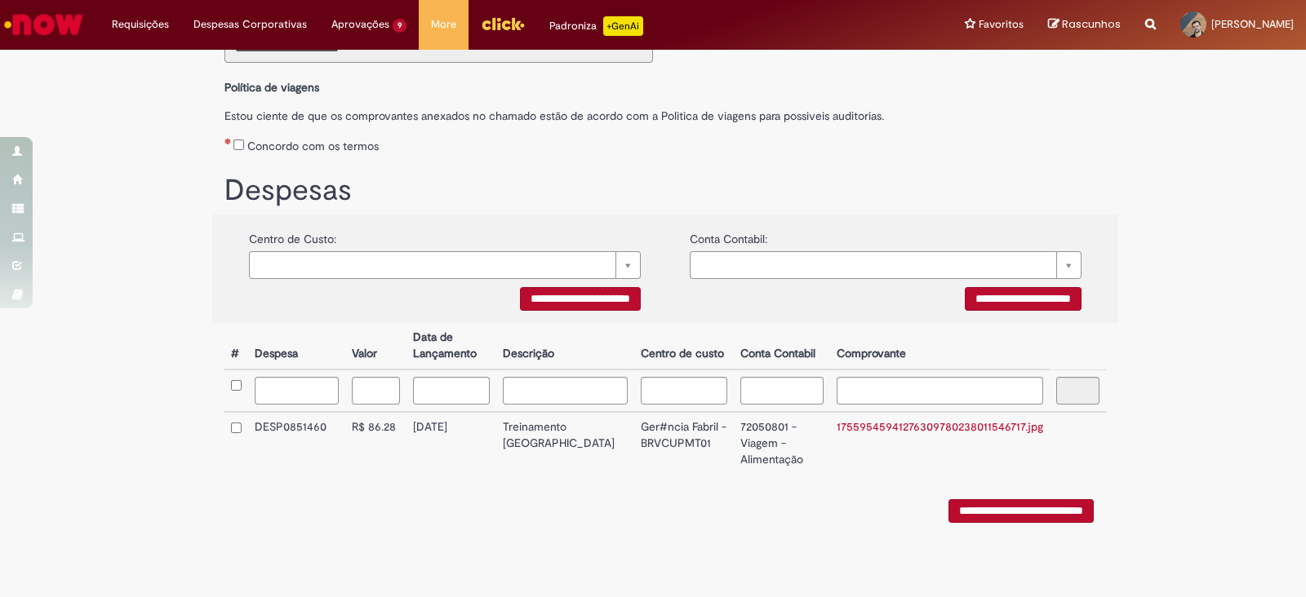
scroll to position [0, 0]
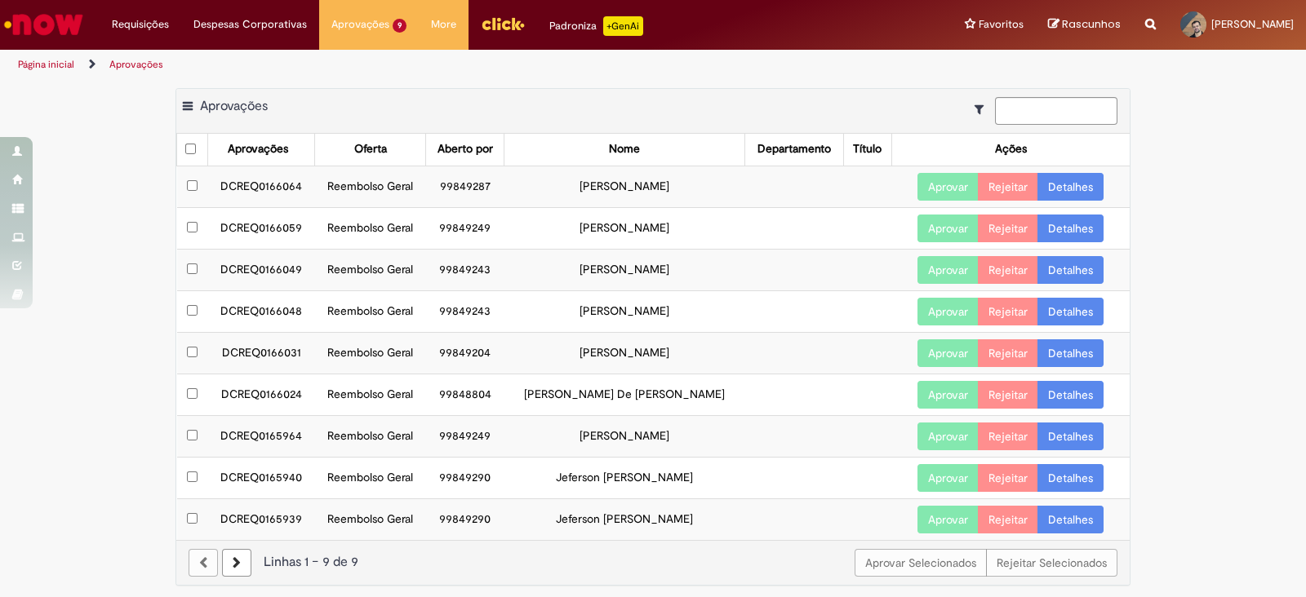
click at [1081, 190] on link "Detalhes" at bounding box center [1070, 187] width 66 height 28
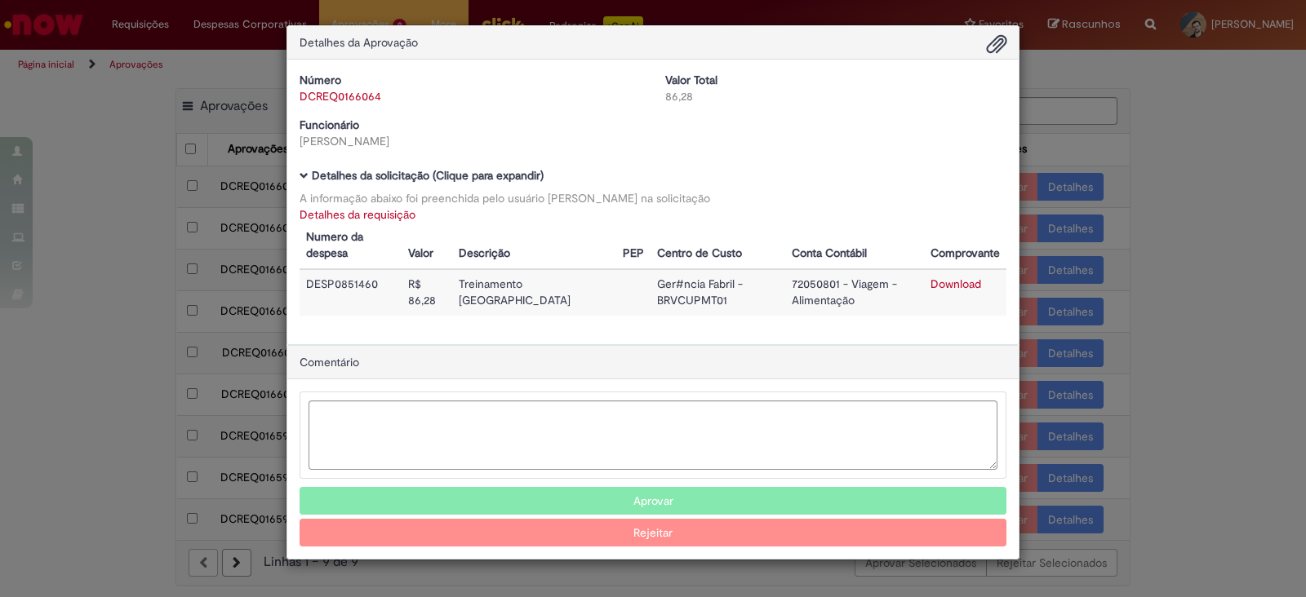
click at [355, 217] on link "Detalhes da requisição" at bounding box center [358, 214] width 116 height 15
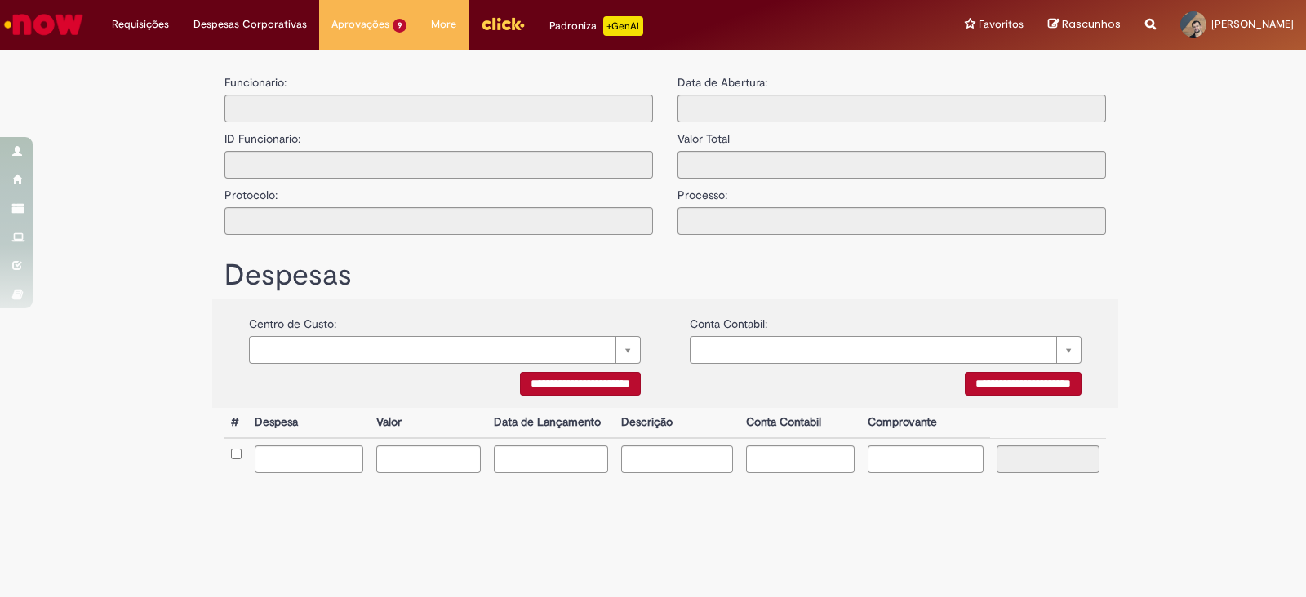
type input "**********"
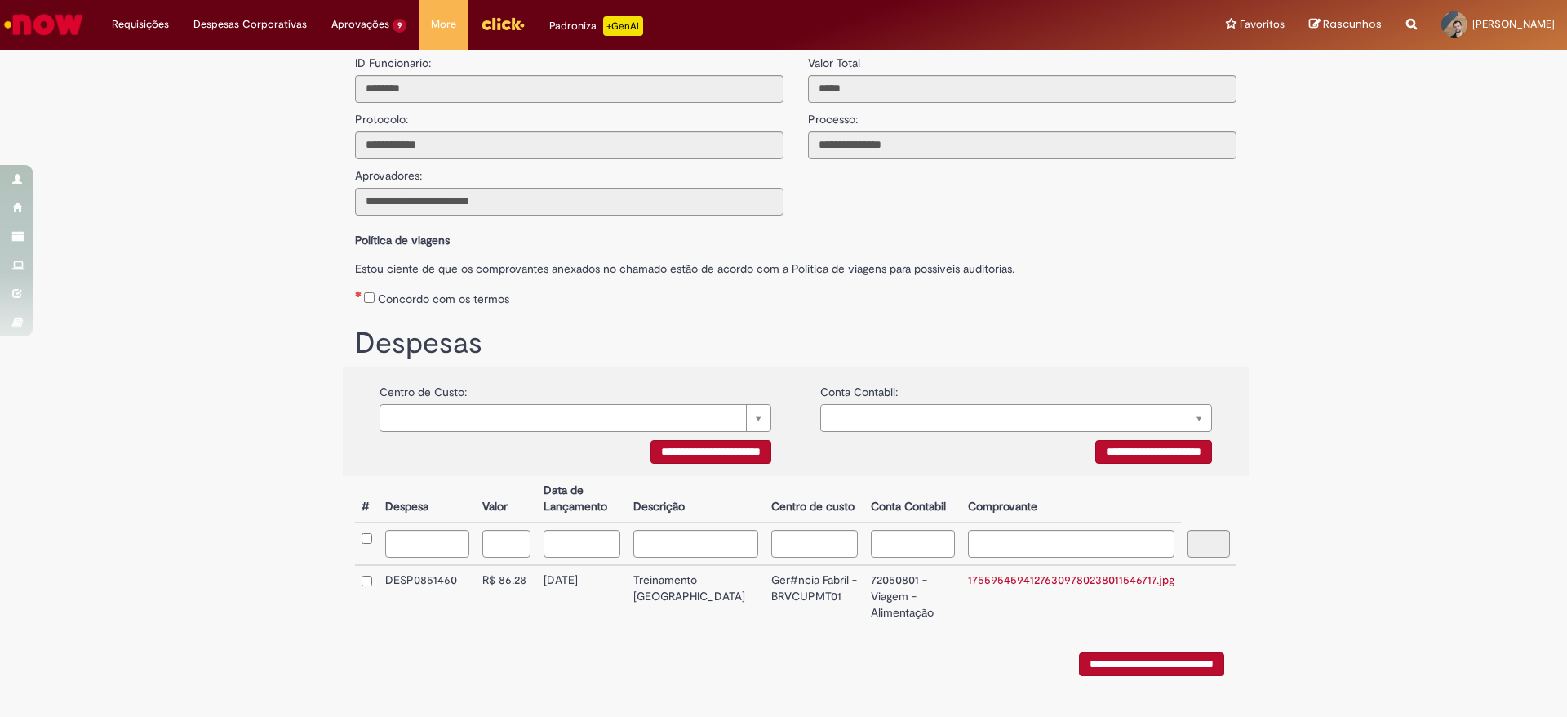
scroll to position [113, 0]
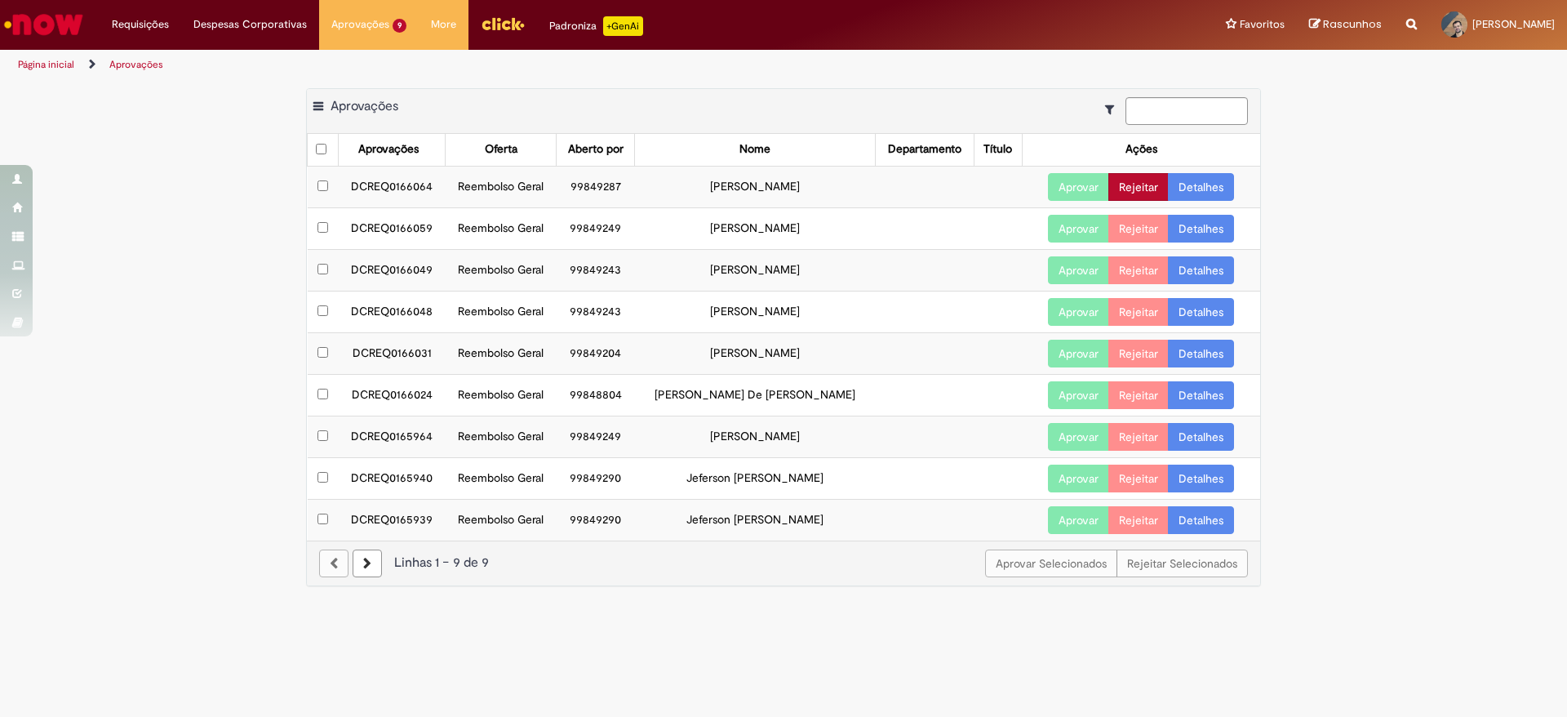
click at [1140, 193] on button "Rejeitar" at bounding box center [1138, 187] width 60 height 28
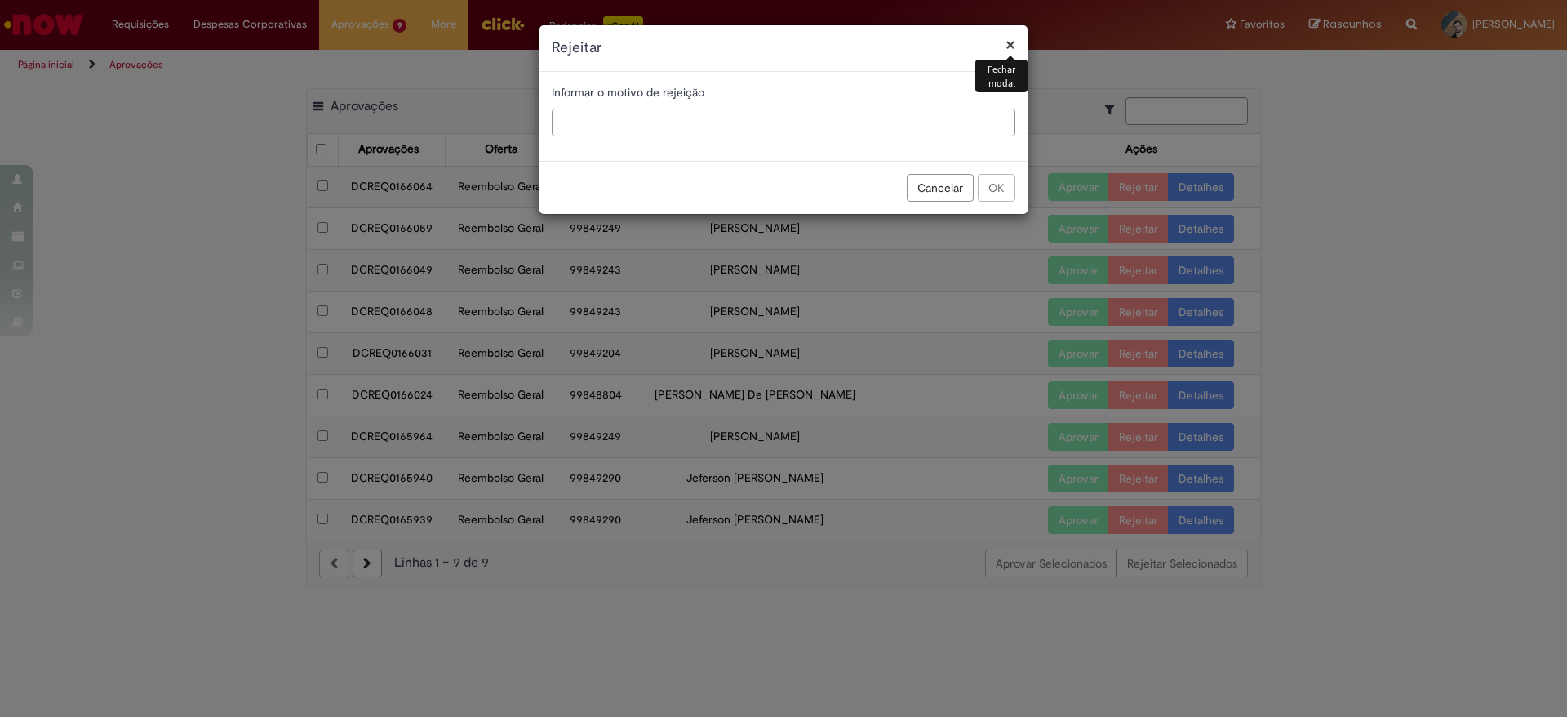
click at [651, 132] on input "text" at bounding box center [784, 123] width 464 height 28
type input "**********"
click at [993, 184] on button "OK" at bounding box center [997, 188] width 38 height 28
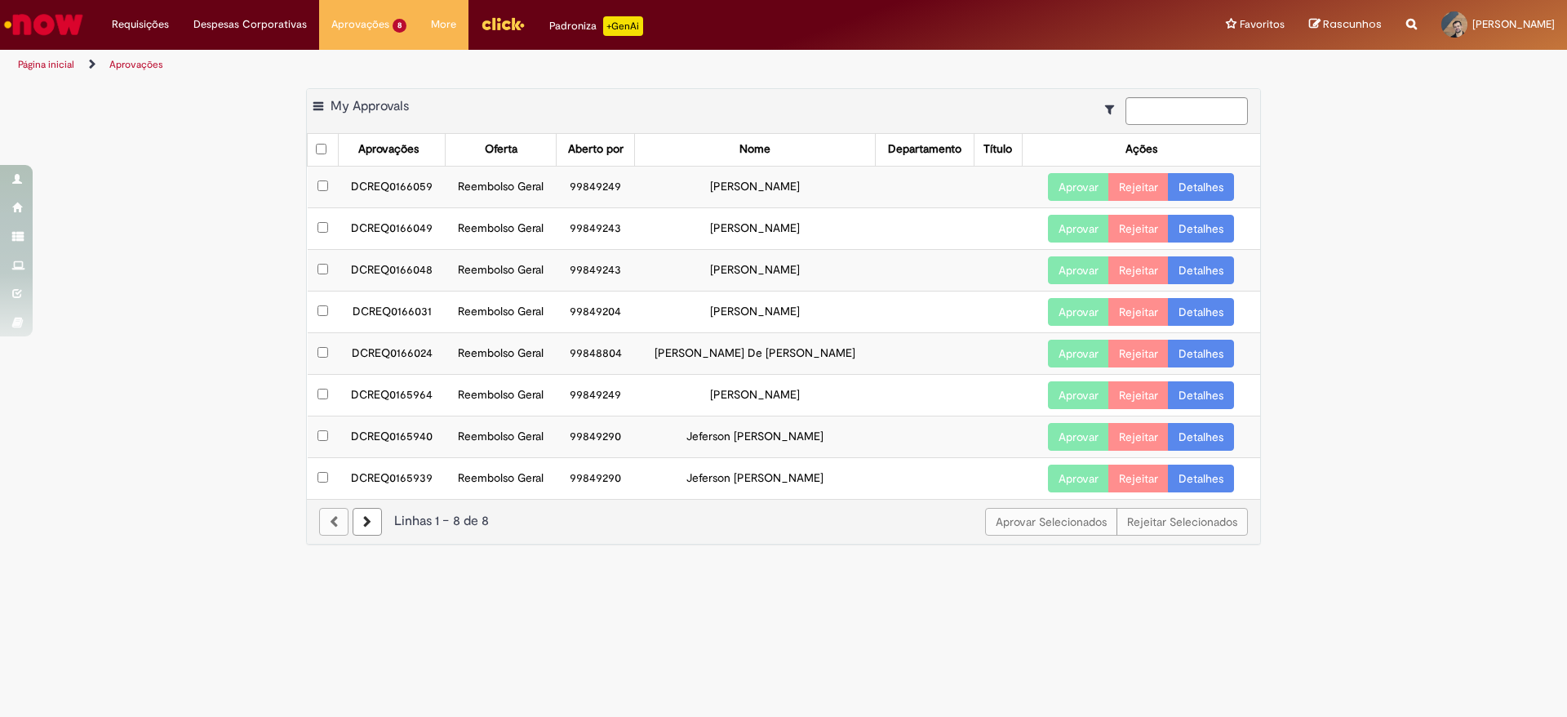
drag, startPoint x: 354, startPoint y: 195, endPoint x: 847, endPoint y: 200, distance: 493.0
click at [847, 200] on tr "DCREQ0166059 Reembolso Geral 99849249 Giuliano Borek Ribeiro Aprovar Rejeitar D…" at bounding box center [784, 187] width 953 height 42
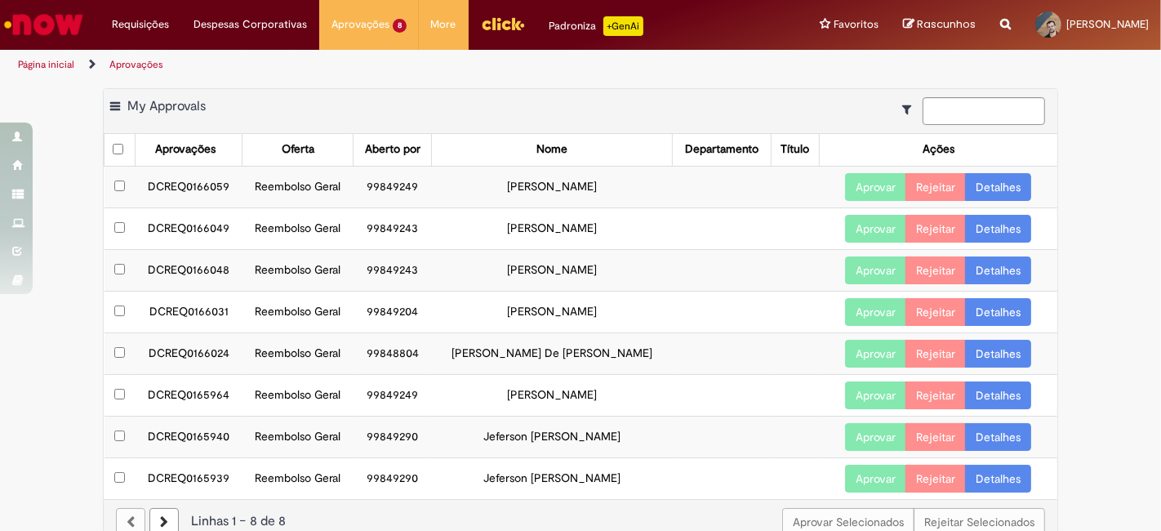
copy tr "DCREQ0166059 Reembolso Geral 99849249 Giuliano Borek Ribeiro"
click at [987, 183] on link "Detalhes" at bounding box center [998, 187] width 66 height 28
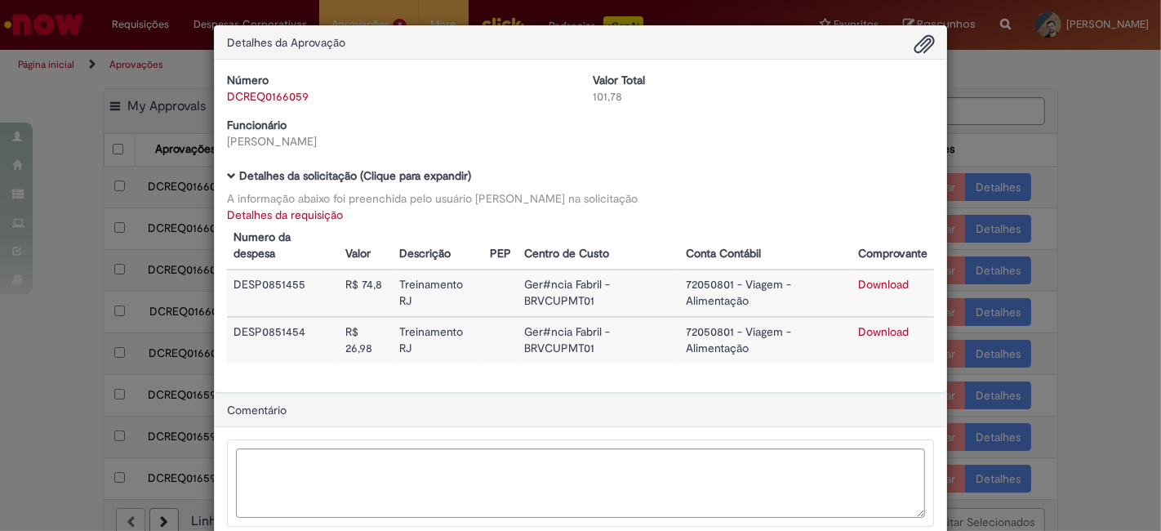
click at [279, 217] on link "Detalhes da requisição" at bounding box center [285, 214] width 116 height 15
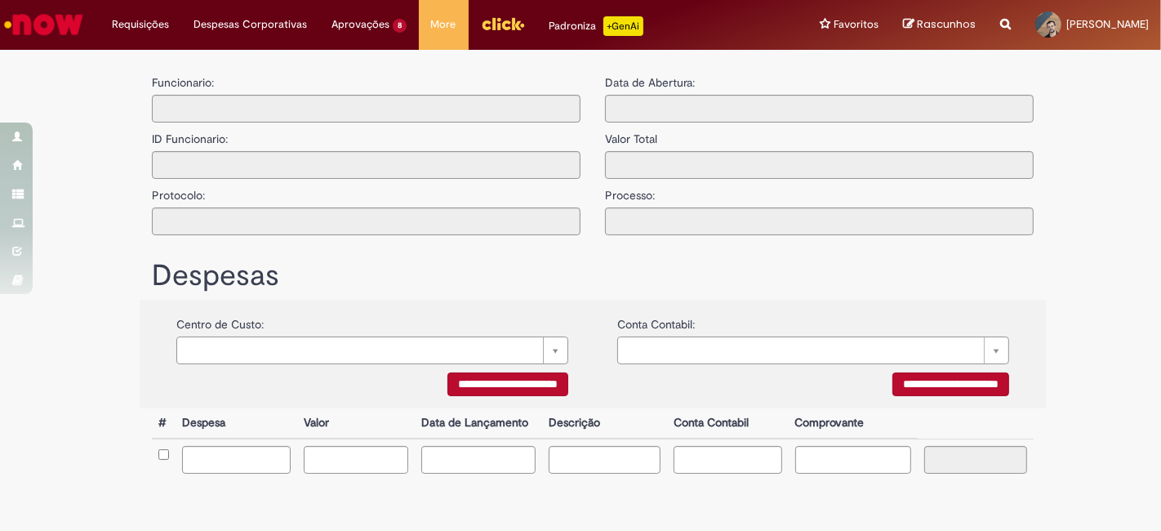
type input "**********"
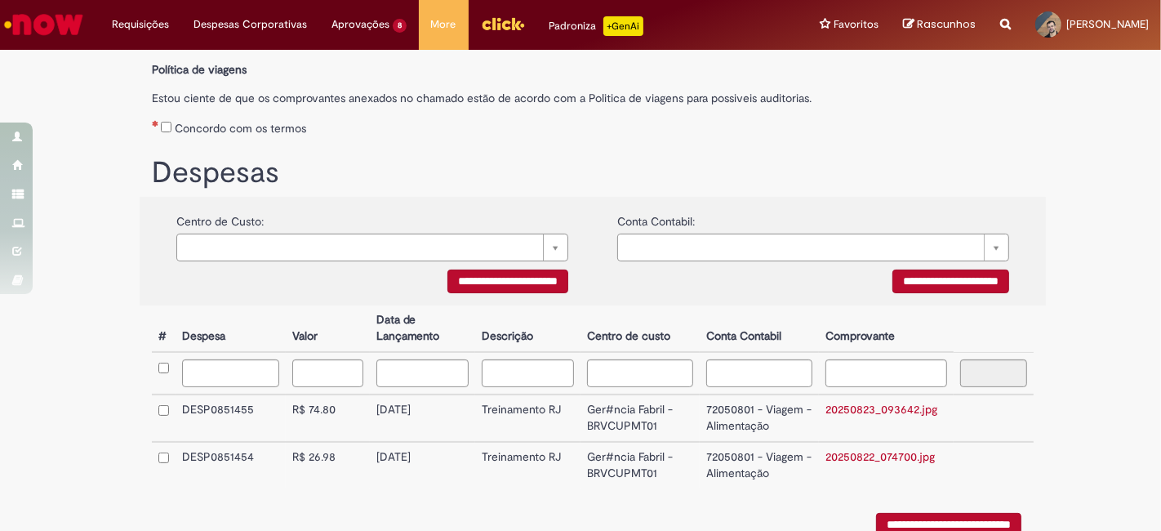
scroll to position [328, 0]
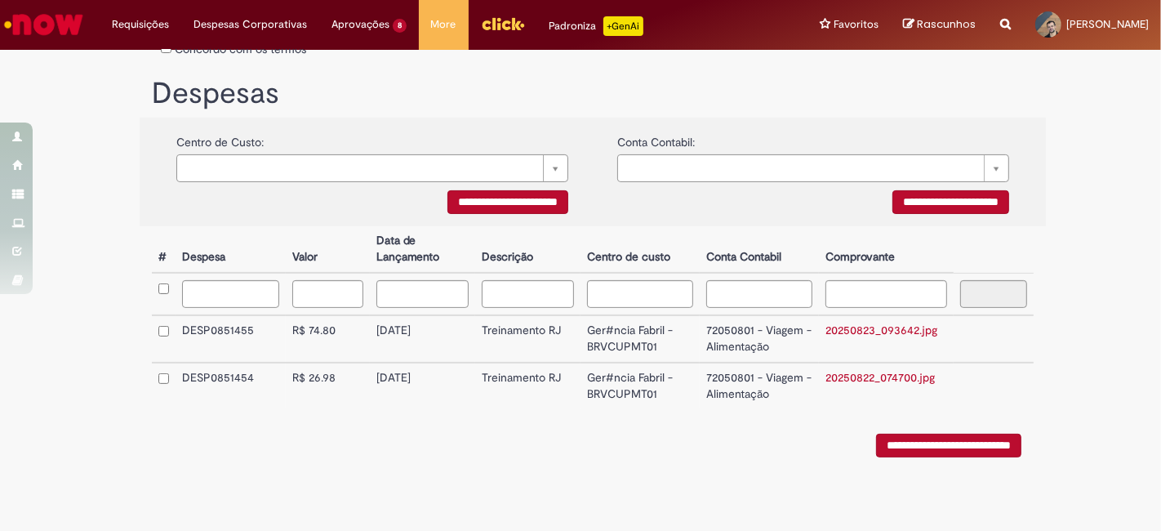
click at [881, 327] on link "20250823_093642.jpg" at bounding box center [881, 329] width 112 height 15
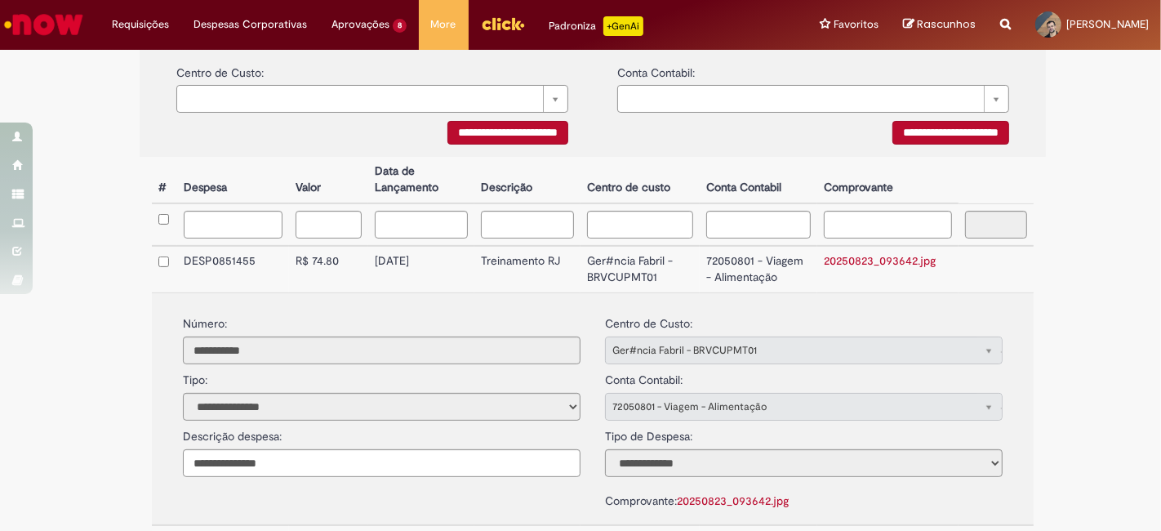
scroll to position [509, 0]
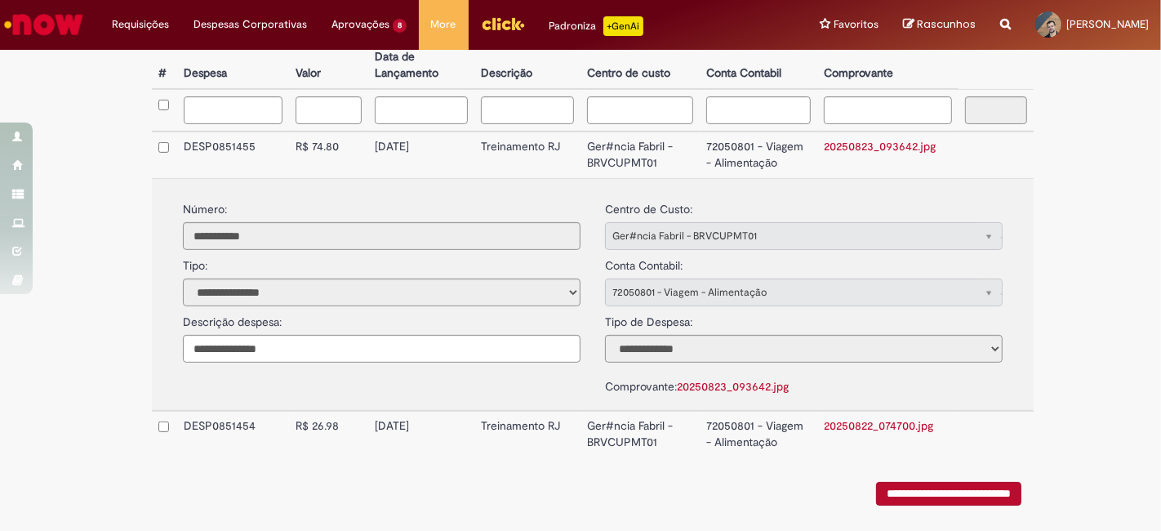
click at [880, 418] on link "20250822_074700.jpg" at bounding box center [878, 425] width 109 height 15
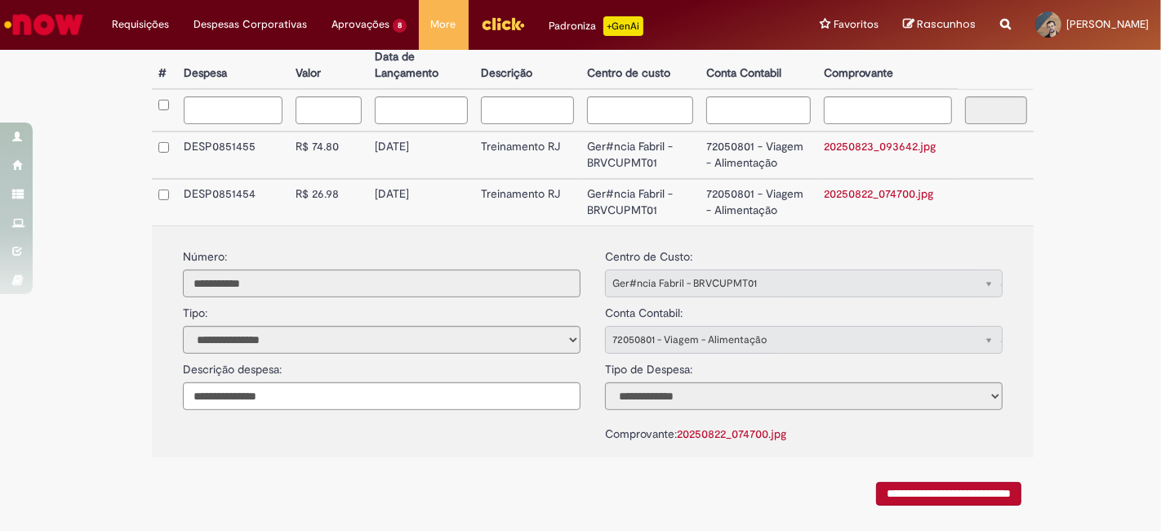
drag, startPoint x: 372, startPoint y: 149, endPoint x: 448, endPoint y: 149, distance: 75.9
click at [448, 149] on td "[DATE]" at bounding box center [421, 154] width 106 height 47
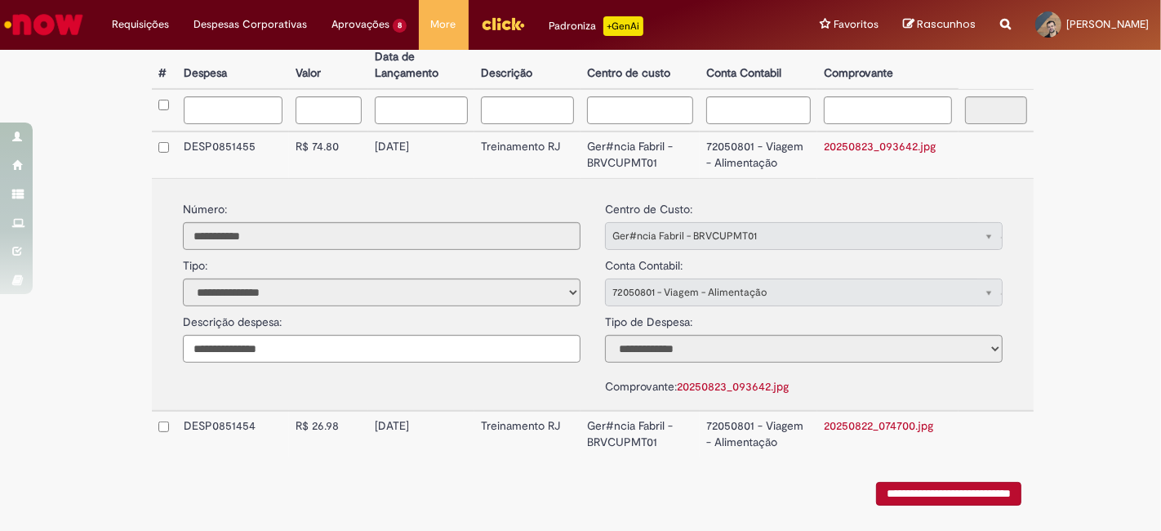
copy td "[DATE]"
drag, startPoint x: 371, startPoint y: 419, endPoint x: 431, endPoint y: 419, distance: 60.4
click at [431, 419] on td "[DATE]" at bounding box center [421, 434] width 106 height 47
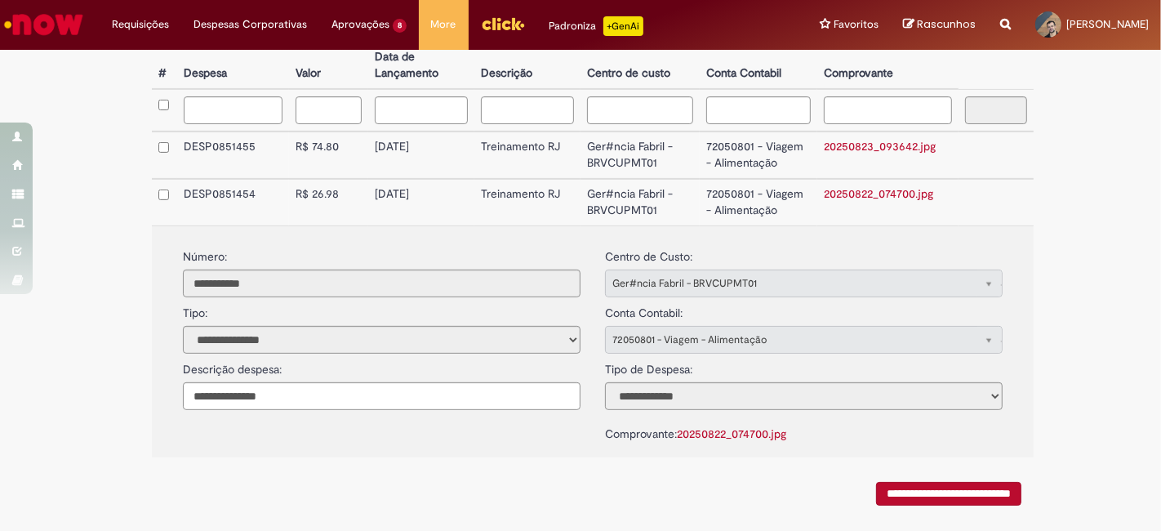
copy td "[DATE]"
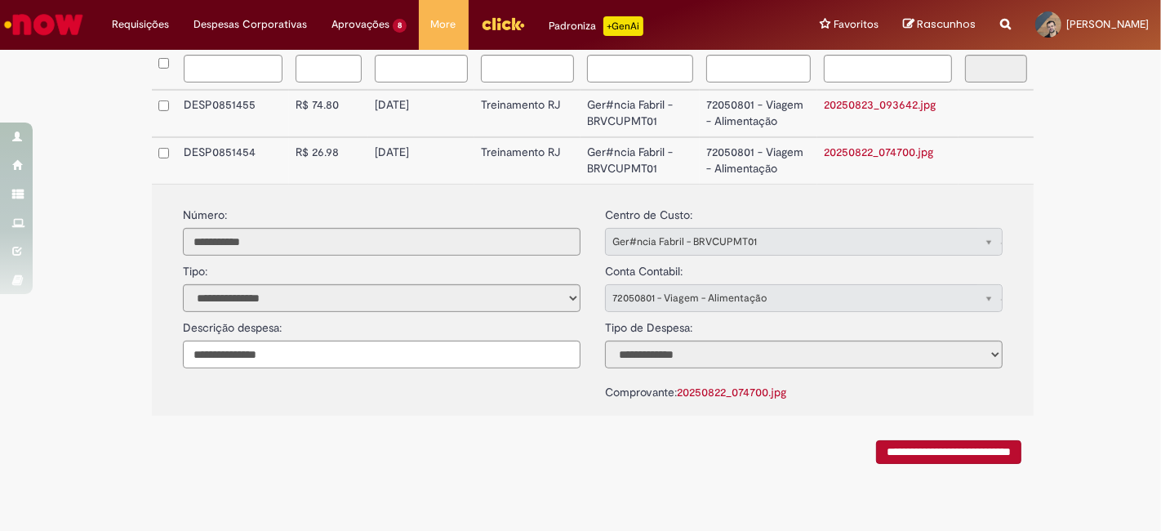
scroll to position [460, 0]
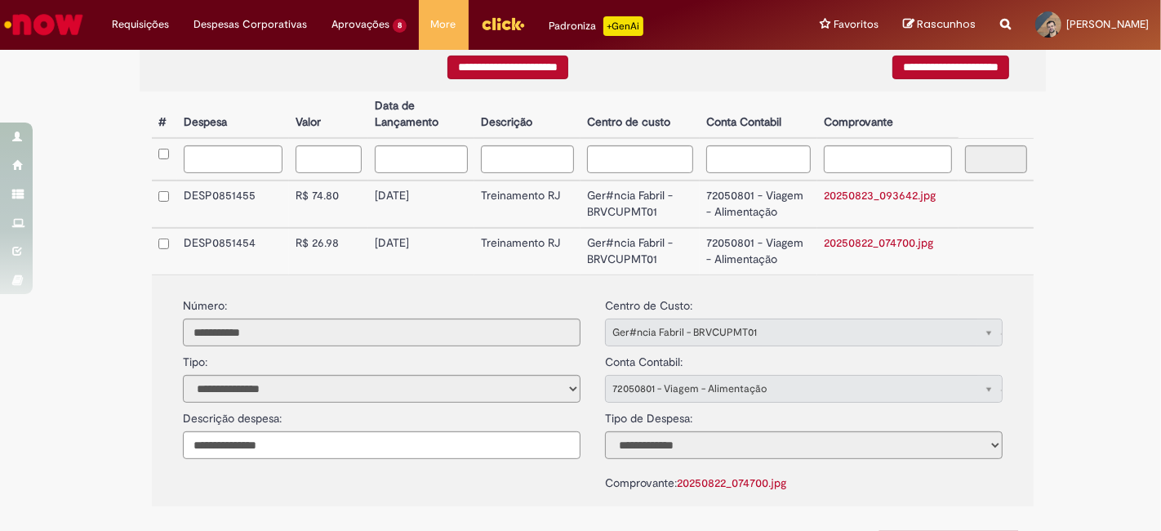
click at [865, 235] on td "20250822_074700.jpg" at bounding box center [887, 251] width 141 height 47
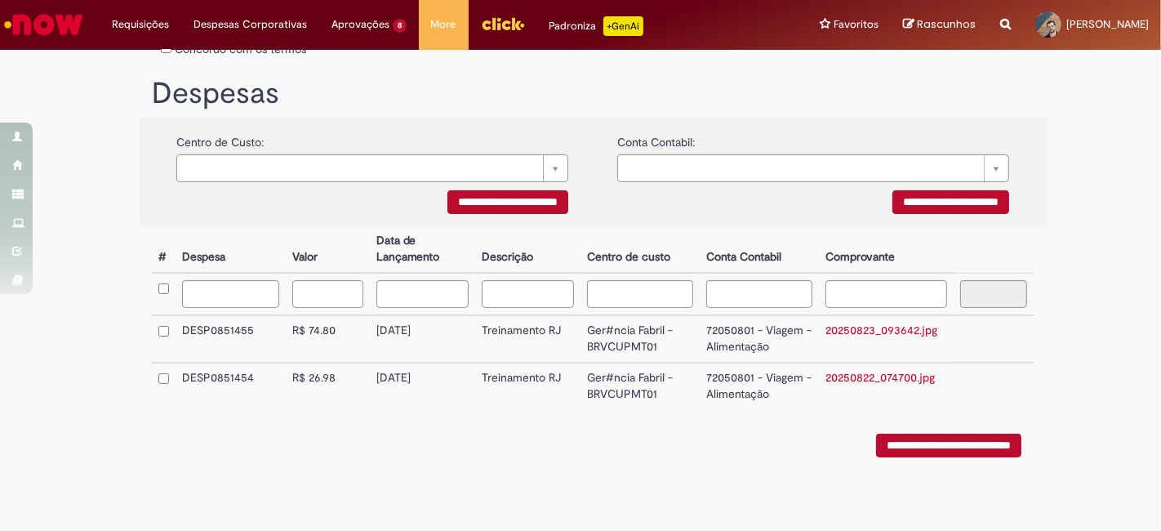
scroll to position [328, 0]
click at [869, 330] on link "20250823_093642.jpg" at bounding box center [881, 329] width 112 height 15
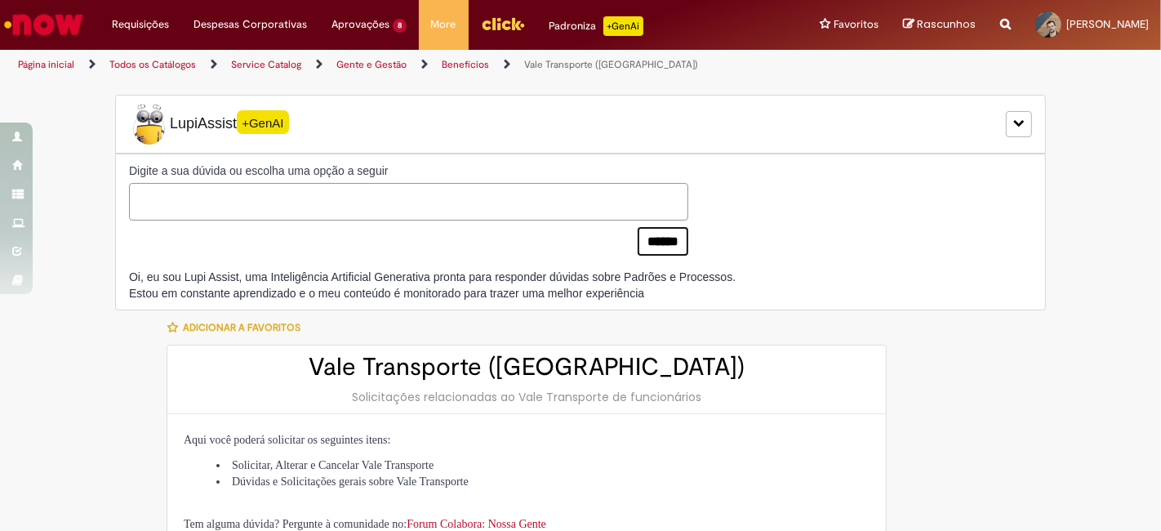
type input "********"
type input "**********"
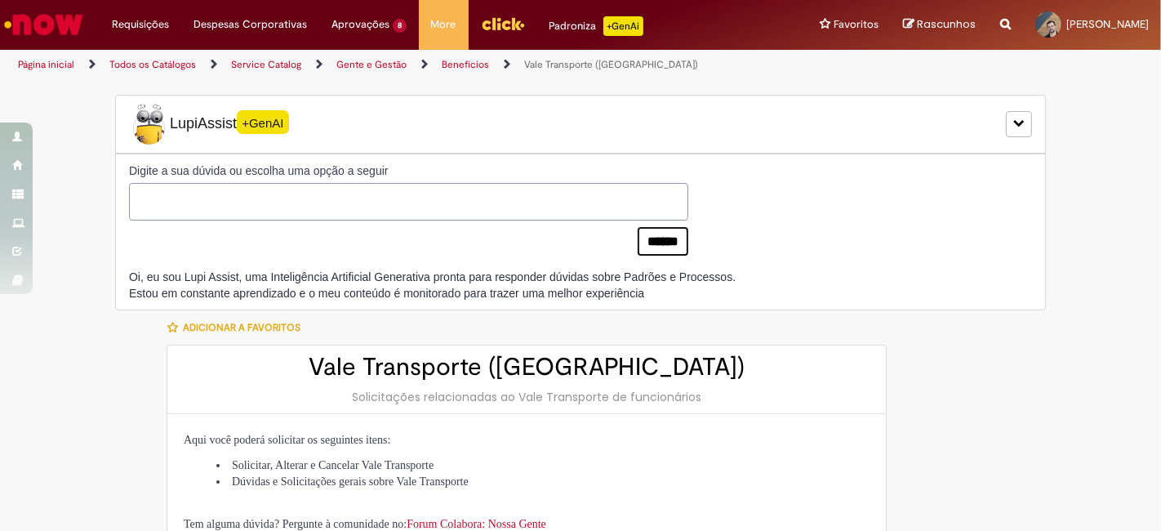
type input "**********"
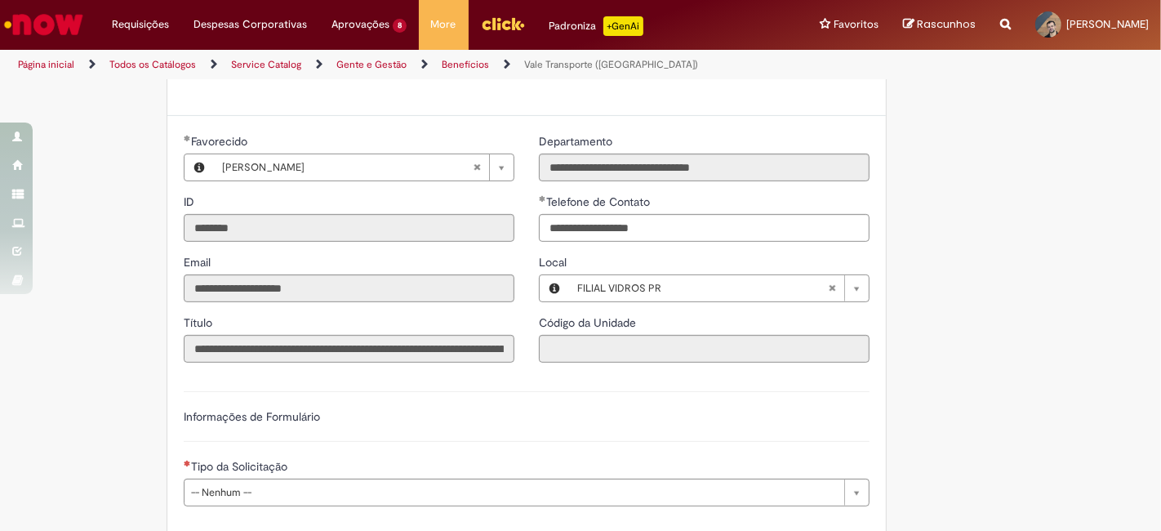
scroll to position [544, 0]
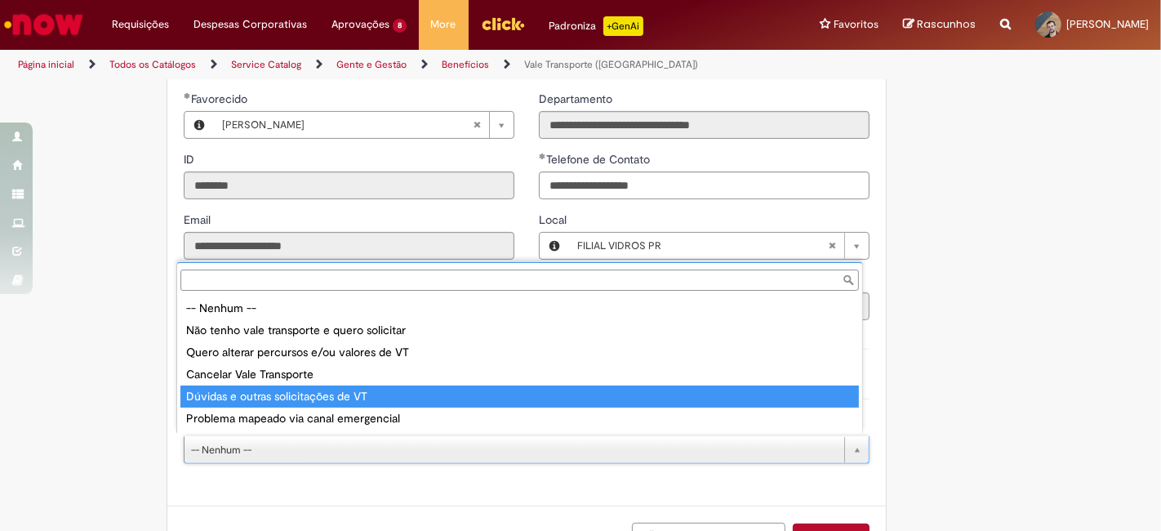
type input "**********"
select select "**********"
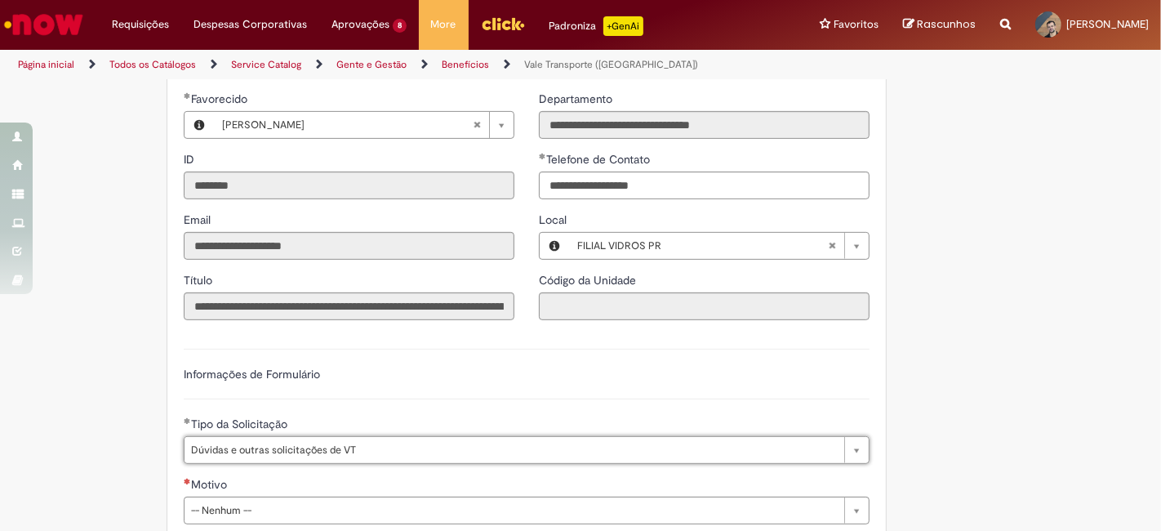
scroll to position [725, 0]
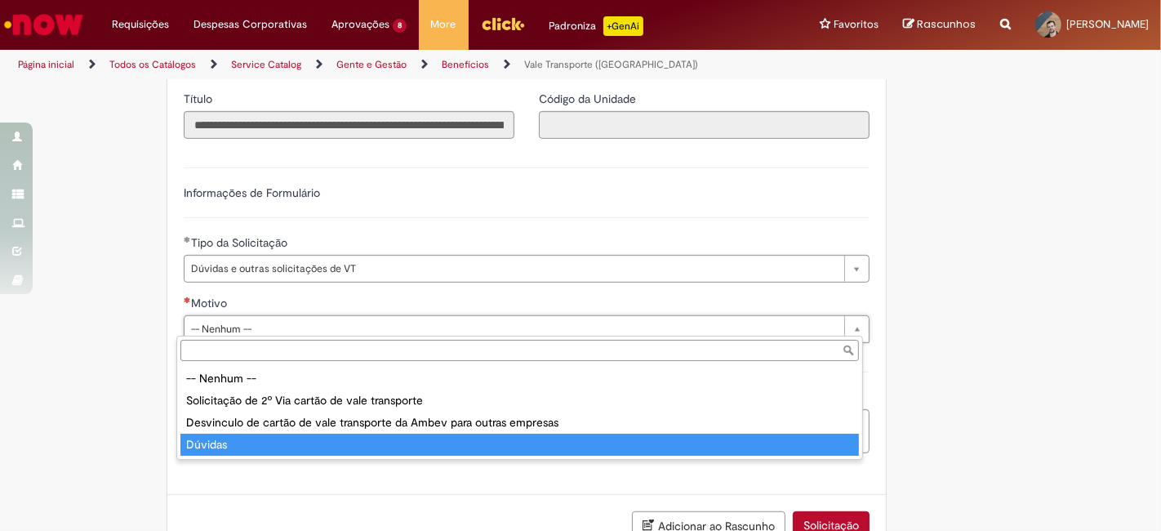
type input "*******"
select select "*******"
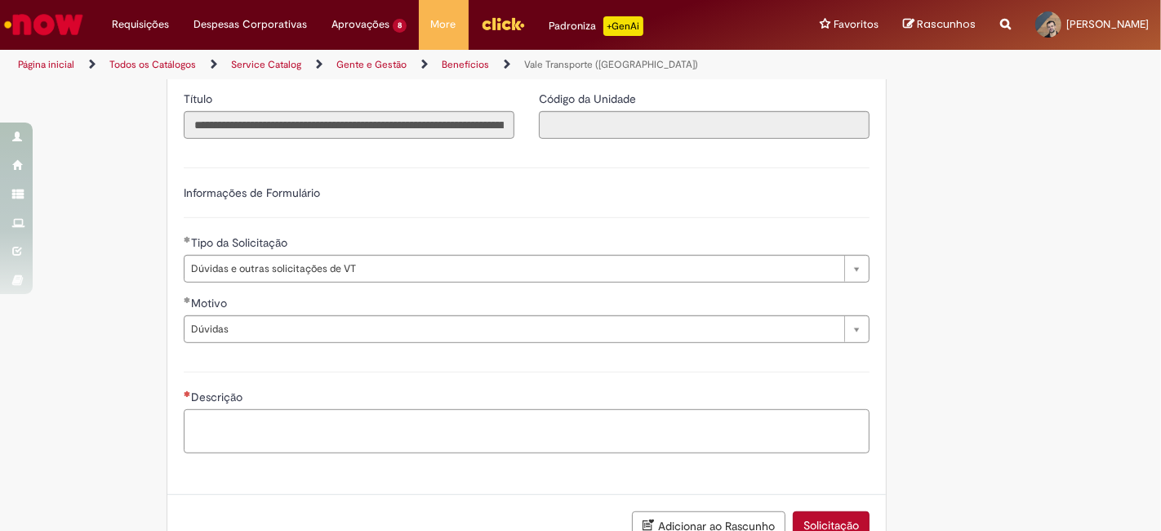
click at [251, 424] on textarea "Descrição" at bounding box center [527, 430] width 686 height 43
drag, startPoint x: 186, startPoint y: 415, endPoint x: 202, endPoint y: 418, distance: 15.8
click at [187, 415] on textarea "********" at bounding box center [527, 430] width 686 height 43
click at [229, 415] on textarea "**********" at bounding box center [527, 430] width 686 height 43
click at [290, 439] on textarea "**********" at bounding box center [527, 430] width 686 height 43
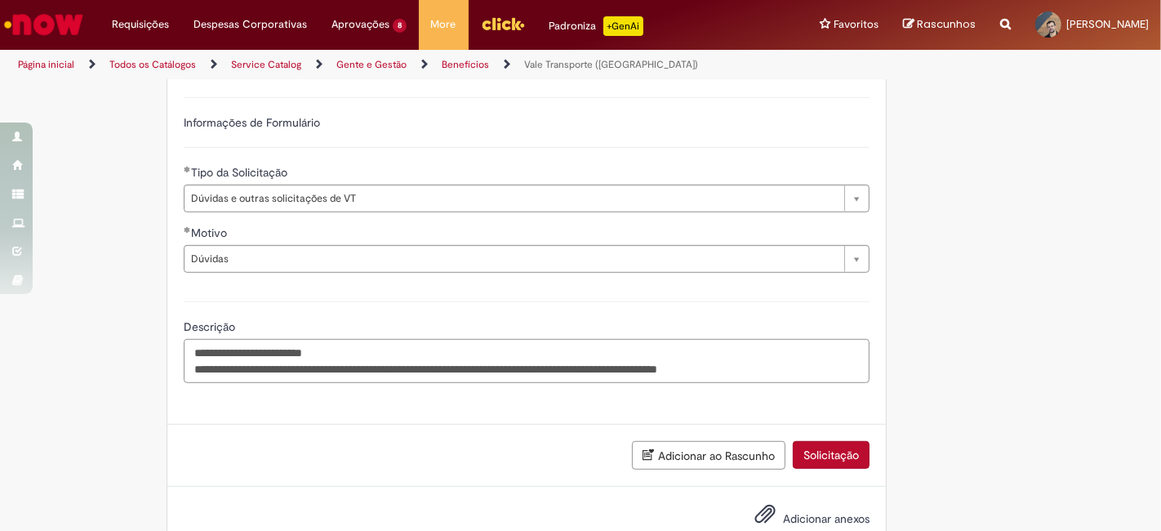
scroll to position [834, 0]
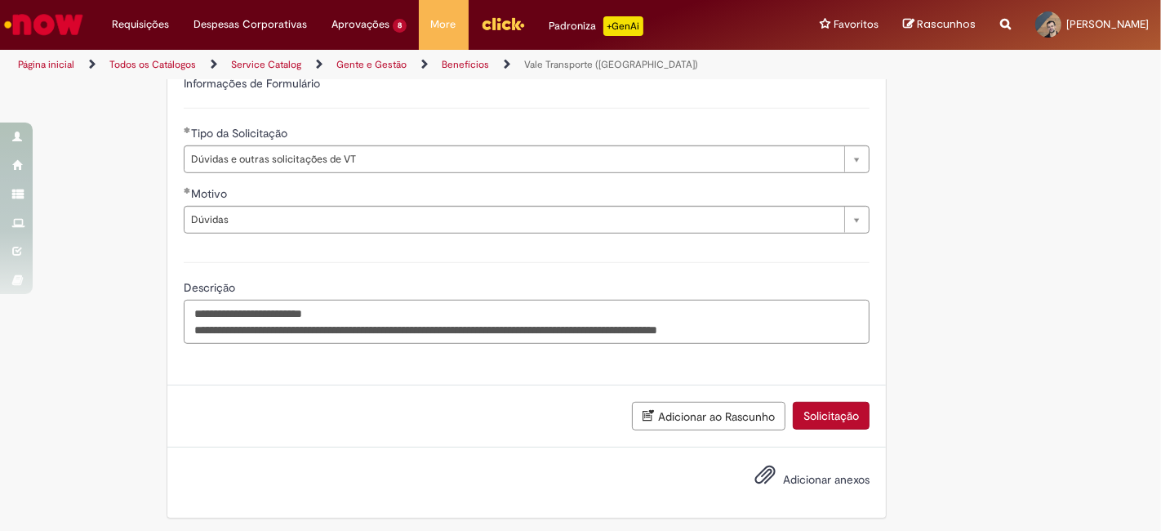
type textarea "**********"
click at [759, 477] on span "Adicionar anexos" at bounding box center [765, 475] width 20 height 20
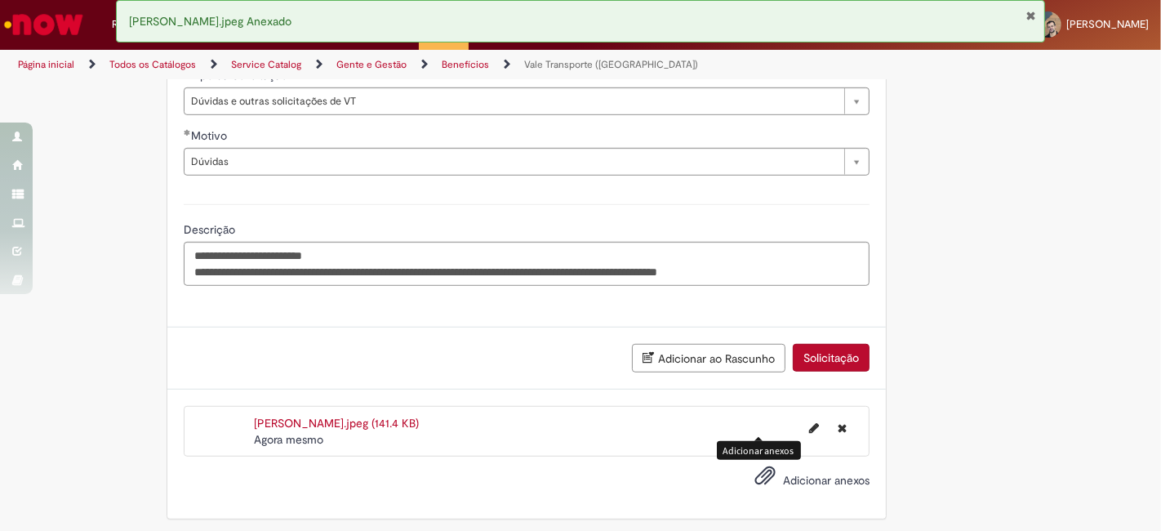
scroll to position [893, 0]
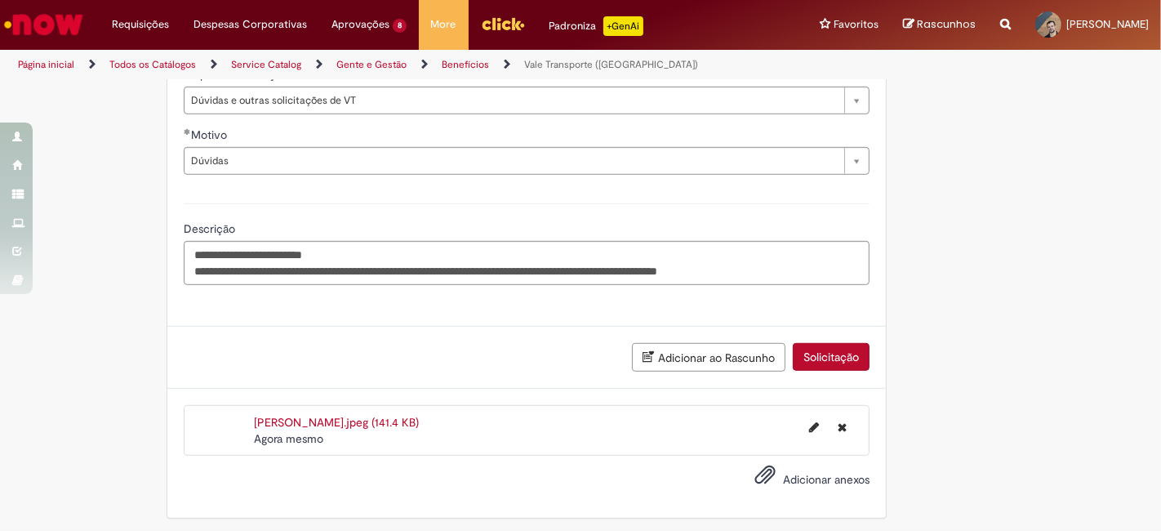
click at [833, 358] on button "Solicitação" at bounding box center [831, 357] width 77 height 28
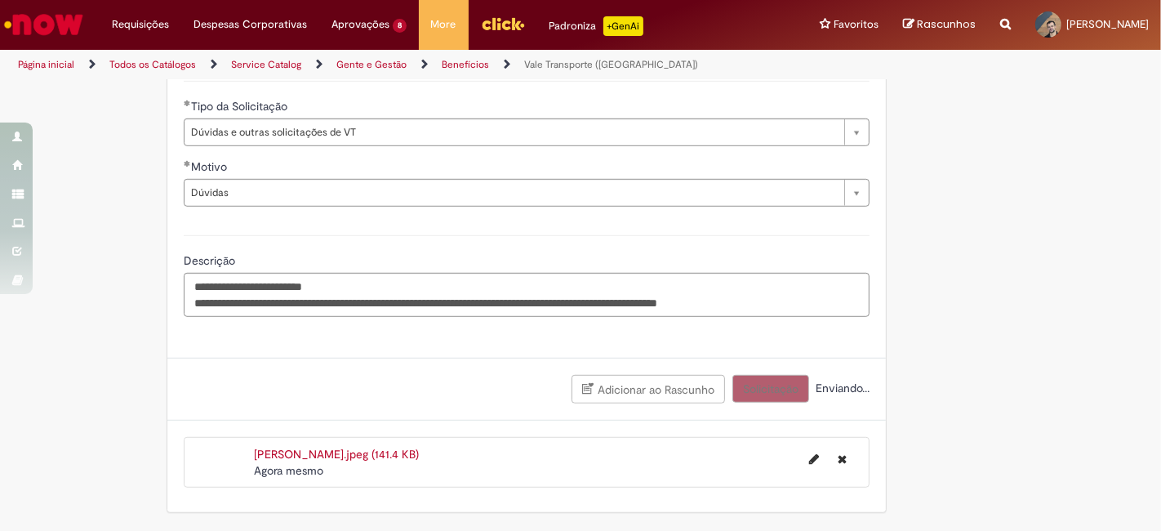
scroll to position [855, 0]
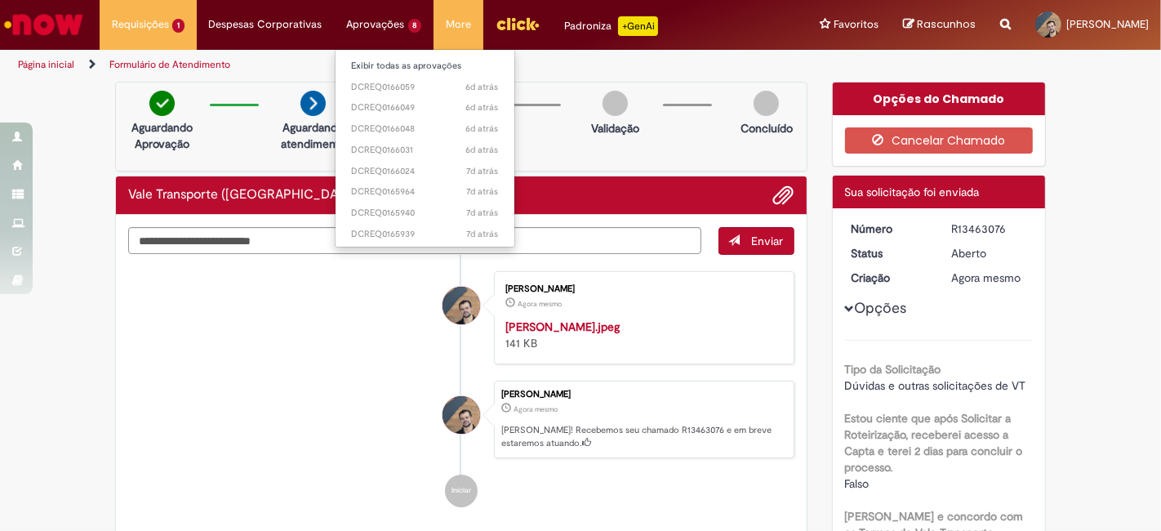
click at [197, 26] on li "Aprovações 8 Exibir todas as aprovações 6d atrás 6 dias atrás DCREQ0166059 6d a…" at bounding box center [148, 24] width 97 height 49
click at [409, 70] on link "Exibir todas as aprovações" at bounding box center [425, 66] width 180 height 18
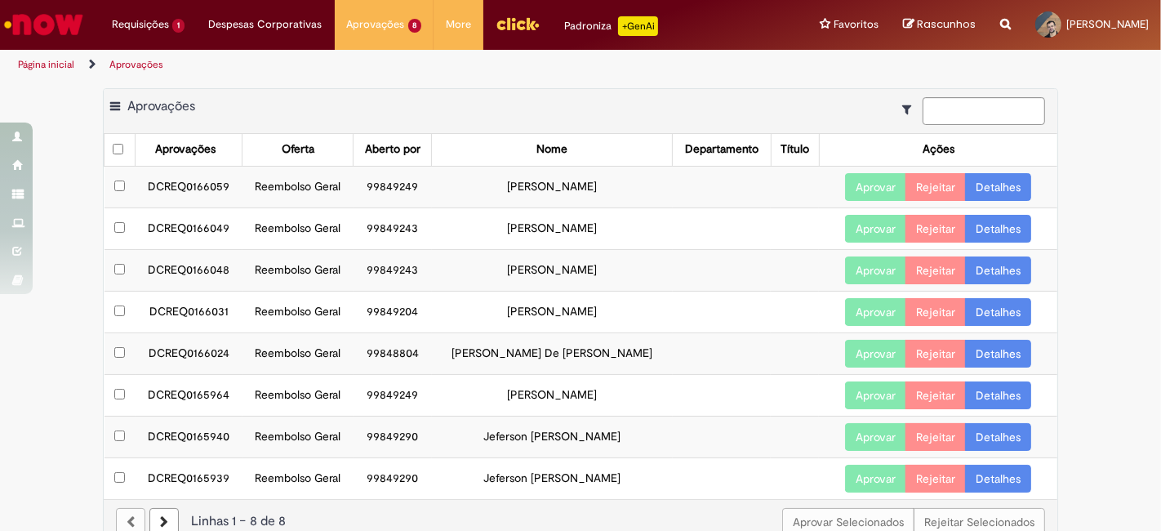
click at [997, 192] on link "Detalhes" at bounding box center [998, 187] width 66 height 28
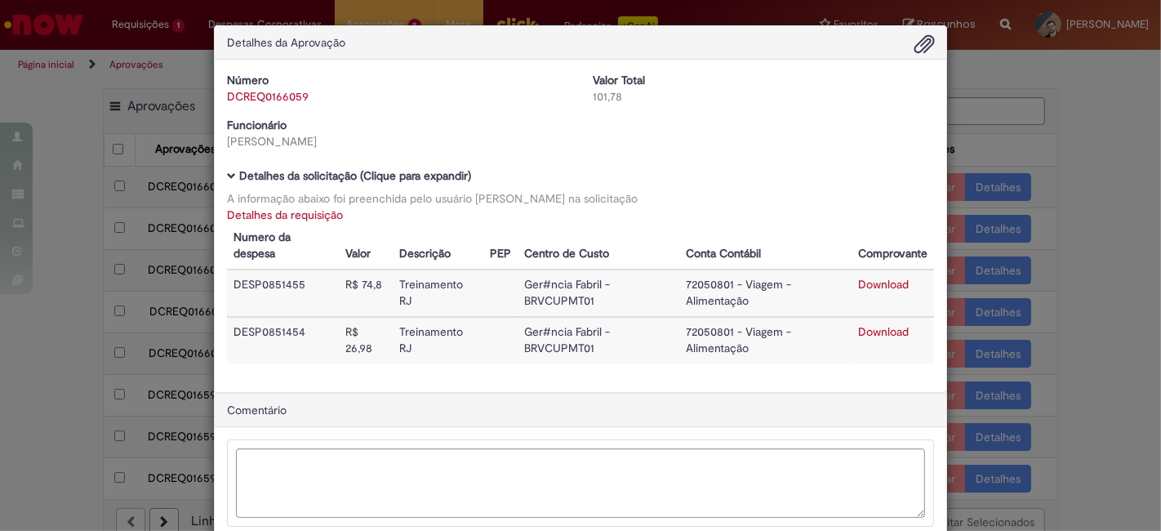
click at [273, 213] on link "Detalhes da requisição" at bounding box center [285, 214] width 116 height 15
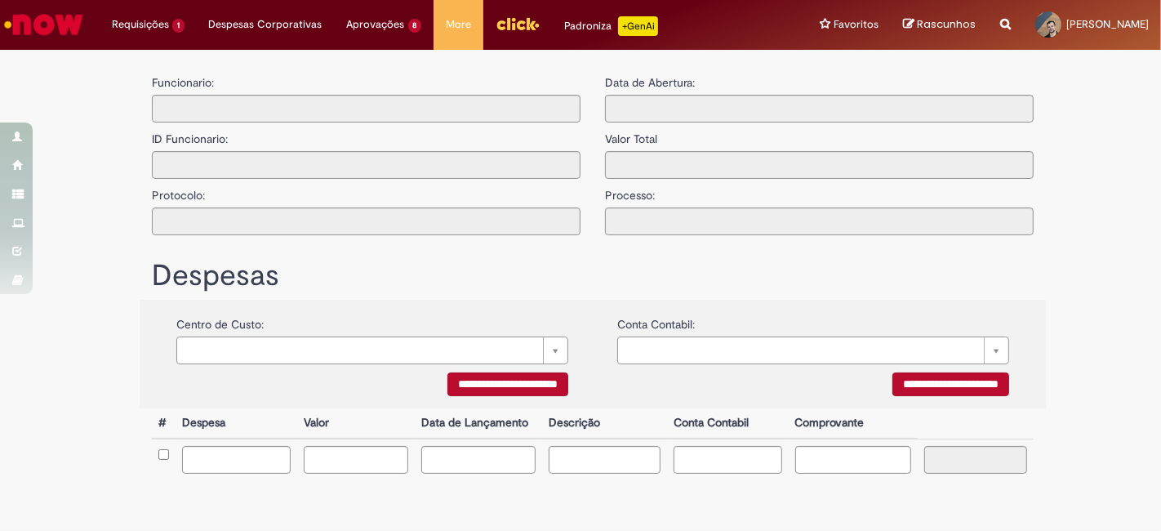
type input "**********"
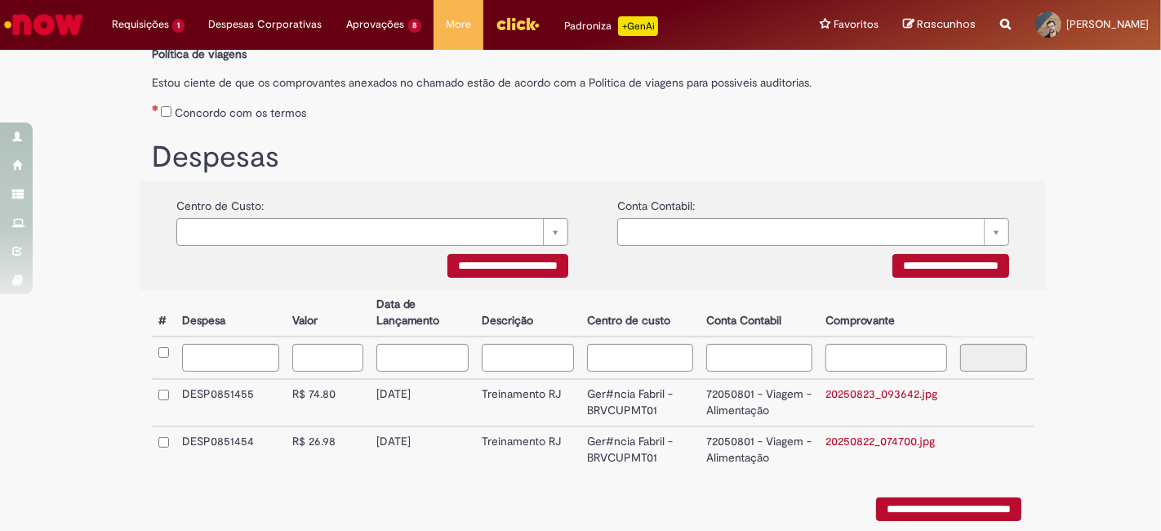
scroll to position [328, 0]
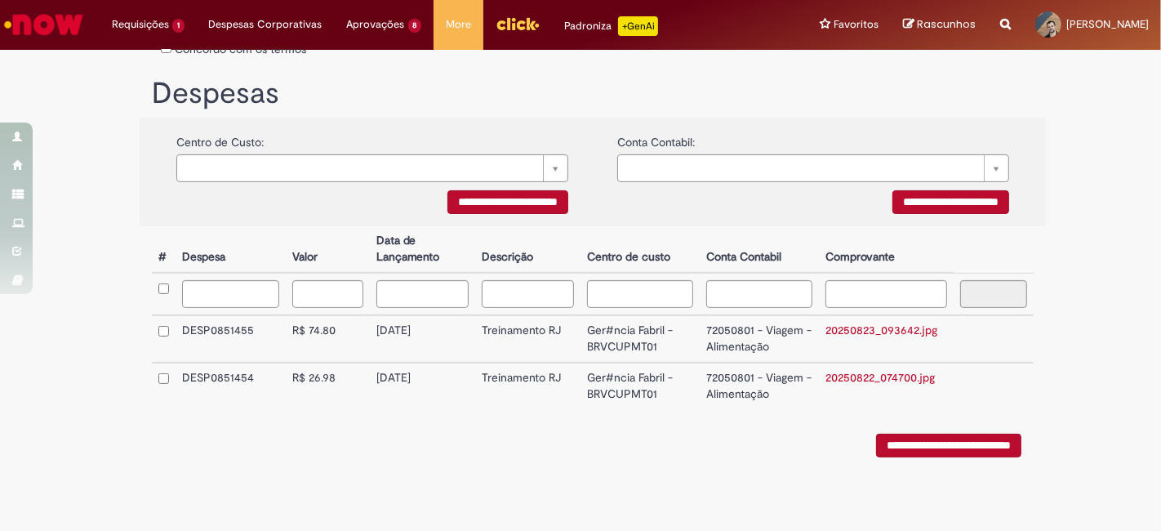
click at [850, 335] on link "20250823_093642.jpg" at bounding box center [881, 329] width 112 height 15
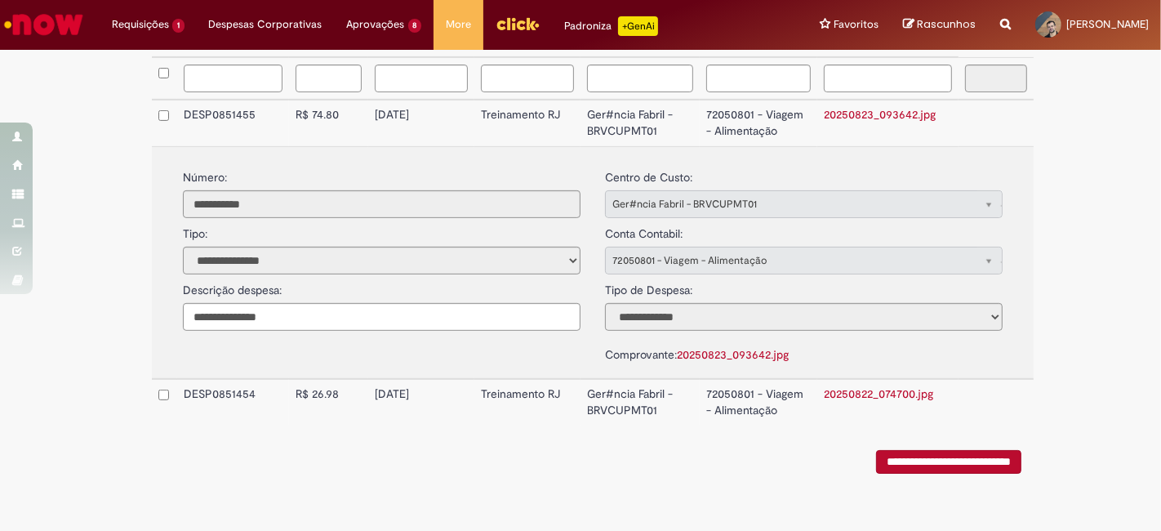
scroll to position [551, 0]
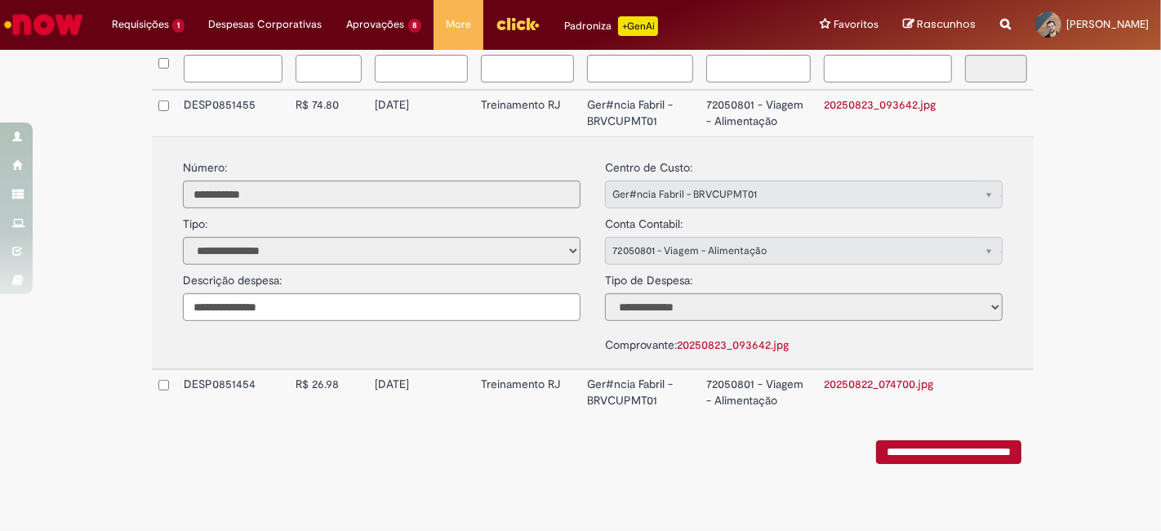
click at [872, 376] on link "20250822_074700.jpg" at bounding box center [878, 383] width 109 height 15
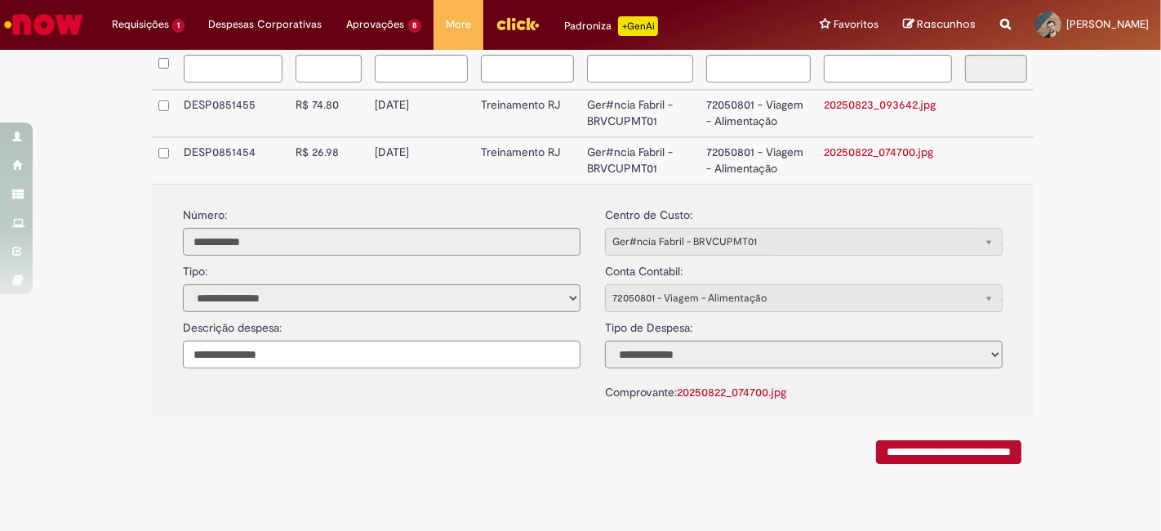
drag, startPoint x: 365, startPoint y: 106, endPoint x: 439, endPoint y: 113, distance: 74.6
click at [439, 113] on td "[DATE]" at bounding box center [421, 113] width 106 height 47
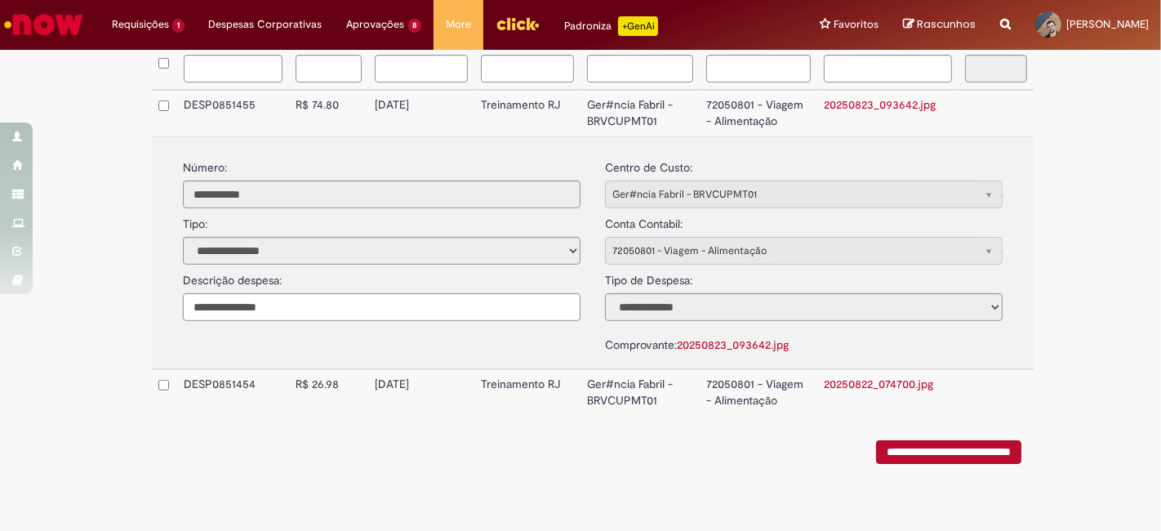
copy td "[DATE]"
click at [886, 109] on link "20250823_093642.jpg" at bounding box center [880, 104] width 112 height 15
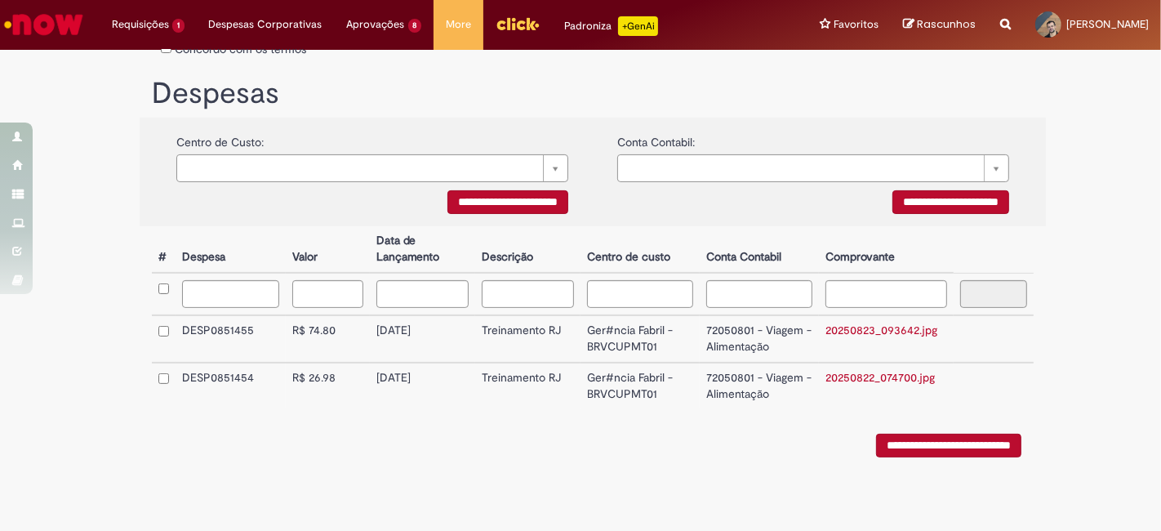
click at [879, 376] on link "20250822_074700.jpg" at bounding box center [879, 377] width 109 height 15
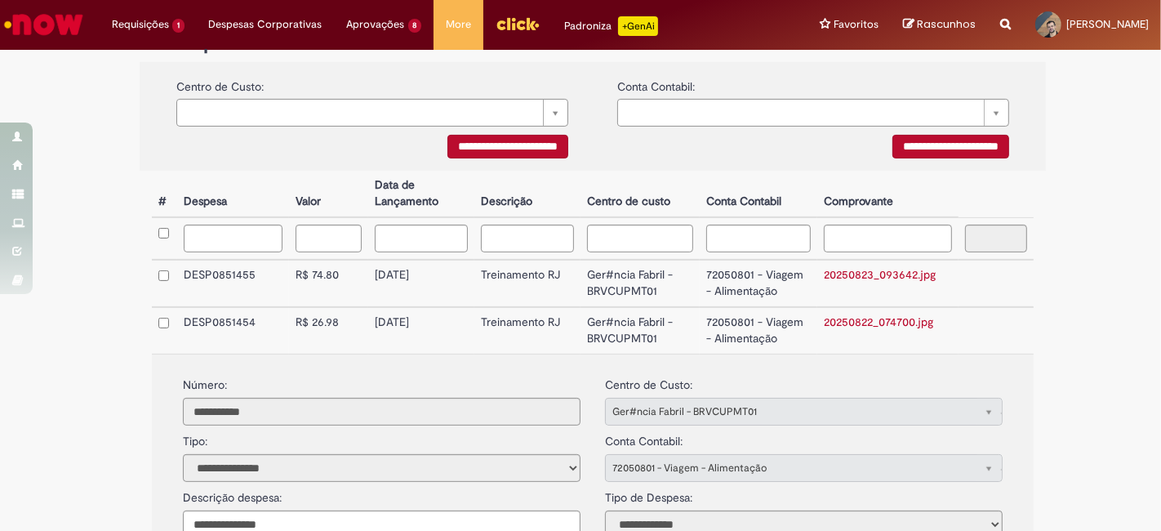
scroll to position [419, 0]
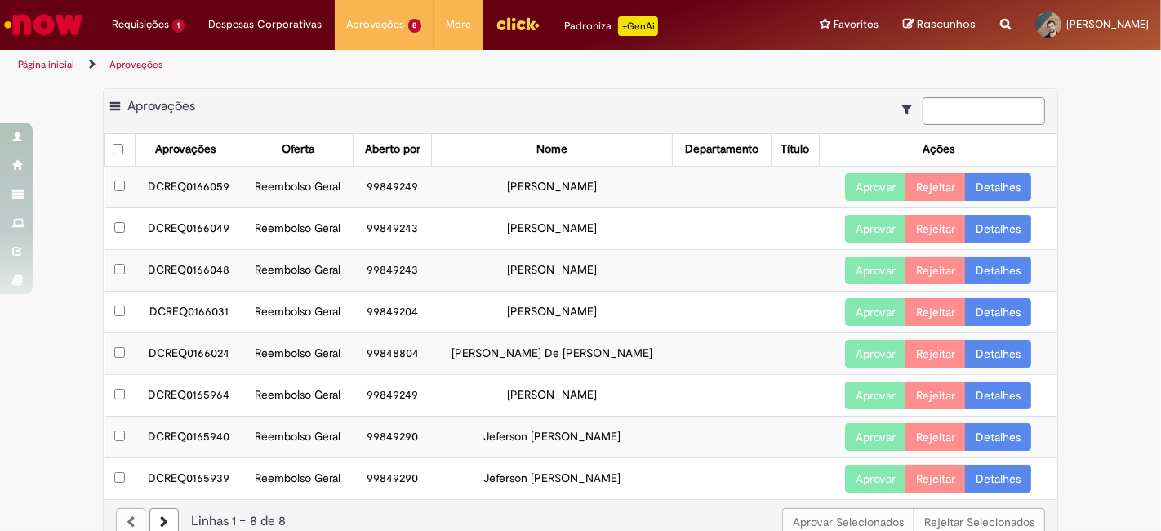
click at [866, 192] on button "Aprovar" at bounding box center [875, 187] width 61 height 28
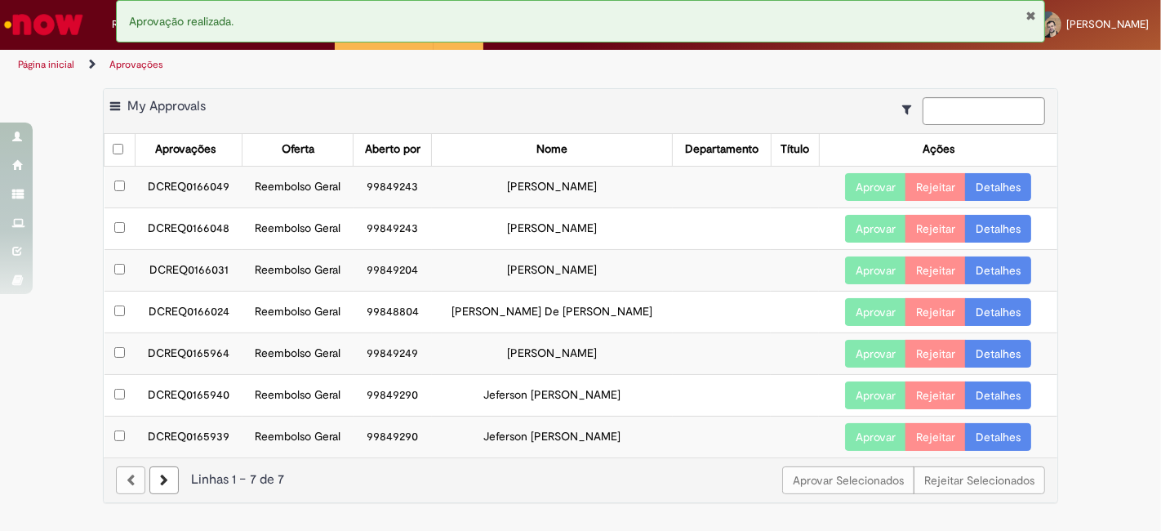
click at [992, 193] on link "Detalhes" at bounding box center [998, 187] width 66 height 28
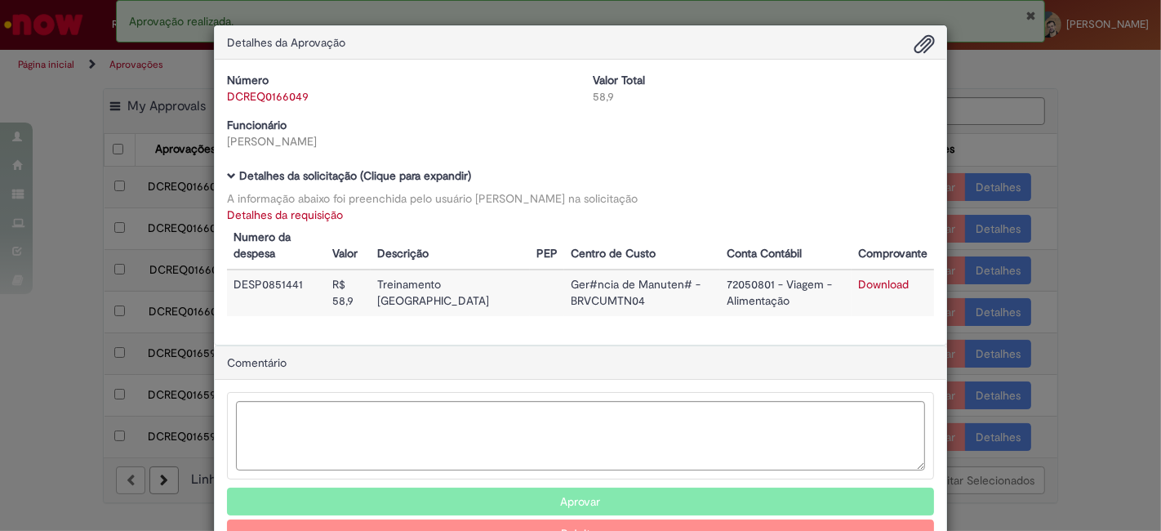
click at [301, 213] on link "Detalhes da requisição" at bounding box center [285, 214] width 116 height 15
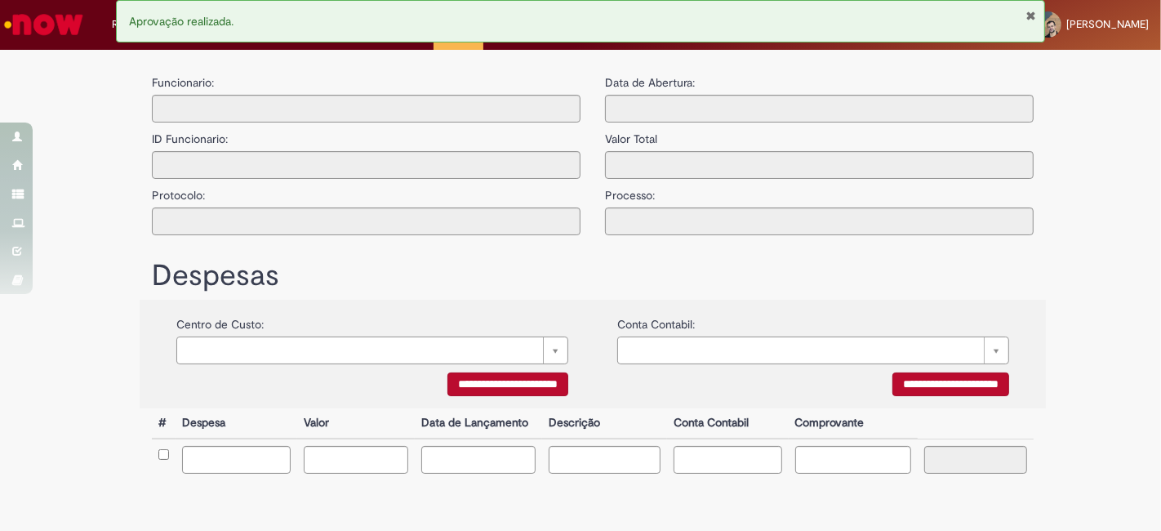
type input "**********"
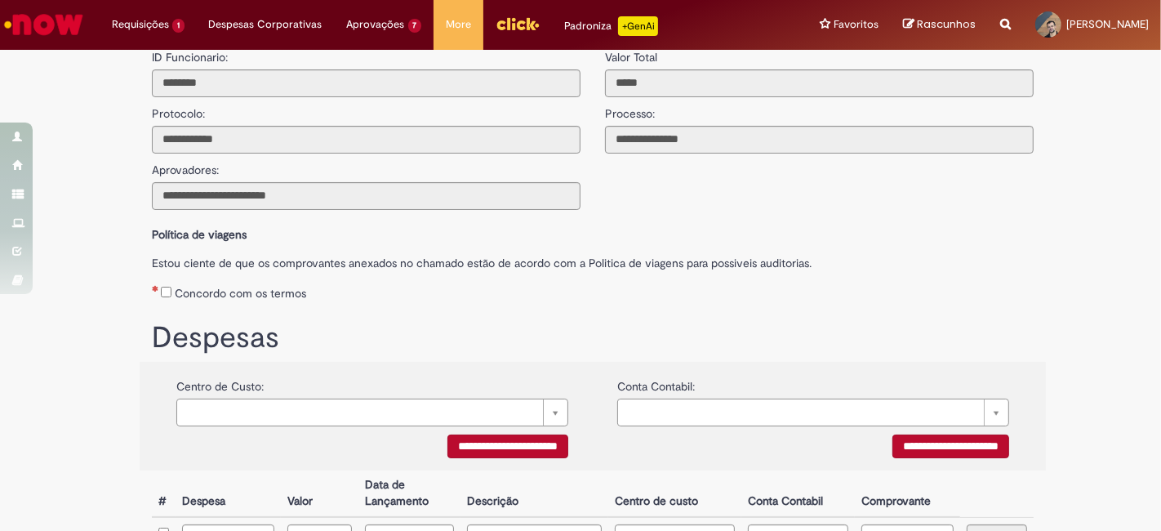
scroll to position [281, 0]
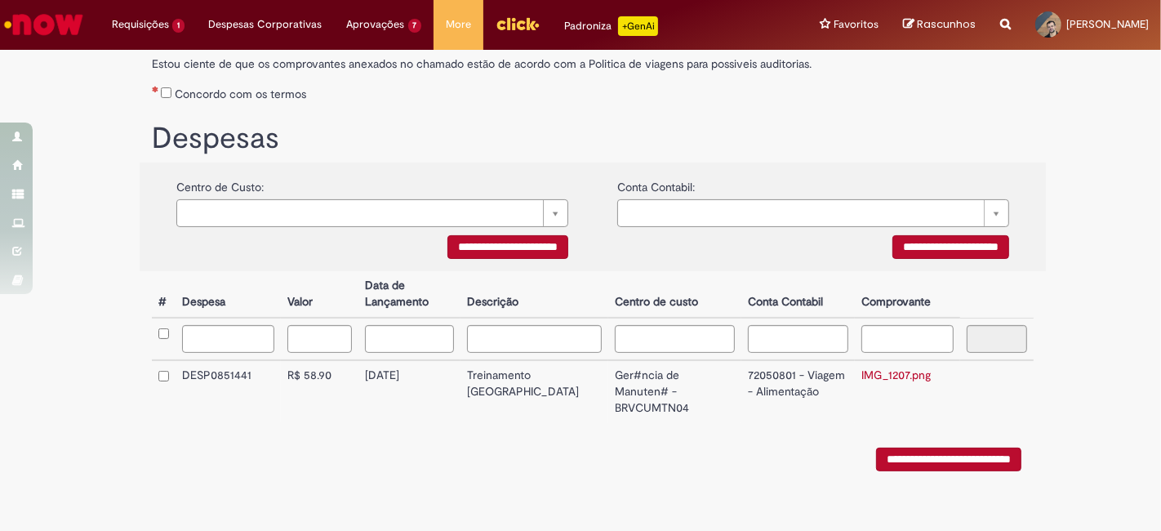
drag, startPoint x: 366, startPoint y: 380, endPoint x: 428, endPoint y: 379, distance: 62.0
click at [428, 379] on td "[DATE]" at bounding box center [408, 391] width 101 height 63
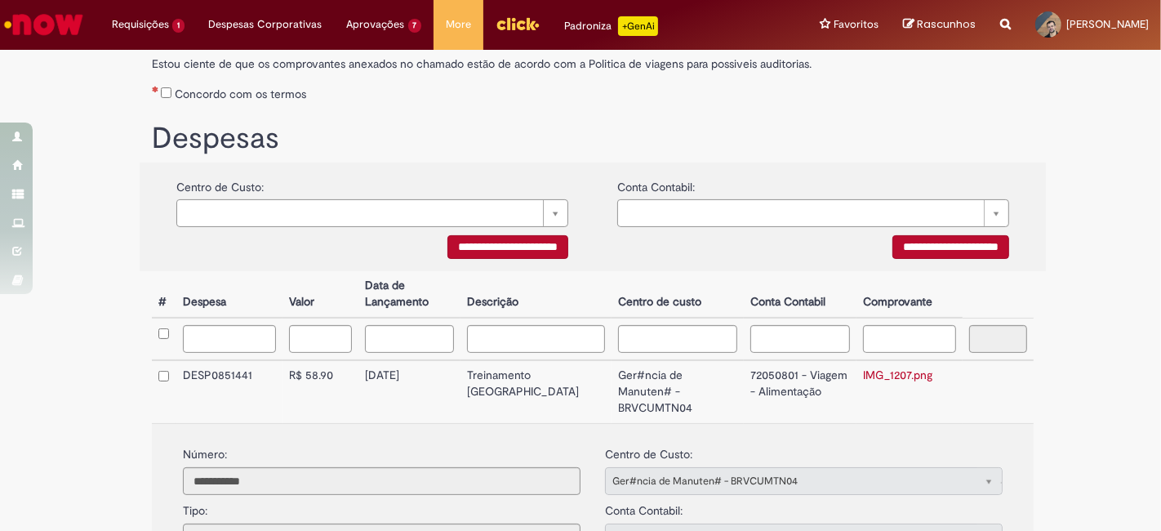
copy td "[DATE]"
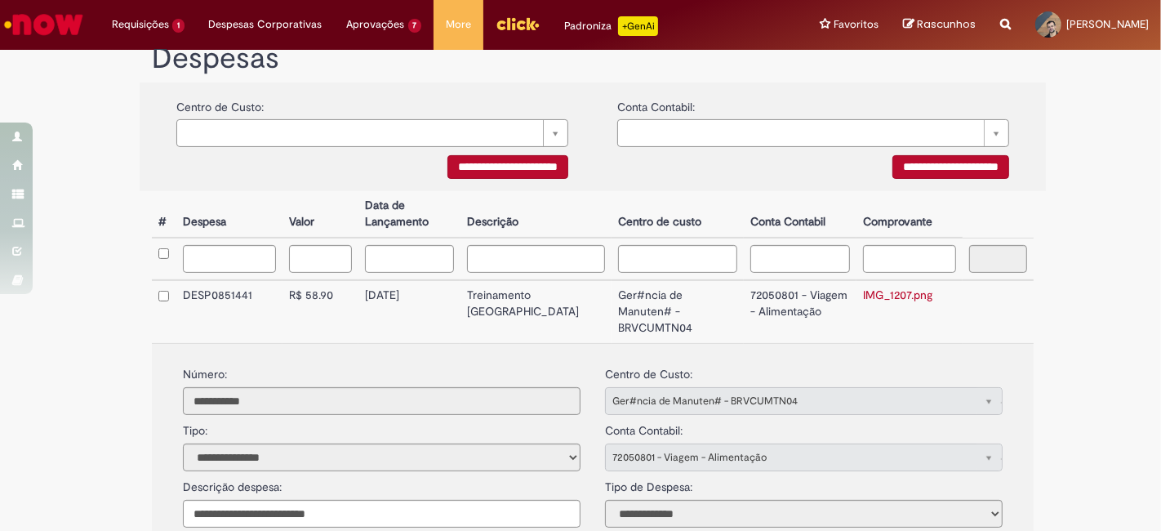
scroll to position [462, 0]
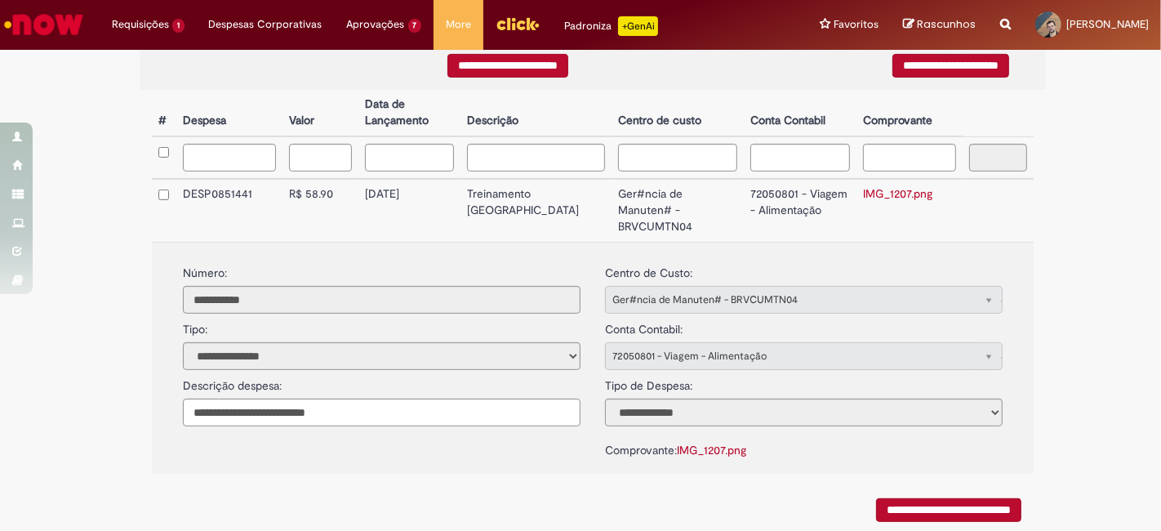
click at [863, 194] on link "IMG_1207.png" at bounding box center [897, 193] width 69 height 15
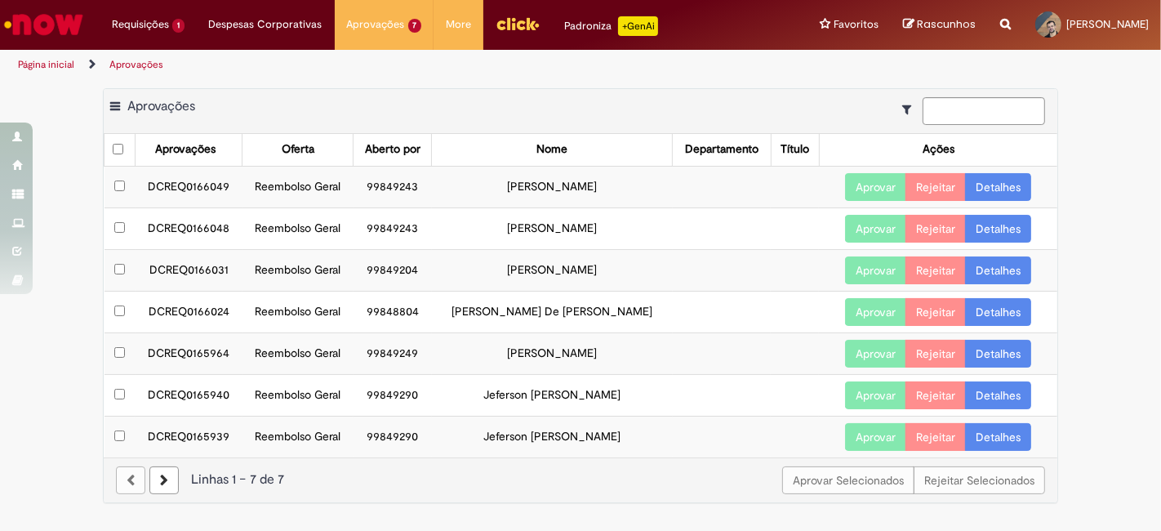
drag, startPoint x: 154, startPoint y: 192, endPoint x: 618, endPoint y: 193, distance: 463.6
click at [618, 193] on tr "DCREQ0166049 Reembolso Geral 99849243 [PERSON_NAME] Aprovar Rejeitar Detalhes" at bounding box center [580, 187] width 953 height 42
copy tr "DCREQ0166049 Reembolso Geral 99849243 [PERSON_NAME]"
click at [878, 183] on button "Aprovar" at bounding box center [875, 187] width 61 height 28
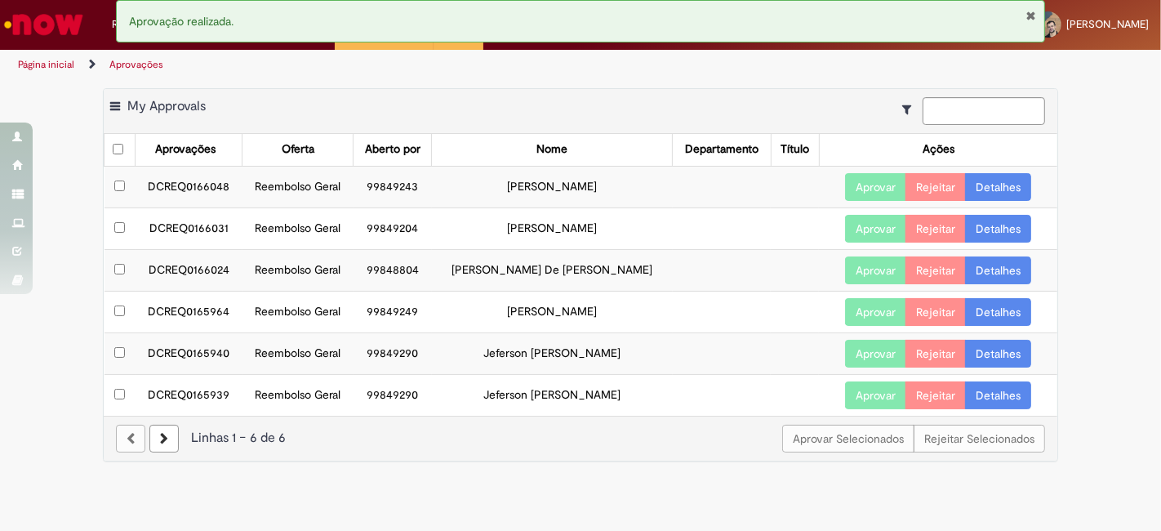
drag, startPoint x: 150, startPoint y: 188, endPoint x: 629, endPoint y: 198, distance: 479.2
click at [629, 198] on tr "DCREQ0166048 Reembolso Geral 99849243 [PERSON_NAME] Aprovar Rejeitar Detalhes" at bounding box center [580, 187] width 953 height 42
copy tr "DCREQ0166048 Reembolso Geral 99849243 [PERSON_NAME]"
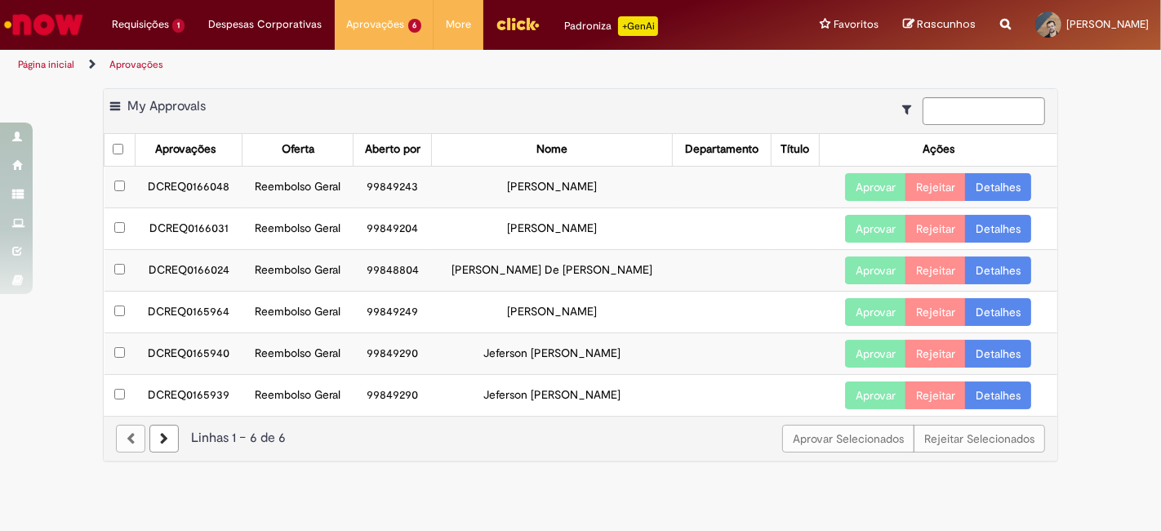
click at [1004, 184] on link "Detalhes" at bounding box center [998, 187] width 66 height 28
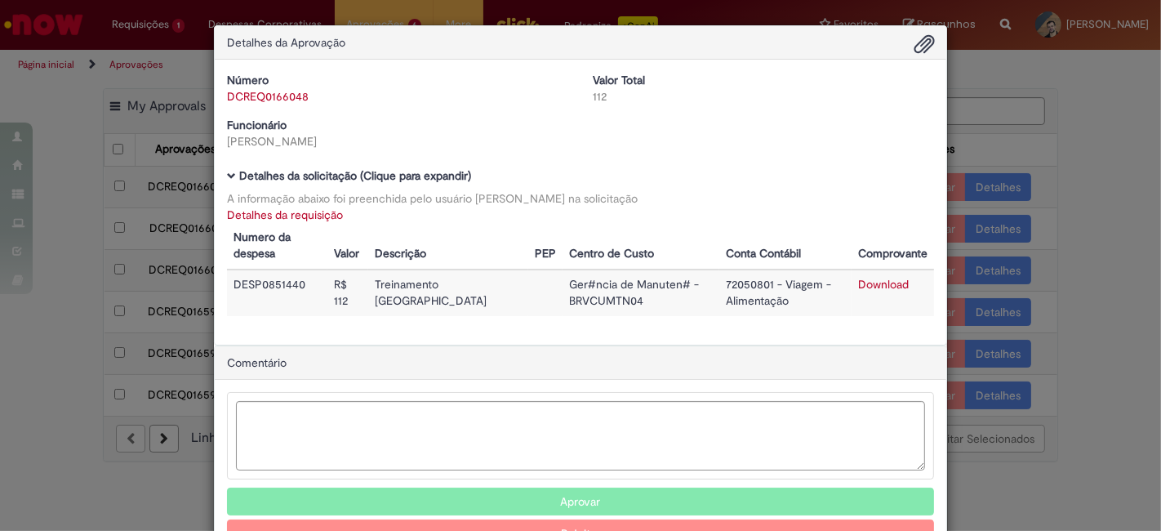
click at [307, 218] on link "Detalhes da requisição" at bounding box center [285, 214] width 116 height 15
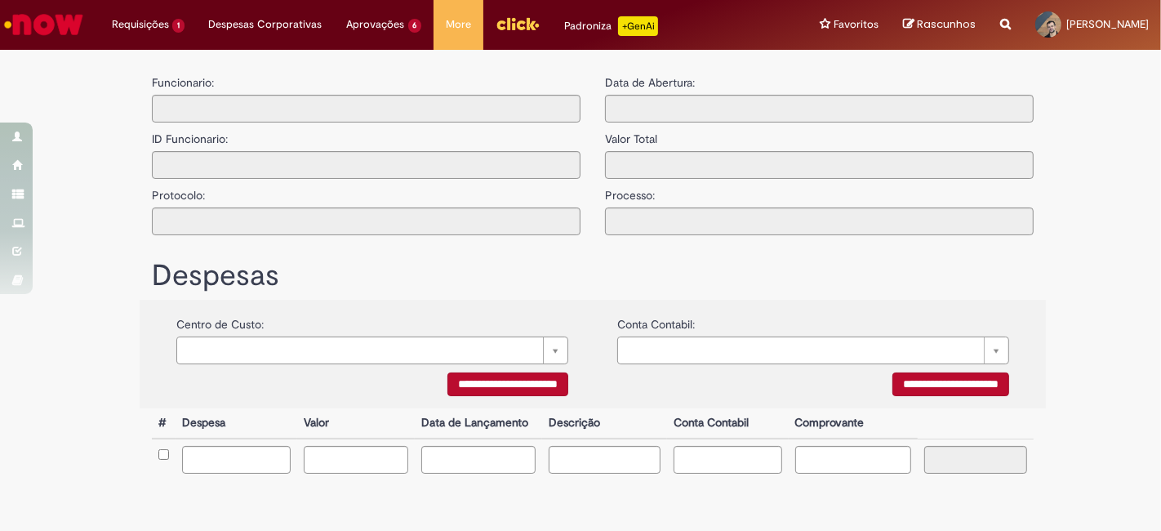
type input "**********"
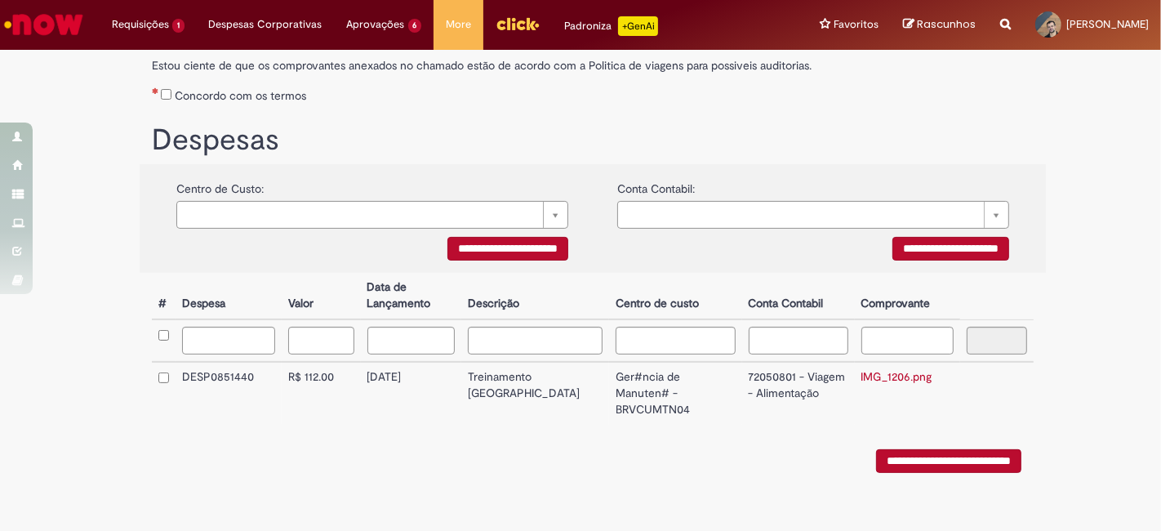
scroll to position [281, 0]
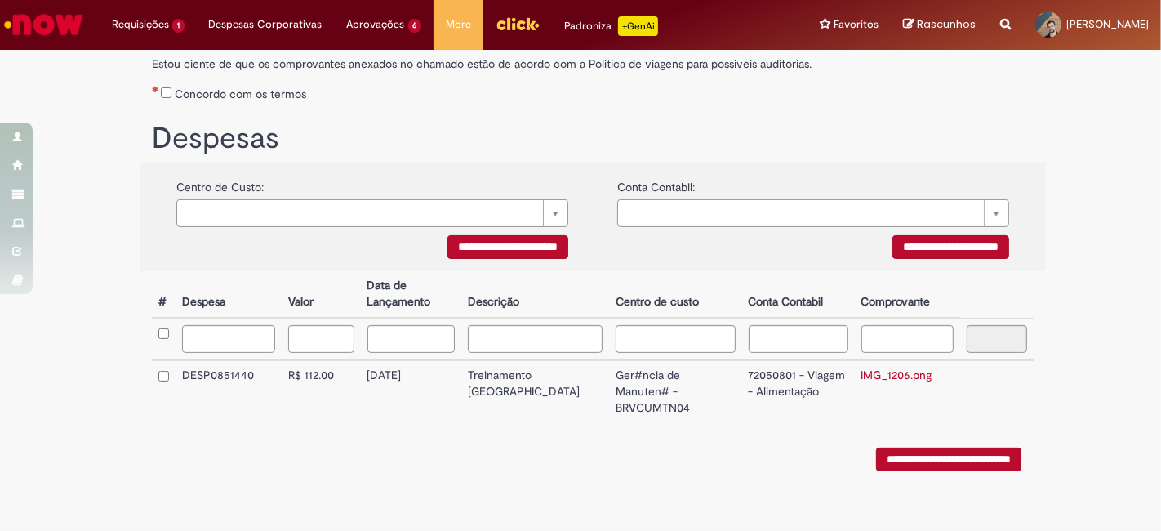
click at [872, 376] on link "IMG_1206.png" at bounding box center [896, 374] width 71 height 15
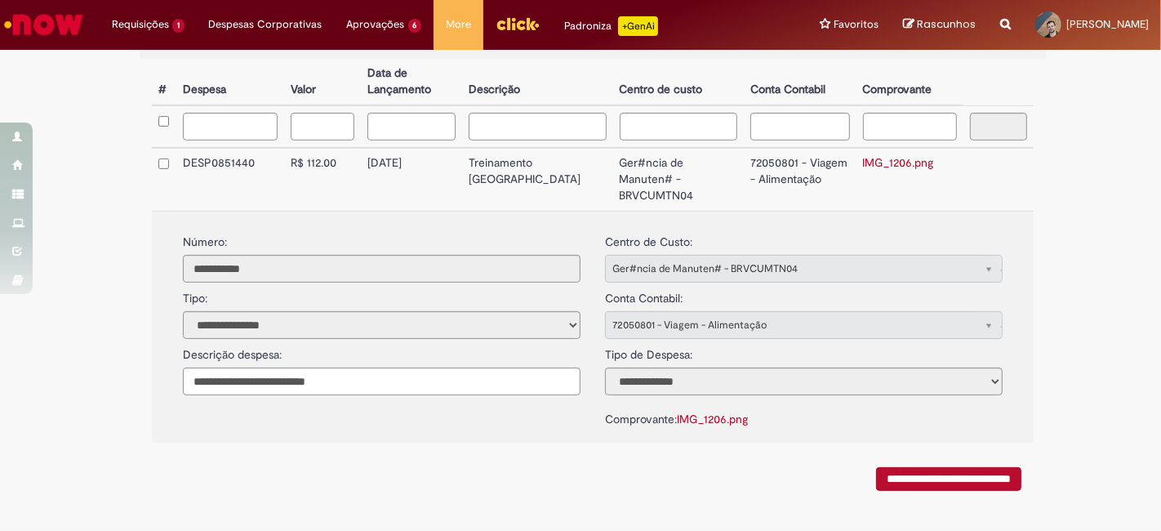
scroll to position [504, 0]
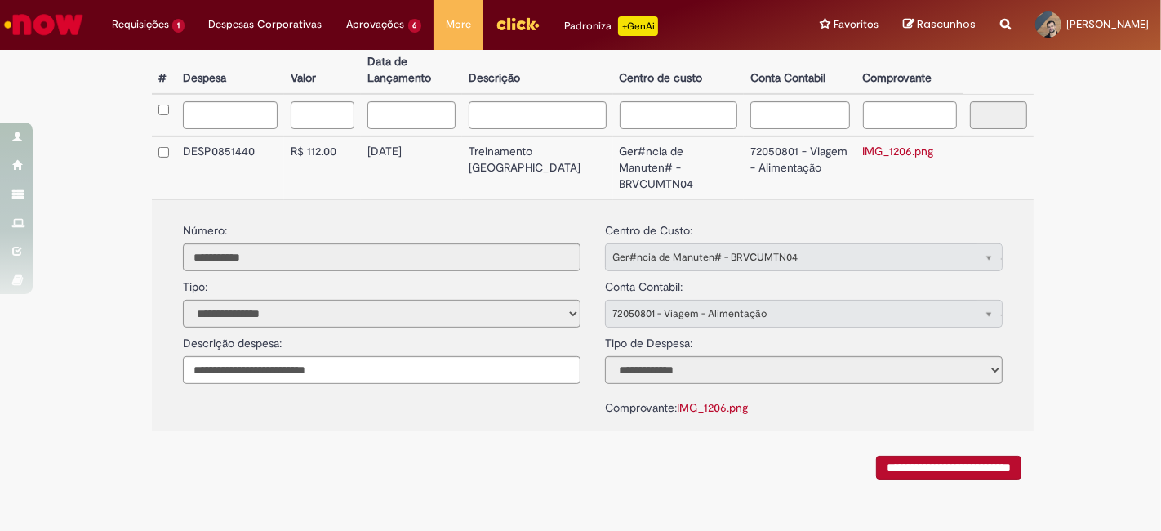
drag, startPoint x: 372, startPoint y: 154, endPoint x: 432, endPoint y: 155, distance: 59.6
click at [432, 155] on td "[DATE]" at bounding box center [412, 167] width 102 height 63
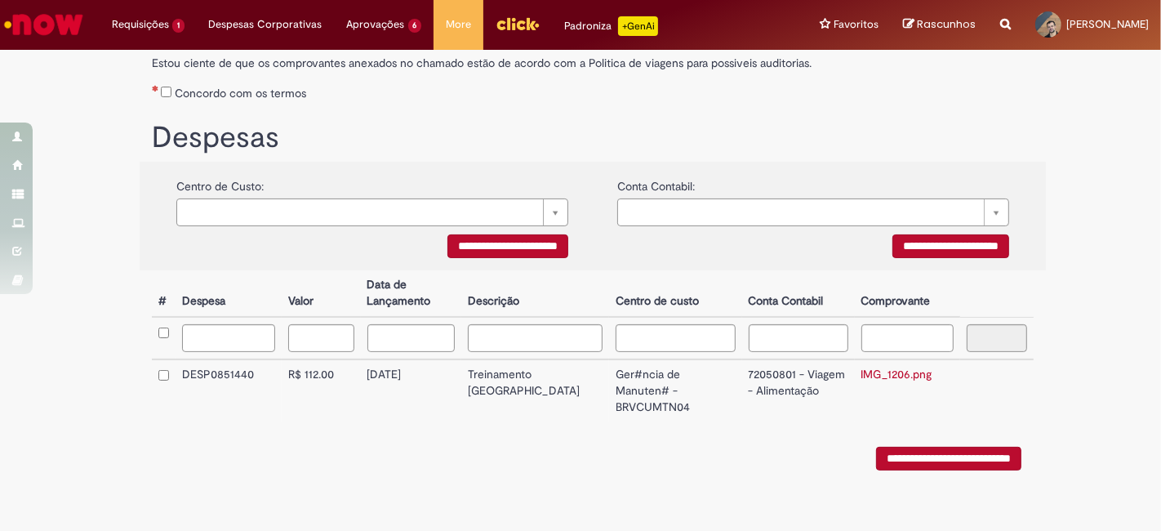
copy td "[DATE]"
click at [547, 442] on div "**********" at bounding box center [592, 454] width 881 height 32
click at [1079, 175] on div "**********" at bounding box center [580, 160] width 1161 height 768
click at [874, 384] on td "IMG_1206.png" at bounding box center [908, 390] width 106 height 63
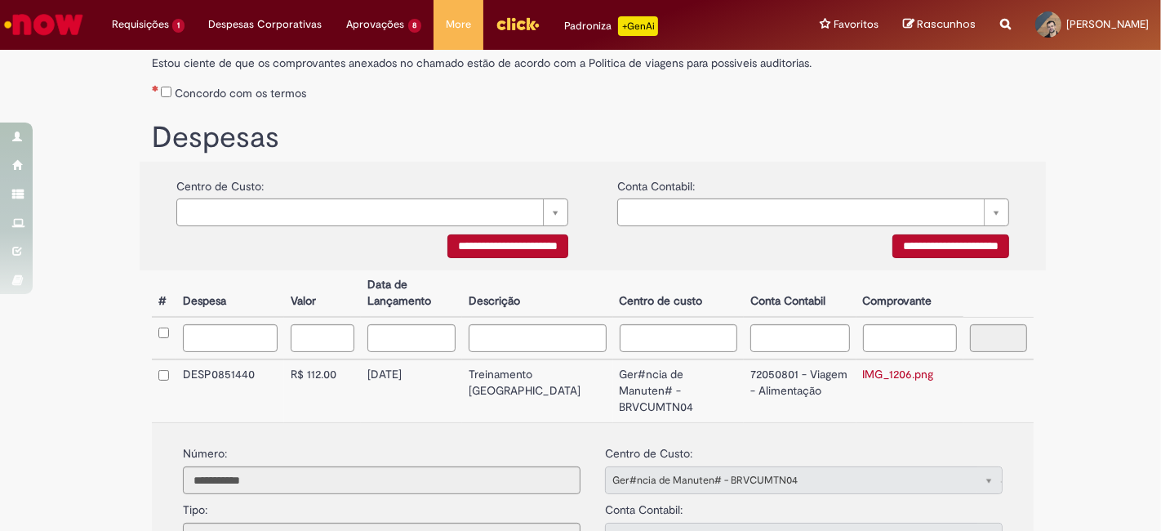
scroll to position [504, 0]
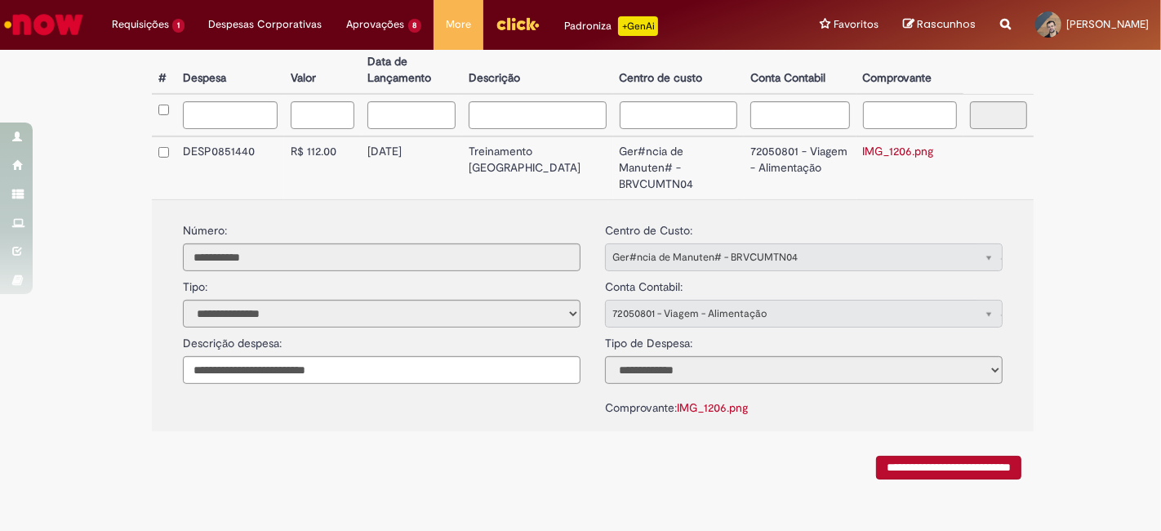
drag, startPoint x: 377, startPoint y: 153, endPoint x: 450, endPoint y: 153, distance: 72.6
click at [450, 153] on td "[DATE]" at bounding box center [412, 167] width 102 height 63
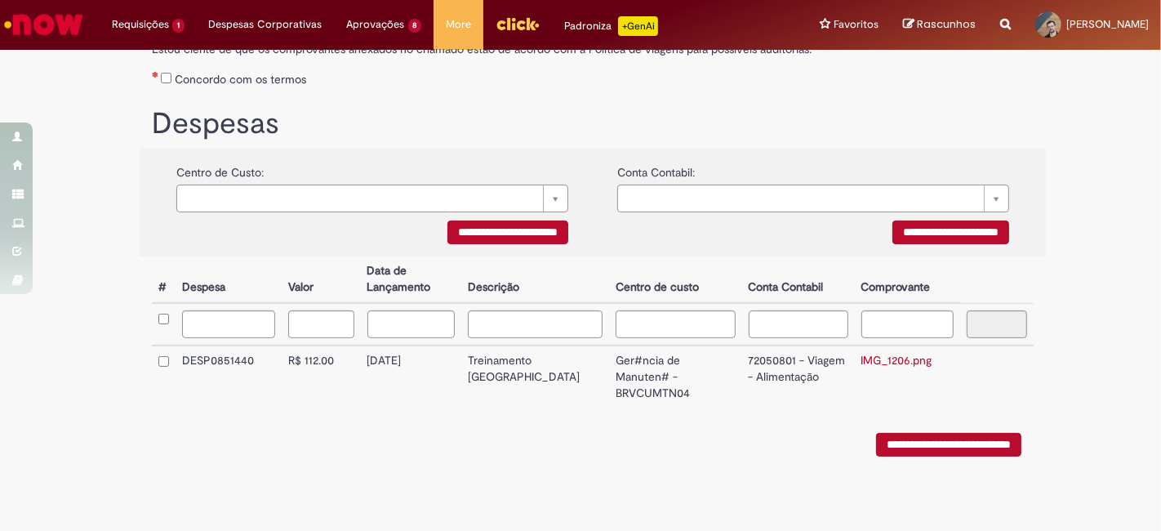
scroll to position [282, 0]
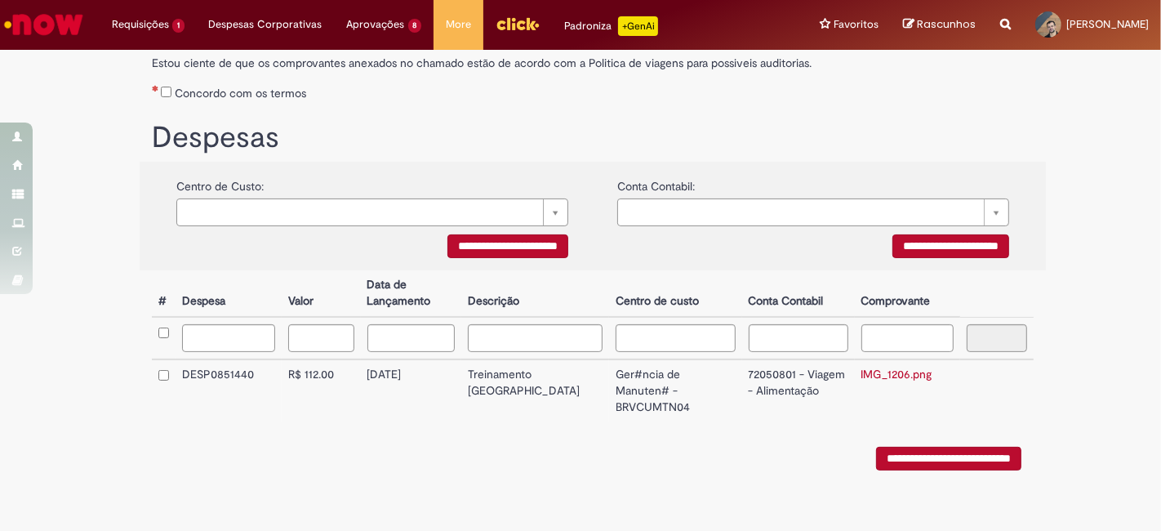
drag, startPoint x: 396, startPoint y: 380, endPoint x: 438, endPoint y: 382, distance: 42.5
click at [438, 382] on td "[DATE]" at bounding box center [411, 390] width 101 height 63
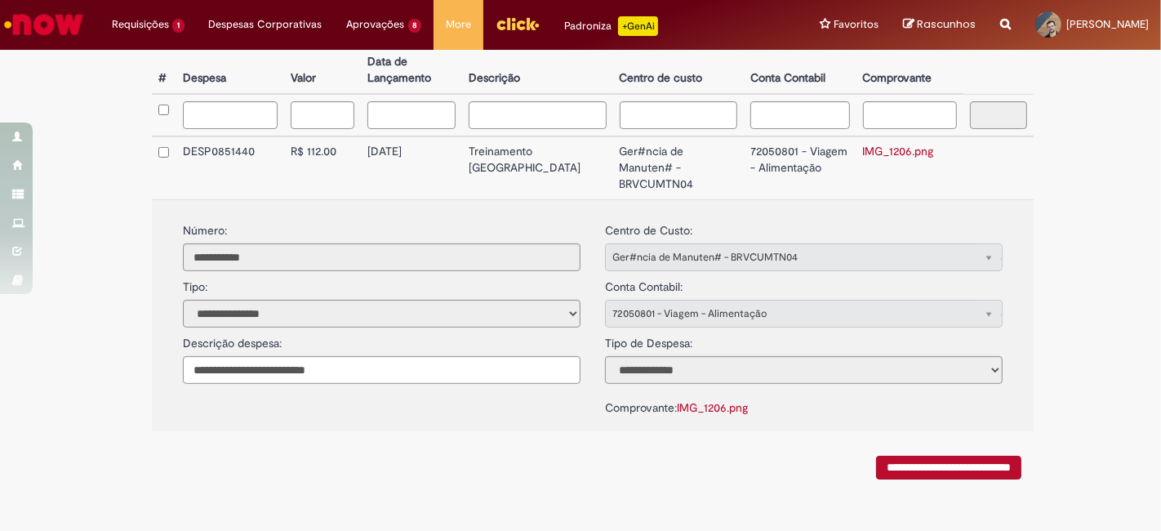
copy td "[DATE]"
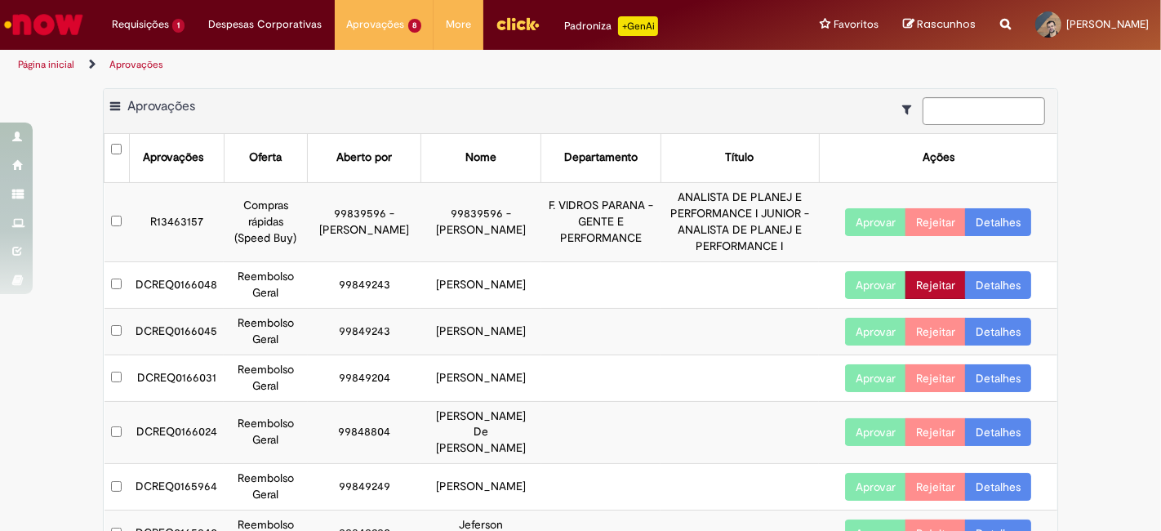
click at [939, 287] on button "Rejeitar" at bounding box center [935, 285] width 60 height 28
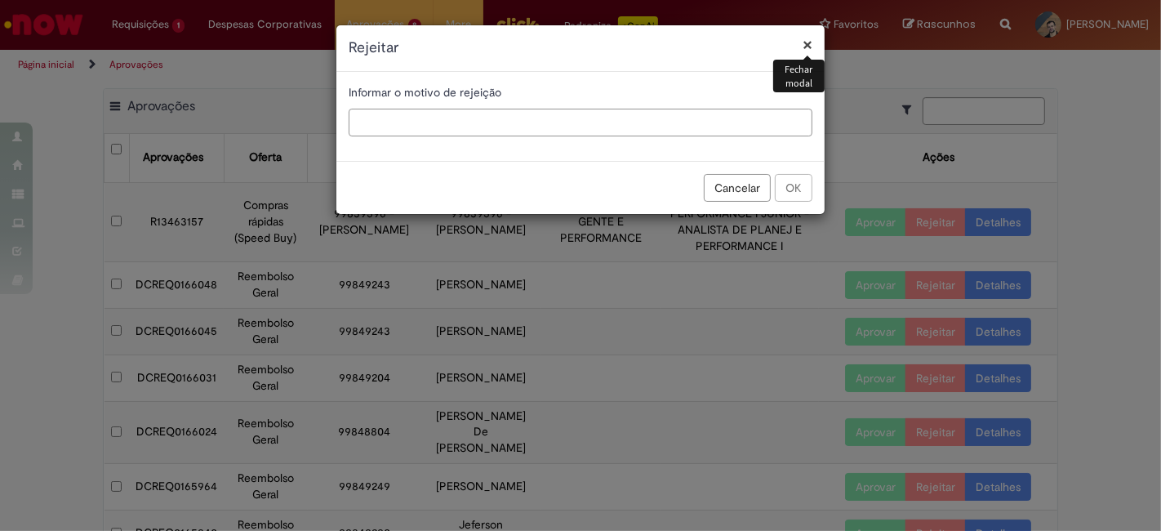
click at [429, 122] on input "text" at bounding box center [581, 123] width 464 height 28
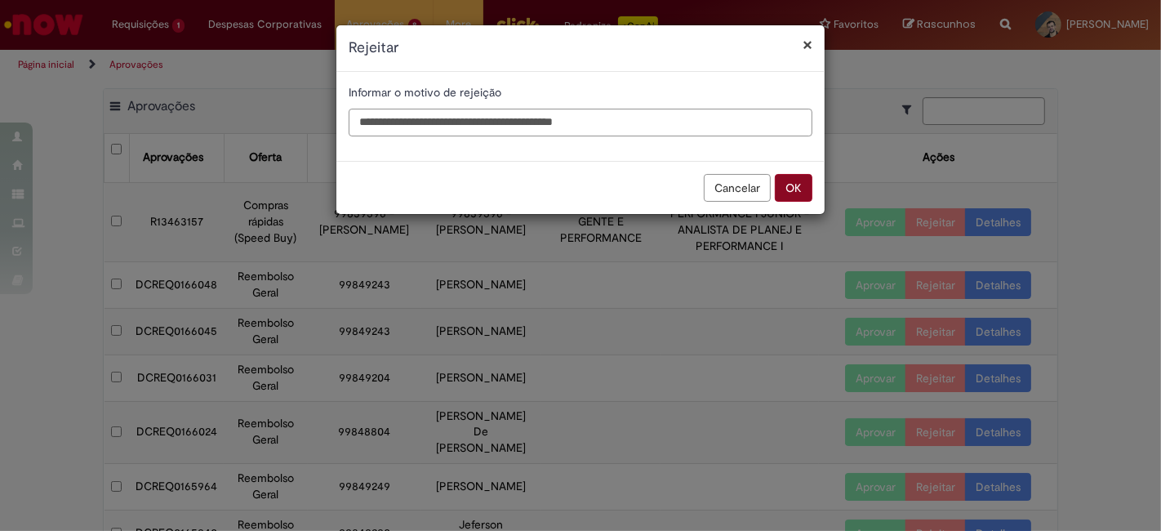
type input "**********"
click at [809, 189] on button "OK" at bounding box center [794, 188] width 38 height 28
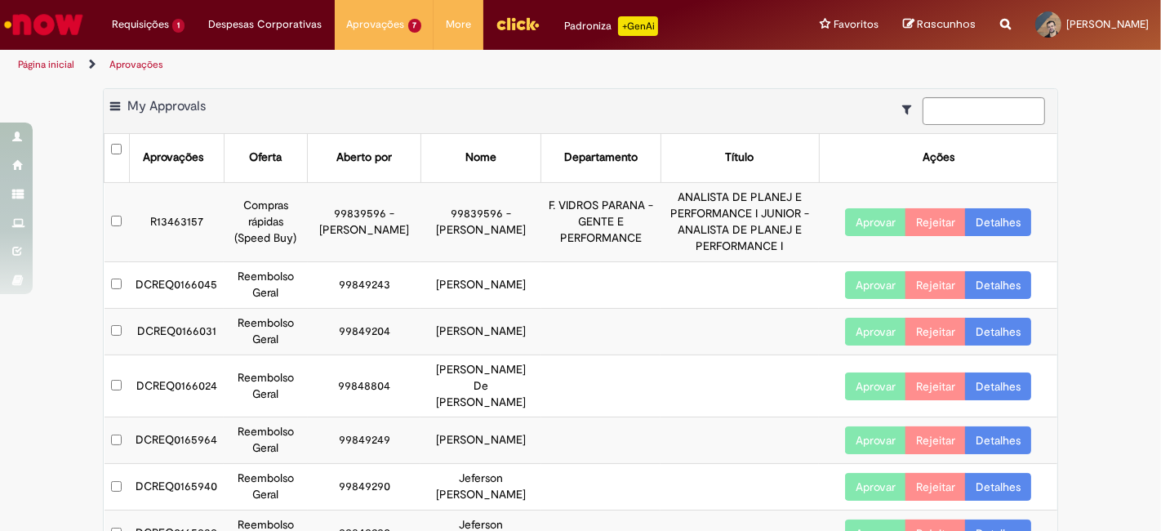
click at [398, 229] on td "99839596 - [PERSON_NAME]" at bounding box center [364, 221] width 113 height 79
click at [996, 229] on link "Detalhes" at bounding box center [998, 222] width 66 height 28
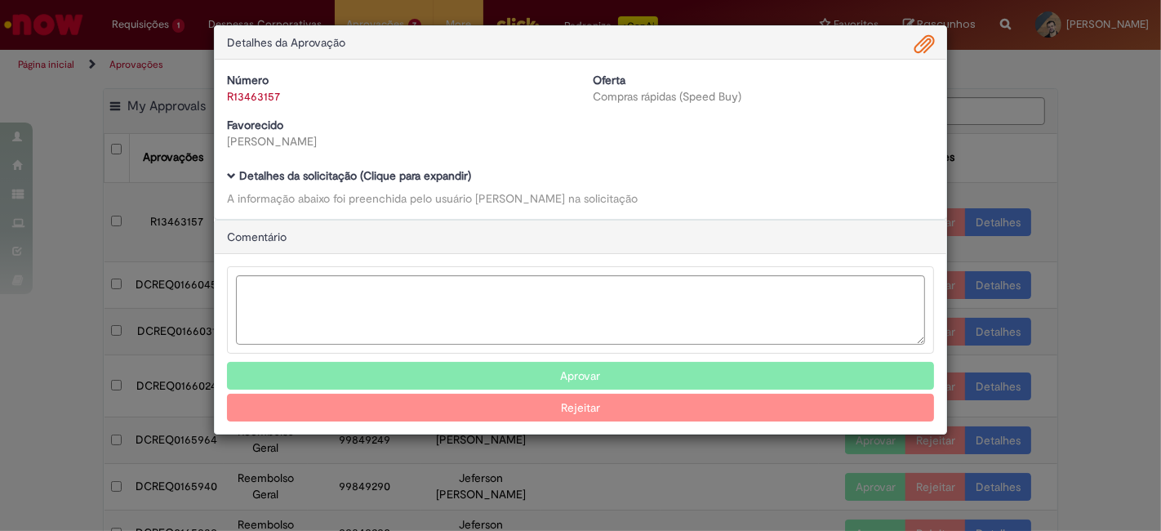
click at [235, 173] on span "Ambev Approval Modal" at bounding box center [231, 175] width 9 height 9
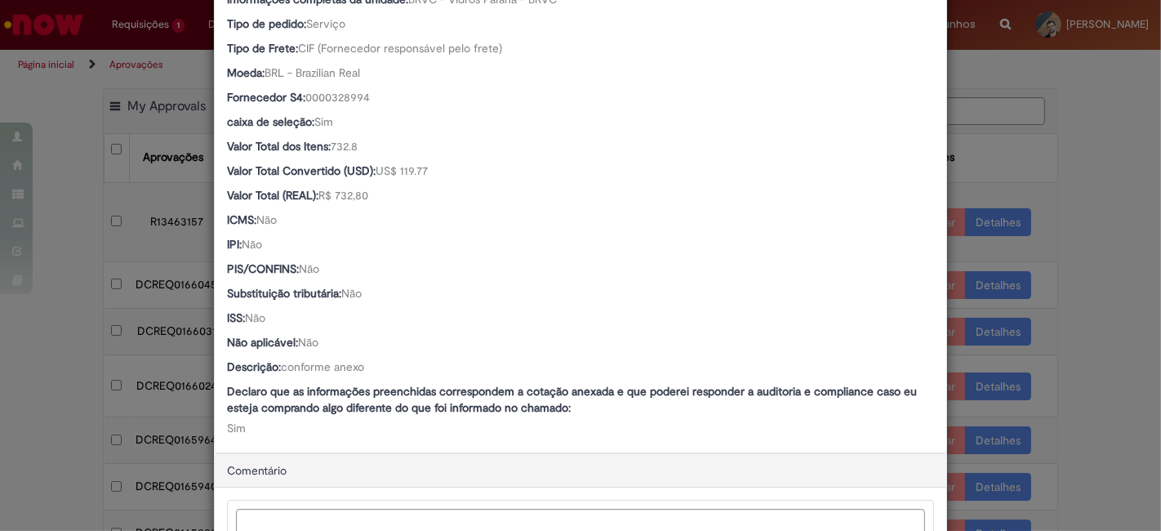
scroll to position [907, 0]
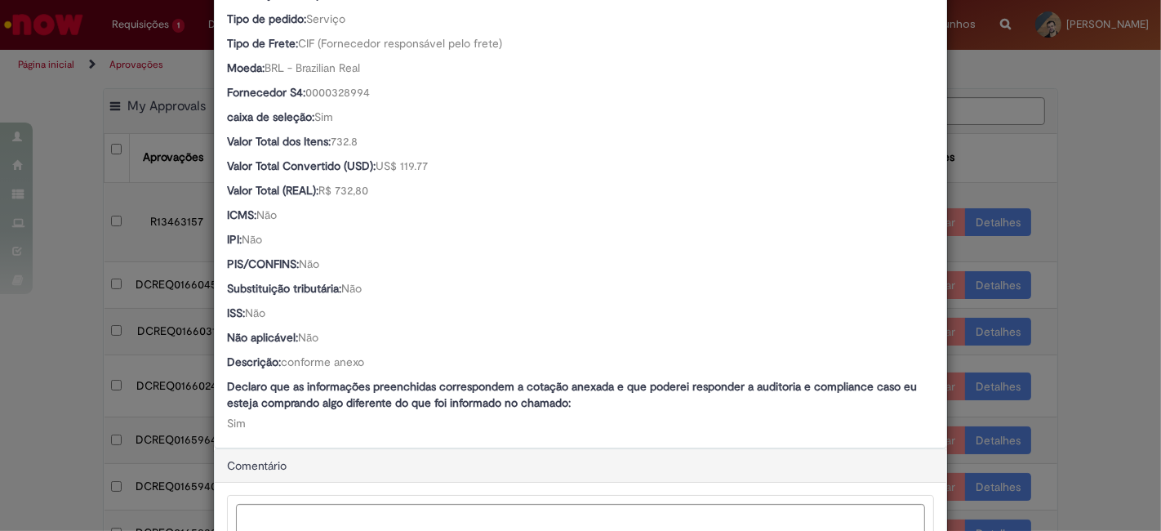
click at [1054, 169] on div "Detalhes da Aprovação Número R13463157 Oferta Compras rápidas (Speed Buy) Favor…" at bounding box center [580, 265] width 1161 height 531
